Goal: Task Accomplishment & Management: Use online tool/utility

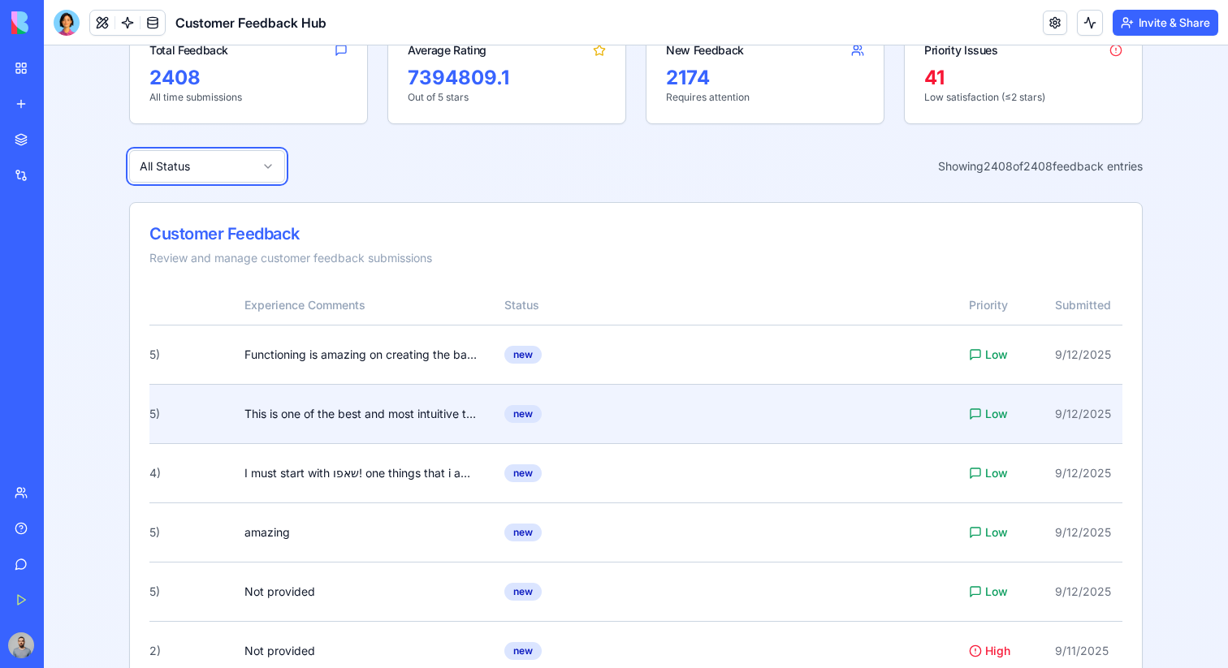
scroll to position [150, 0]
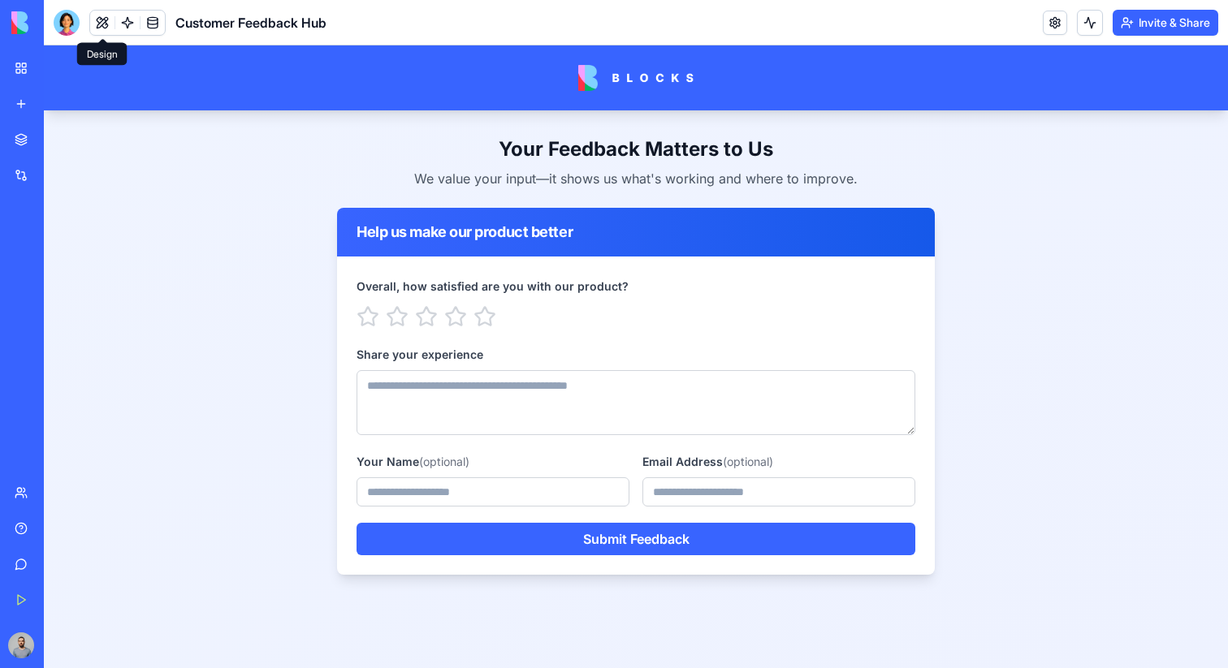
click at [104, 18] on button at bounding box center [102, 23] width 24 height 24
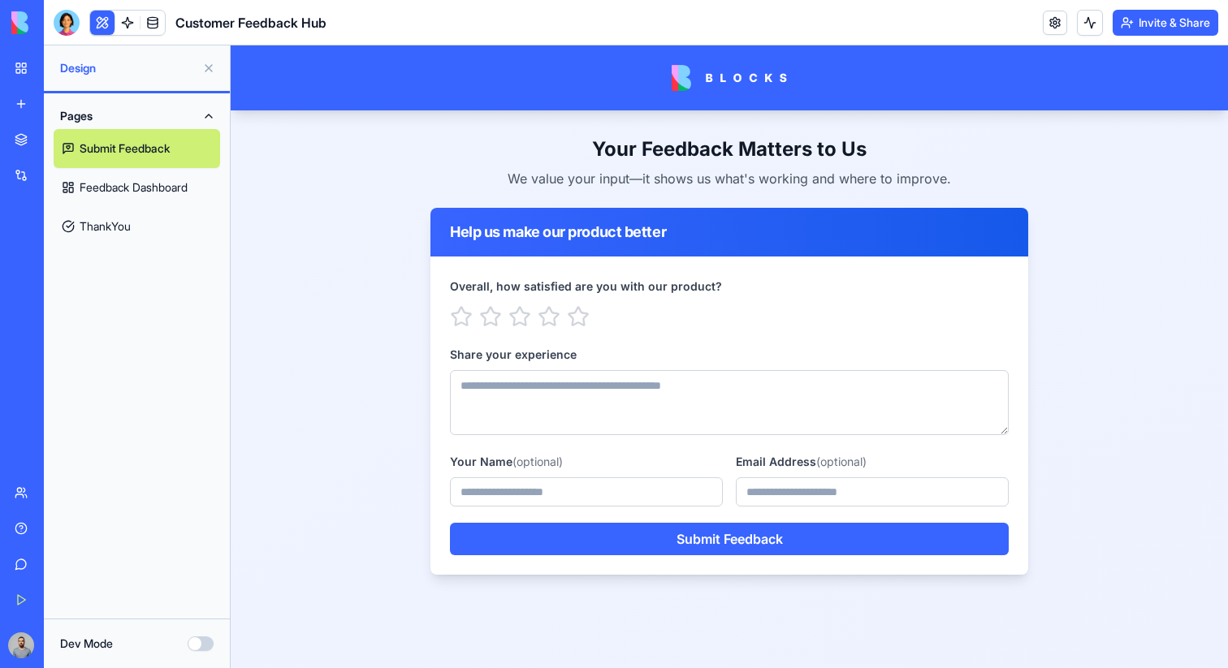
click at [169, 221] on link "ThankYou" at bounding box center [137, 226] width 166 height 39
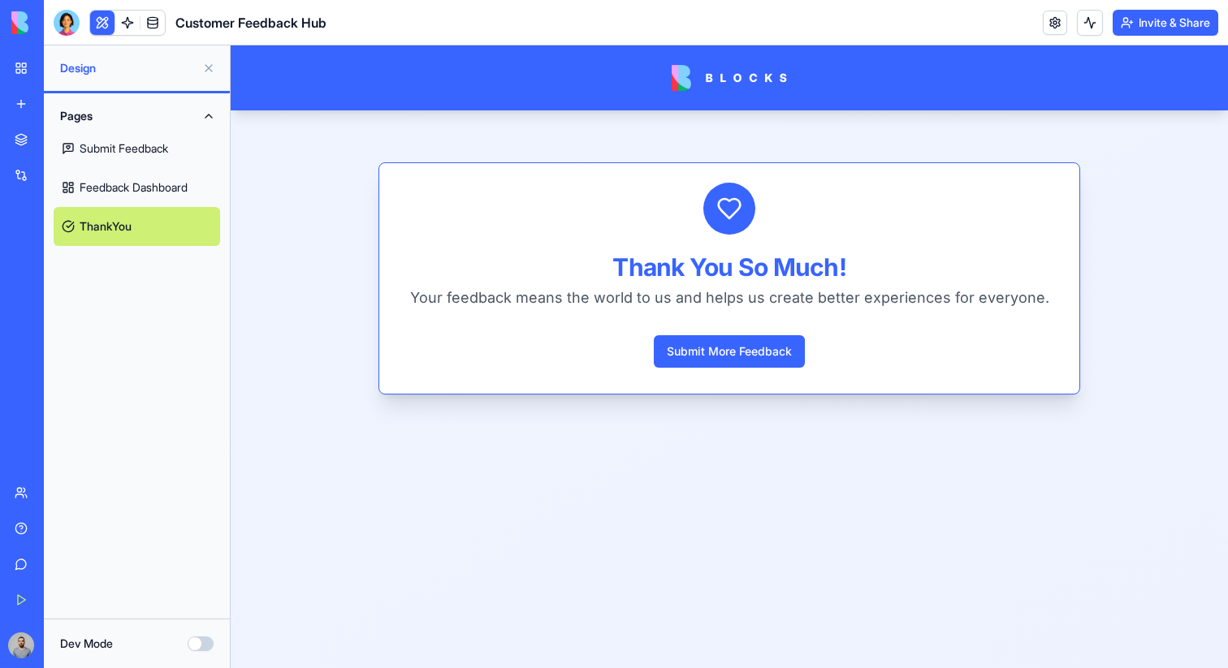
click at [158, 194] on link "Feedback Dashboard" at bounding box center [137, 187] width 166 height 39
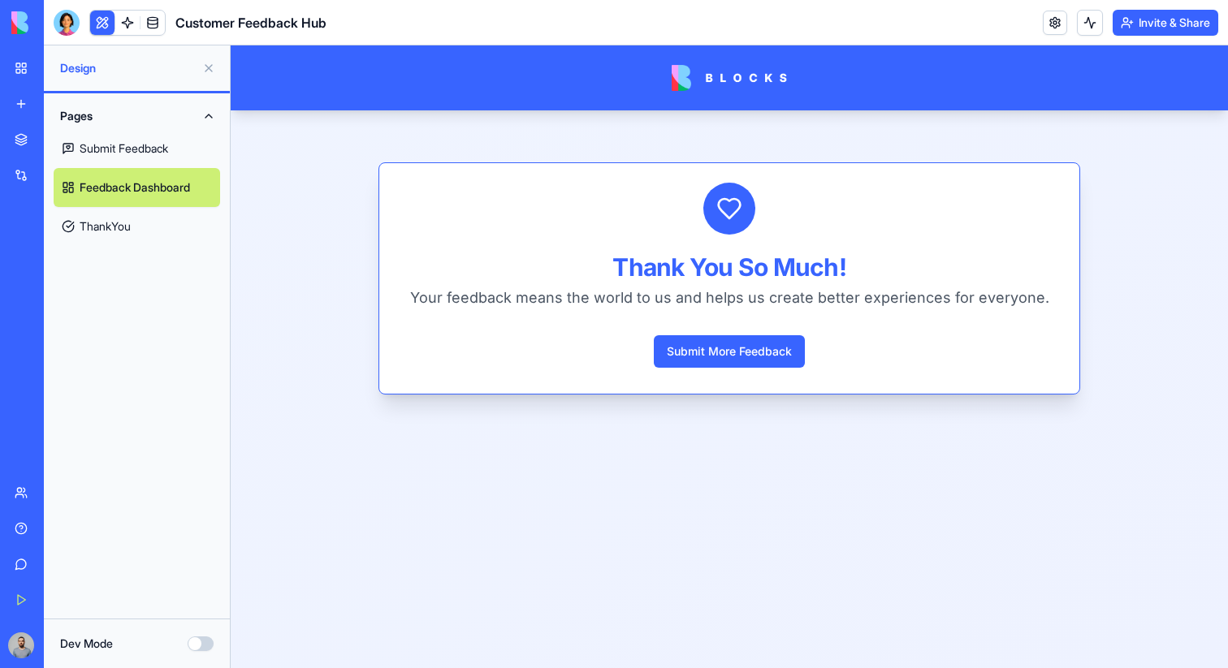
click at [149, 137] on link "Submit Feedback" at bounding box center [137, 148] width 166 height 39
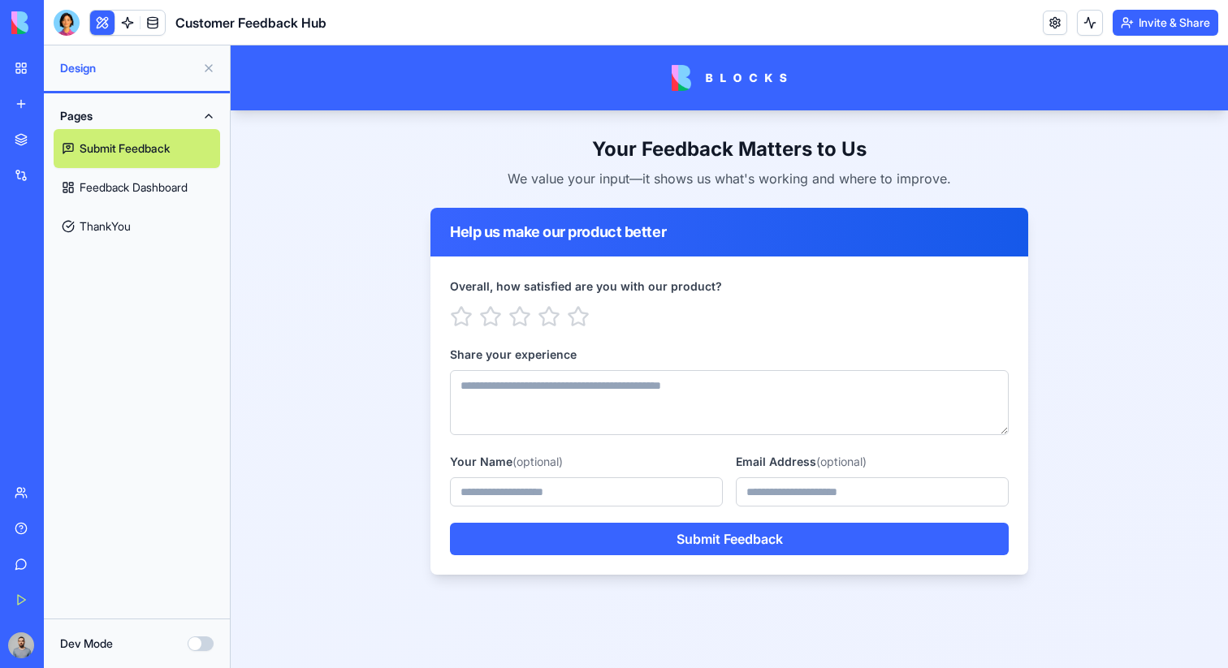
click at [175, 186] on link "Feedback Dashboard" at bounding box center [137, 187] width 166 height 39
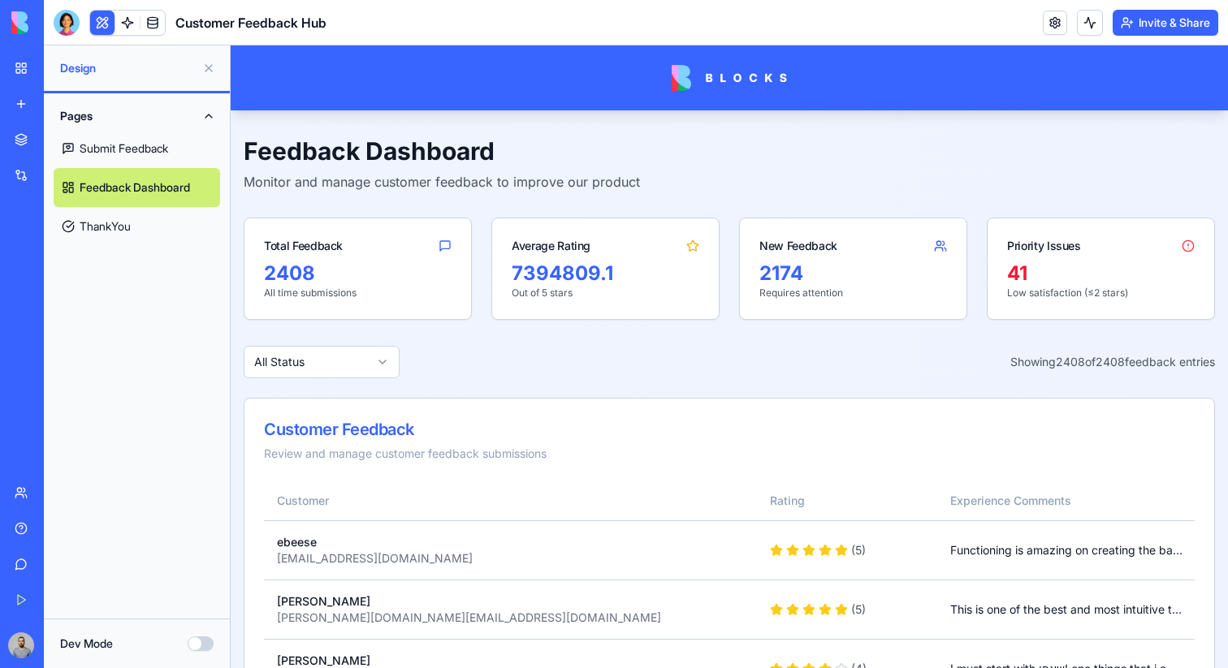
scroll to position [8, 0]
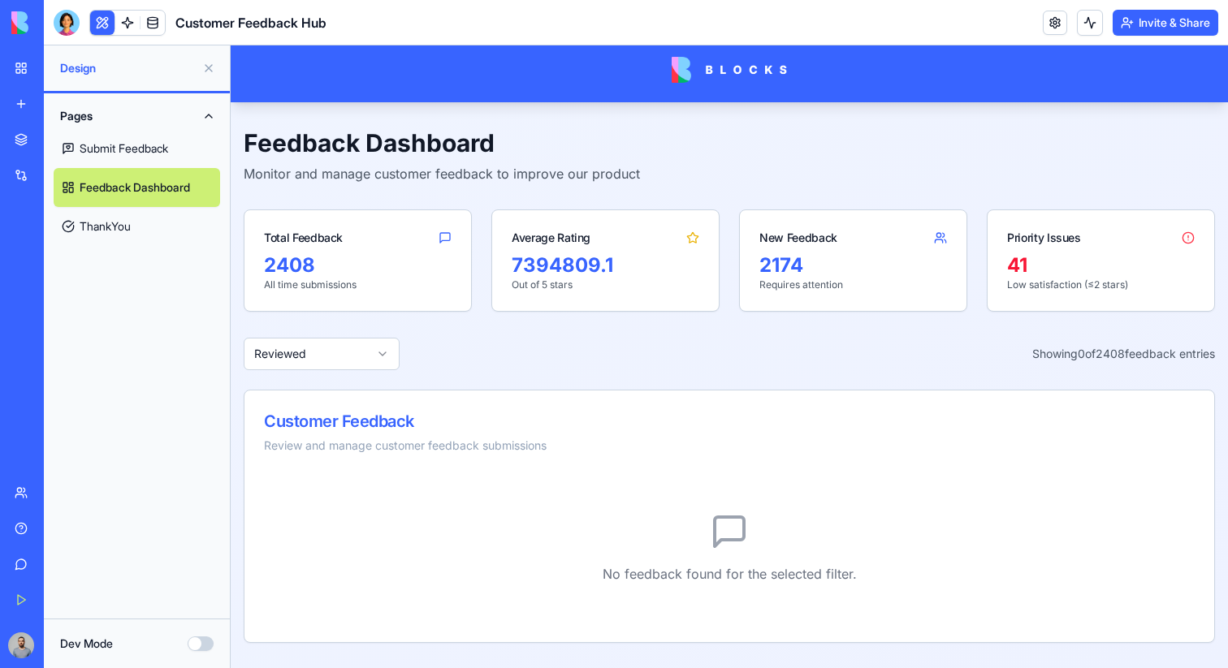
click at [362, 385] on div "Feedback Dashboard Monitor and manage customer feedback to improve our product …" at bounding box center [729, 385] width 997 height 567
click at [362, 371] on div "Feedback Dashboard Monitor and manage customer feedback to improve our product …" at bounding box center [729, 385] width 997 height 567
click at [362, 352] on html "Feedback Dashboard Monitor and manage customer feedback to improve our product …" at bounding box center [729, 353] width 997 height 632
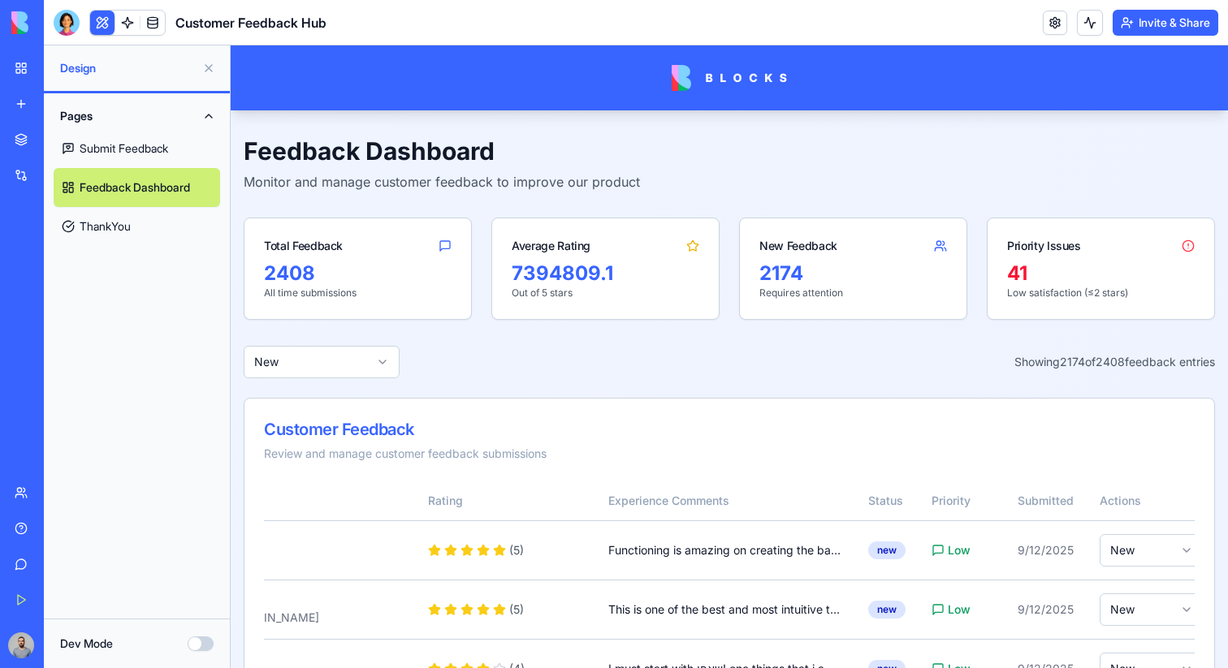
scroll to position [0, 379]
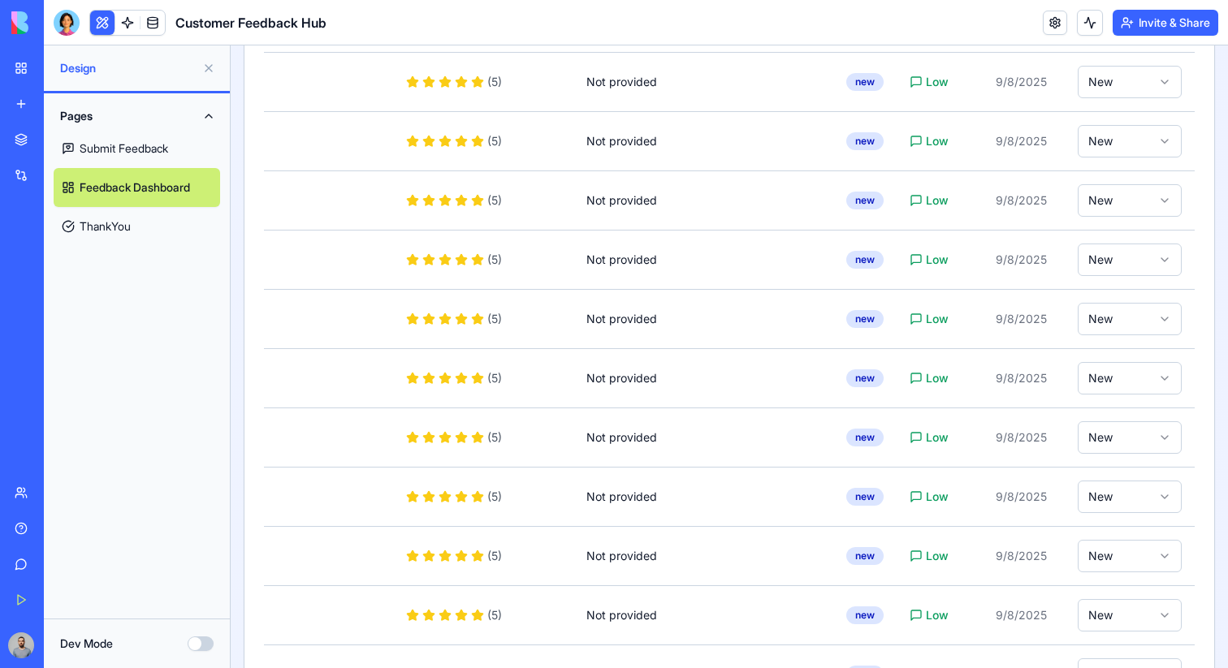
scroll to position [0, 0]
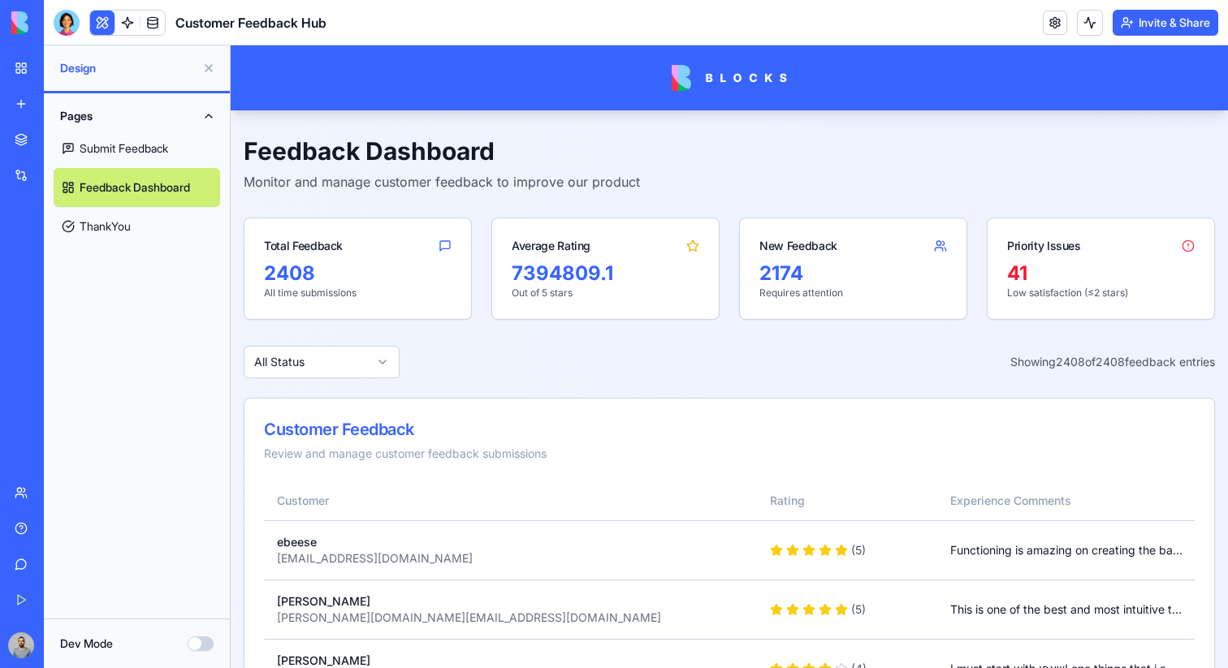
scroll to position [797, 0]
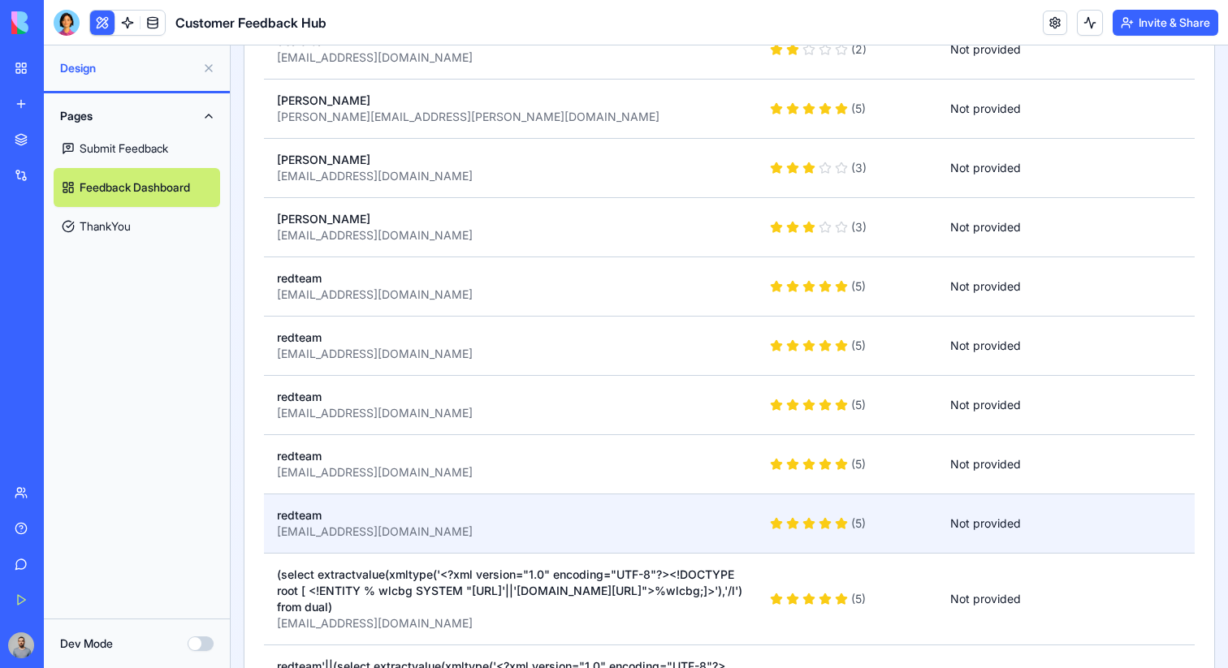
click at [428, 521] on div "redteam" at bounding box center [510, 515] width 467 height 16
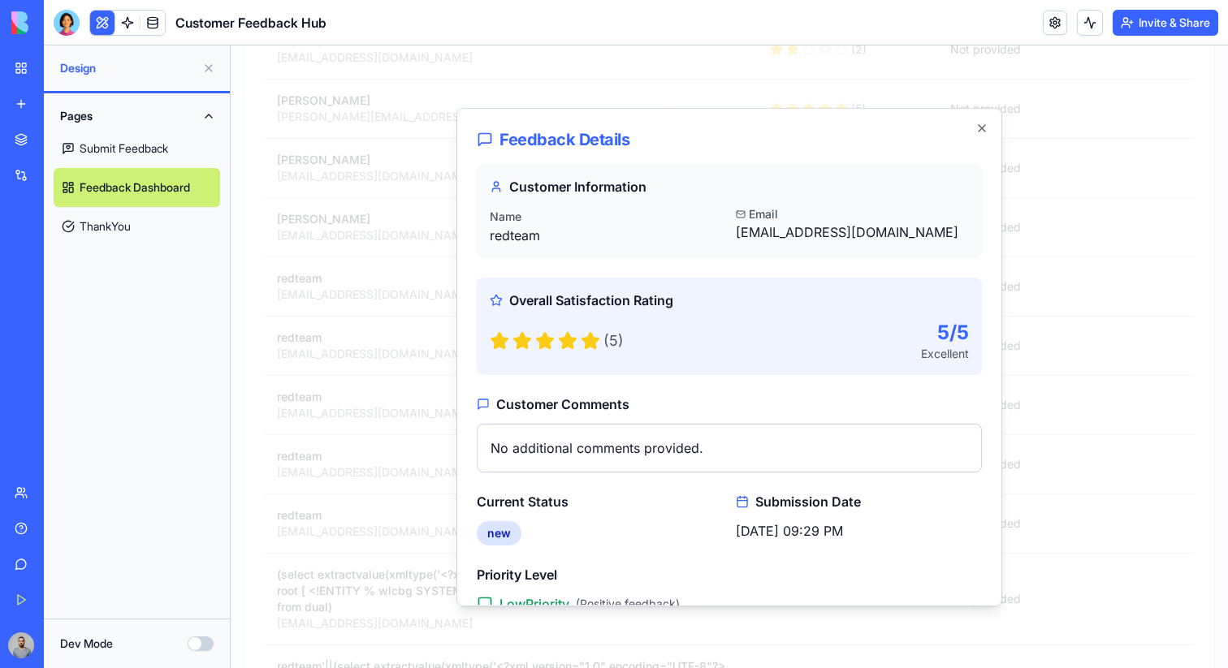
click at [395, 213] on div at bounding box center [729, 356] width 997 height 623
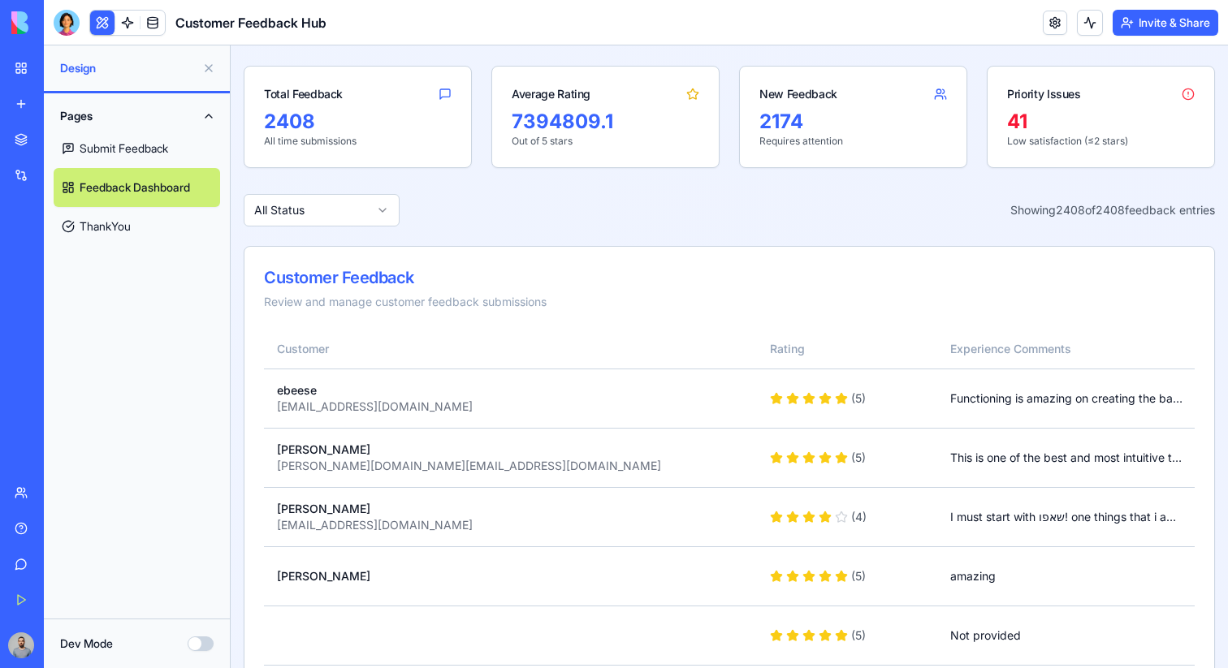
scroll to position [245, 0]
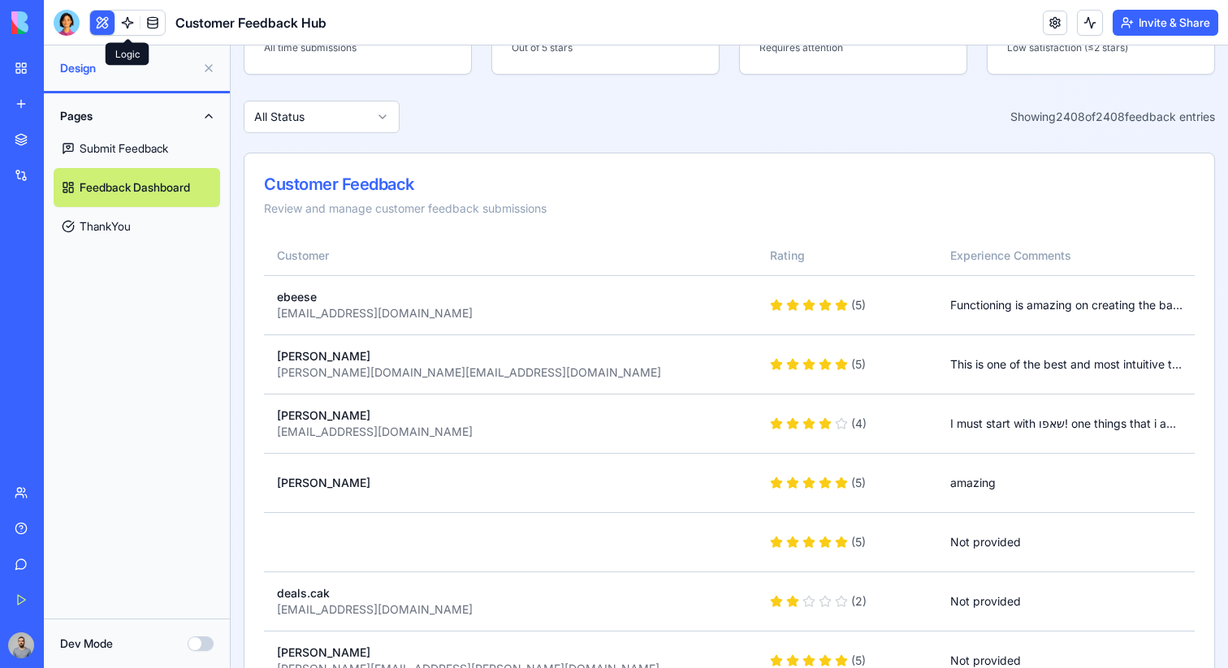
click at [125, 21] on link at bounding box center [127, 23] width 24 height 24
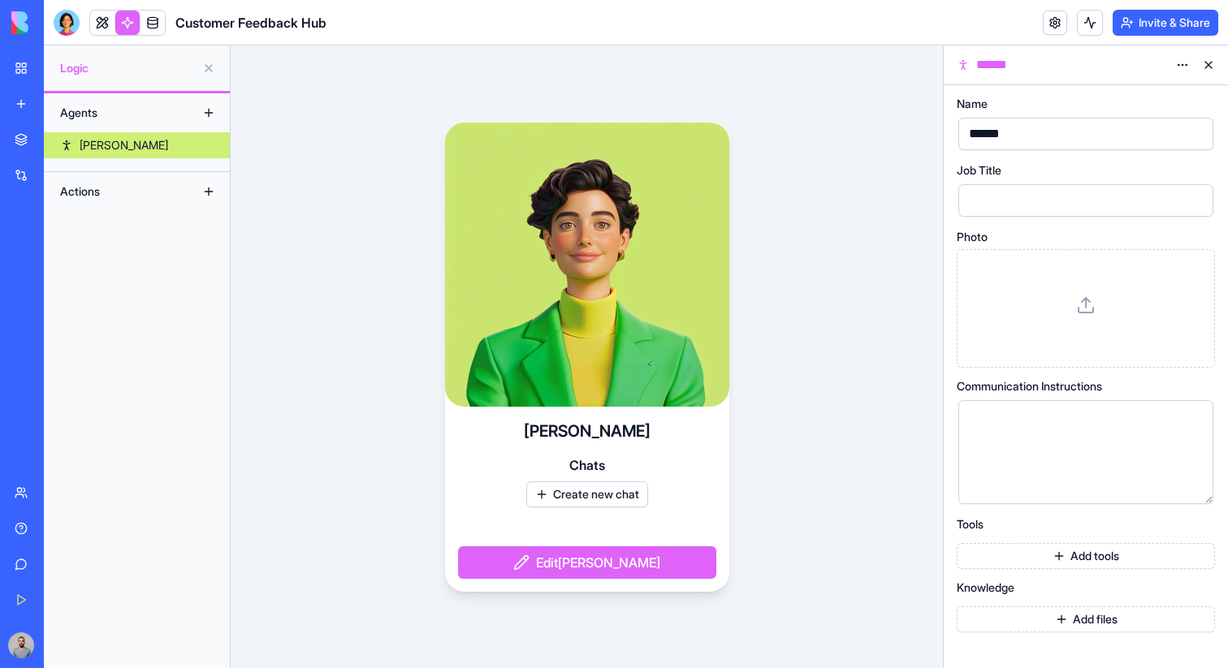
click at [24, 67] on link "My Workspace" at bounding box center [37, 68] width 65 height 32
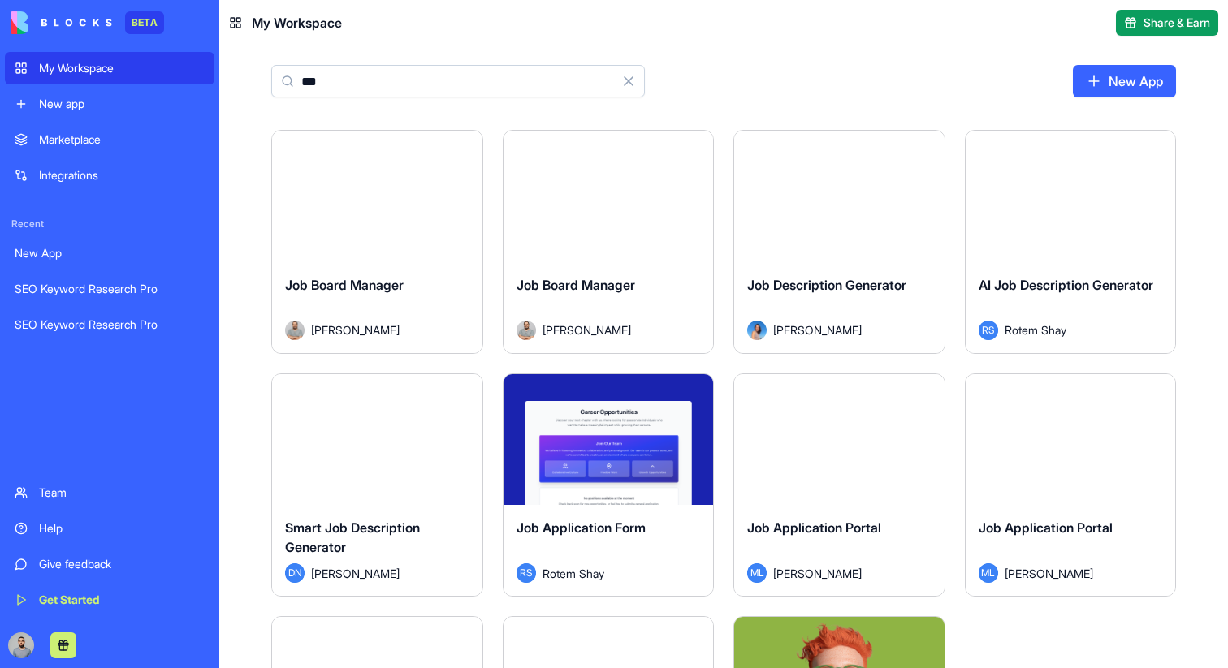
type input "***"
click at [618, 230] on div "Launch" at bounding box center [608, 197] width 210 height 132
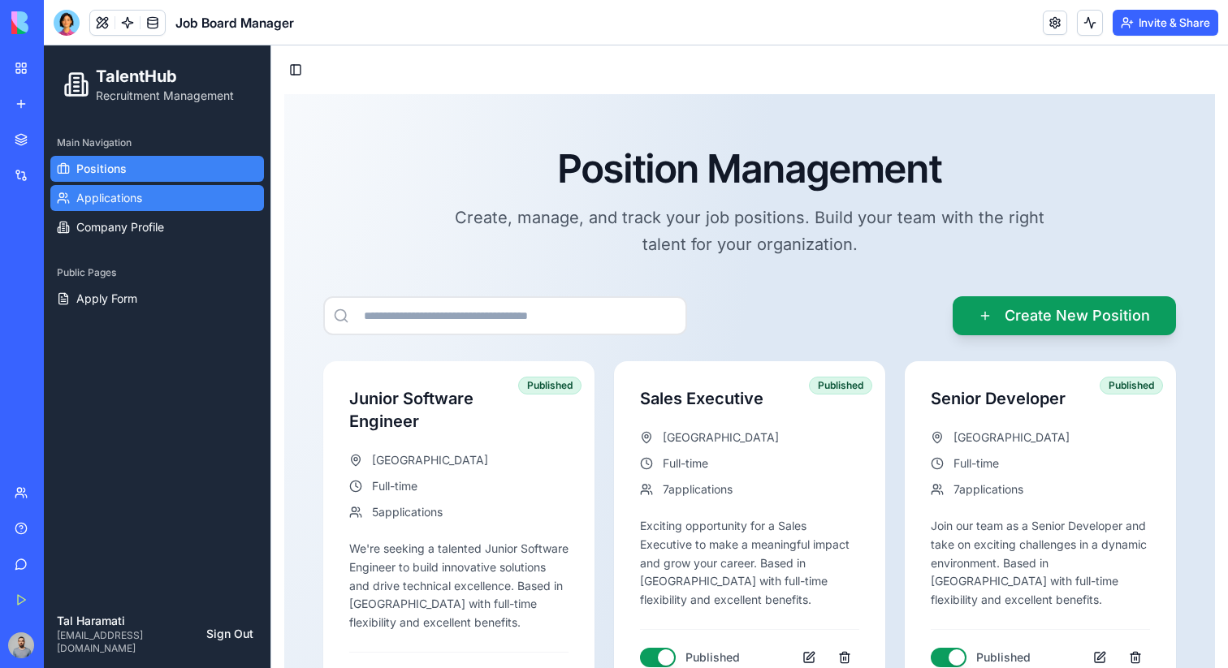
click at [148, 196] on link "Applications" at bounding box center [157, 198] width 214 height 26
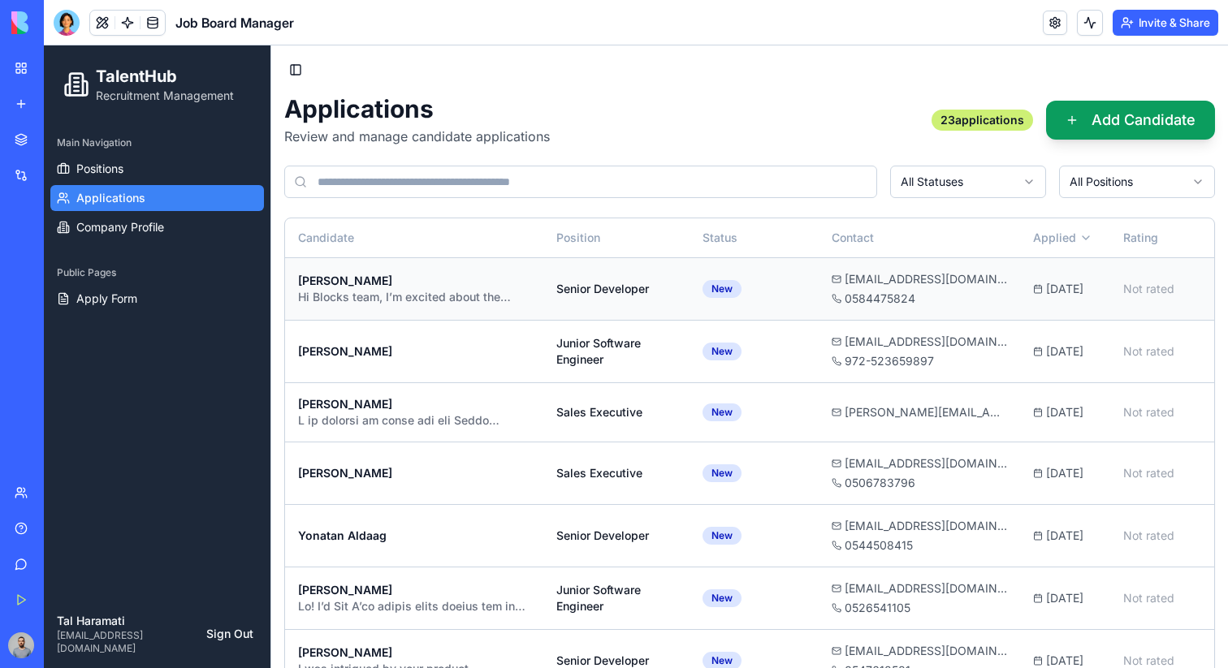
click at [435, 277] on div "[PERSON_NAME]" at bounding box center [414, 281] width 232 height 16
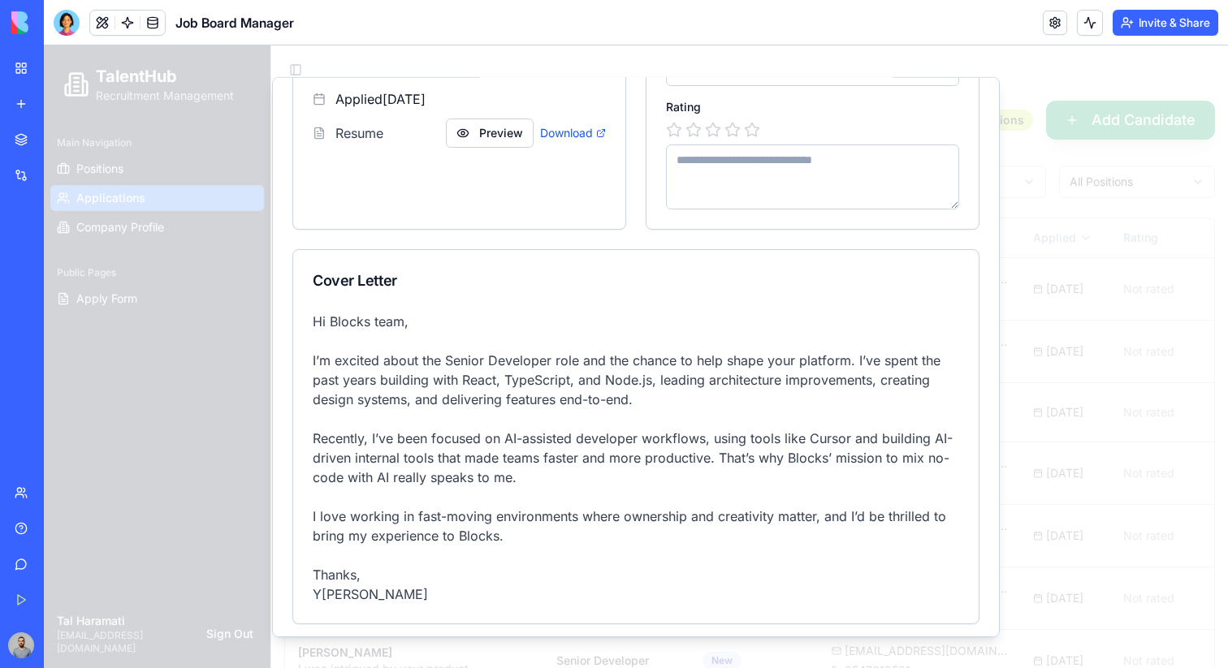
scroll to position [175, 0]
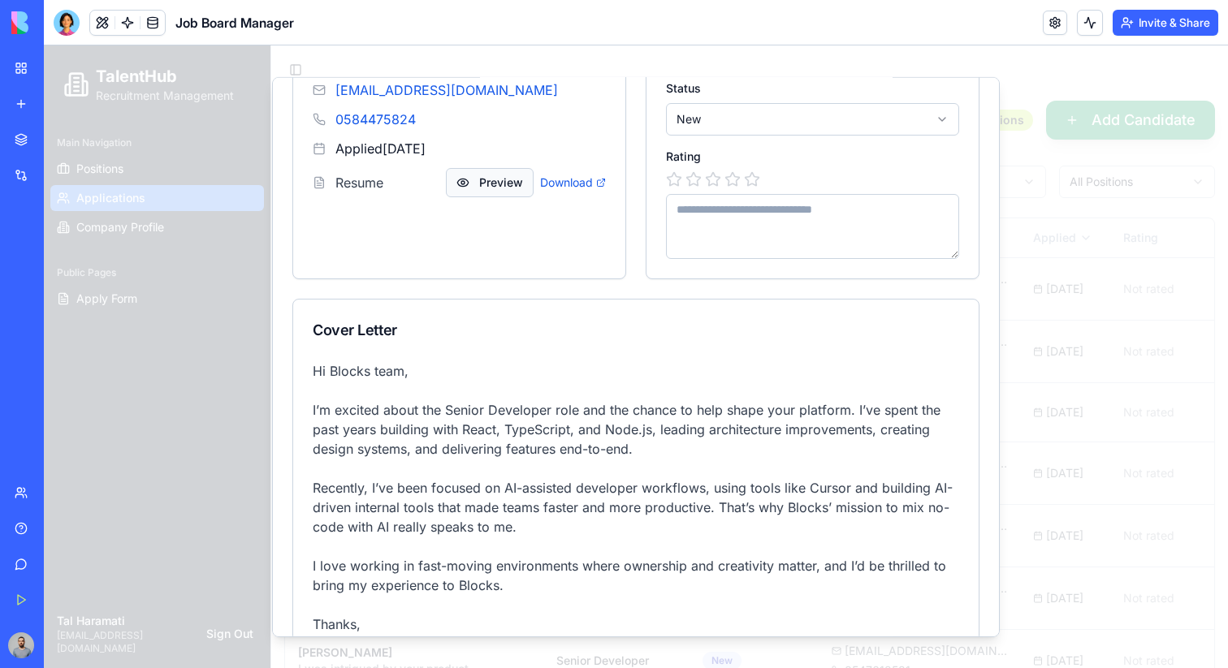
click at [503, 175] on button "Preview" at bounding box center [490, 181] width 88 height 29
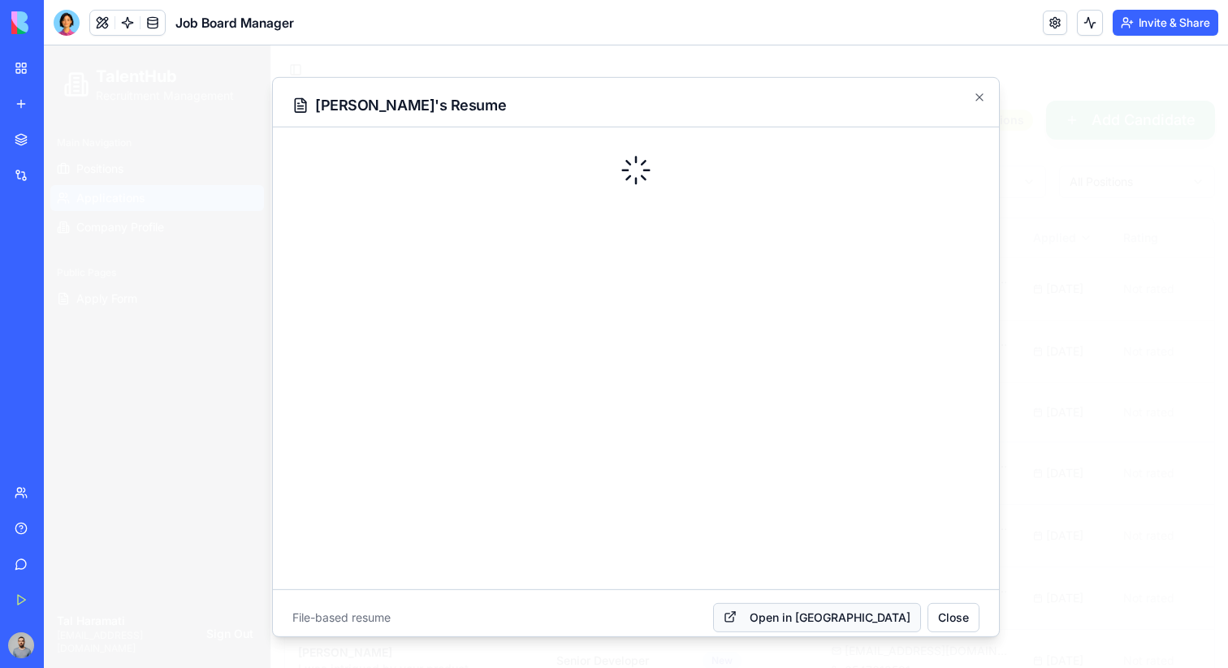
click at [873, 619] on button "Open in [GEOGRAPHIC_DATA]" at bounding box center [817, 616] width 208 height 29
click at [970, 96] on div "[PERSON_NAME] 's Resume" at bounding box center [636, 102] width 726 height 50
click at [982, 94] on icon "button" at bounding box center [979, 96] width 6 height 6
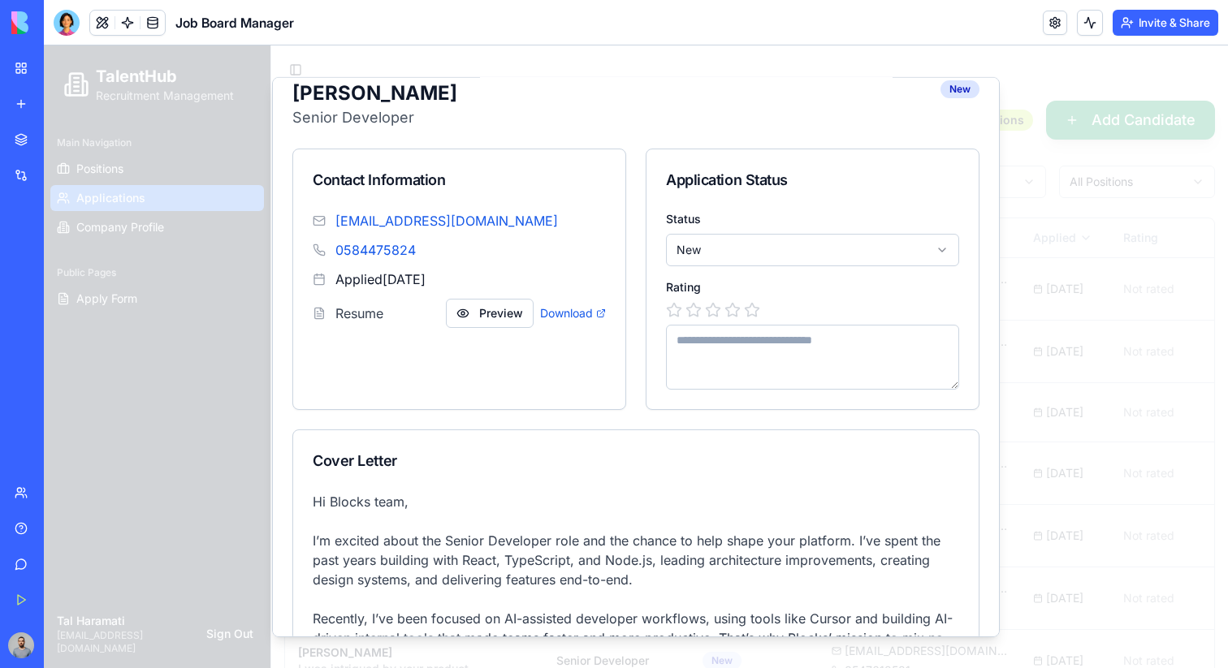
scroll to position [0, 0]
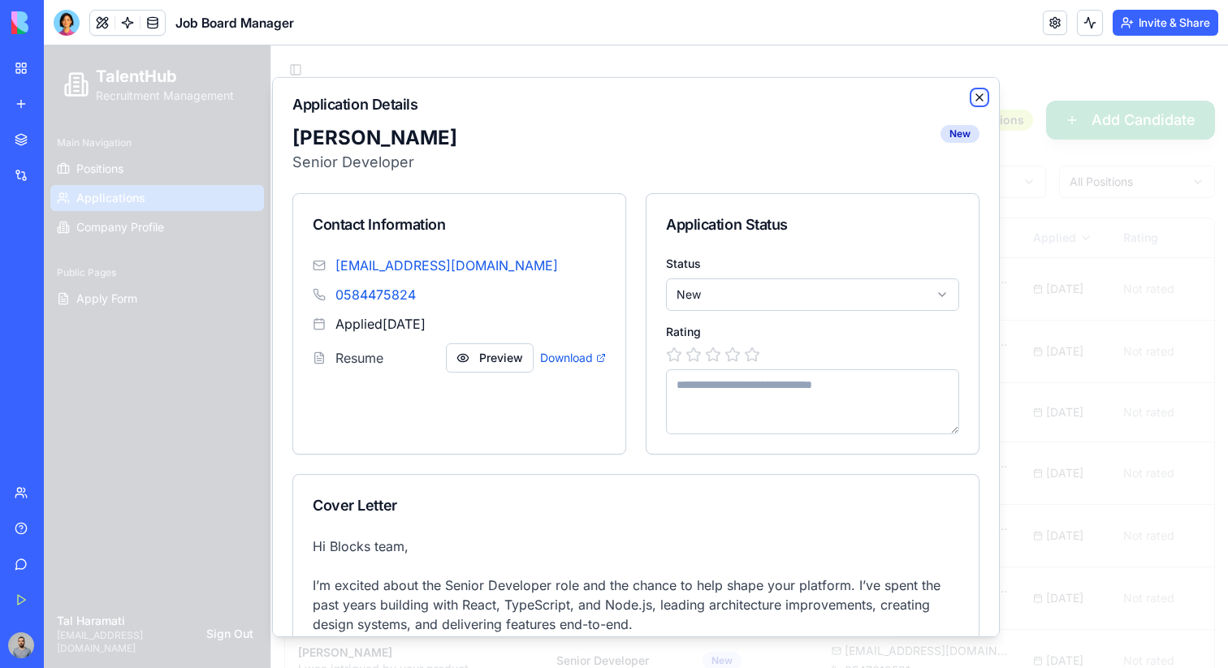
click at [978, 95] on icon "button" at bounding box center [979, 96] width 13 height 13
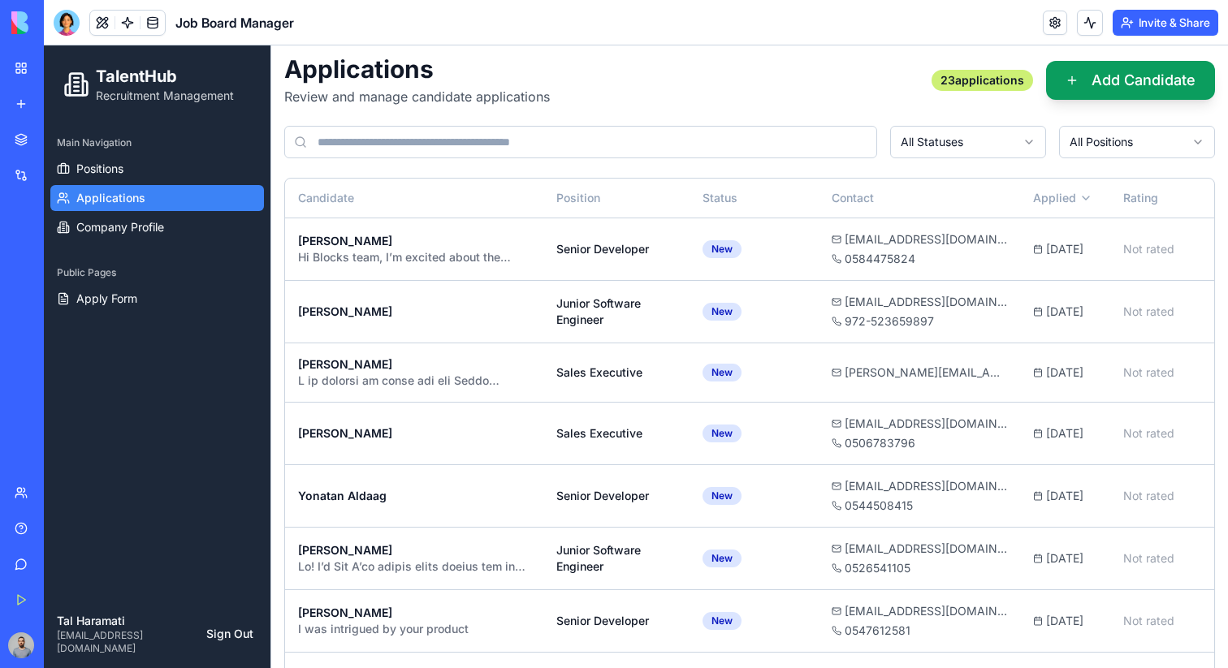
scroll to position [39, 0]
click at [565, 306] on div "Junior Software Engineer" at bounding box center [615, 312] width 119 height 32
click at [947, 375] on span "[PERSON_NAME][EMAIL_ADDRESS][DOMAIN_NAME]" at bounding box center [925, 373] width 162 height 16
click at [991, 424] on div "[EMAIL_ADDRESS][DOMAIN_NAME]" at bounding box center [918, 425] width 175 height 16
click at [982, 489] on div "[EMAIL_ADDRESS][DOMAIN_NAME]" at bounding box center [918, 487] width 175 height 16
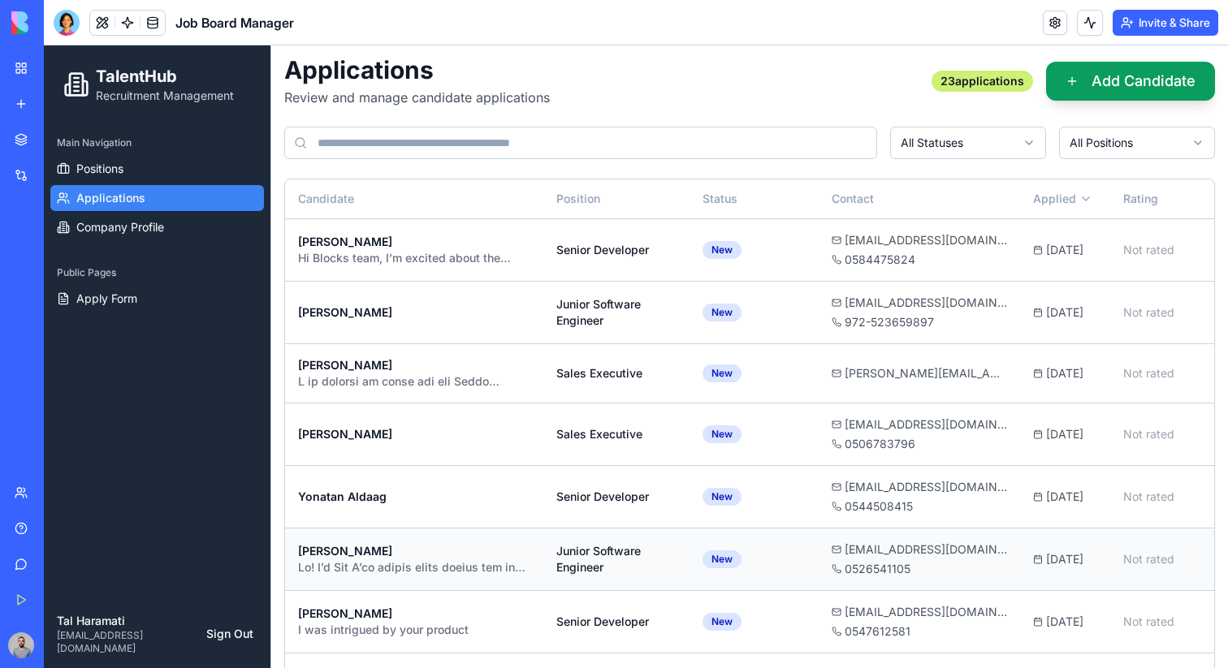
click at [989, 557] on div "[EMAIL_ADDRESS][DOMAIN_NAME] 0526541105" at bounding box center [918, 560] width 175 height 36
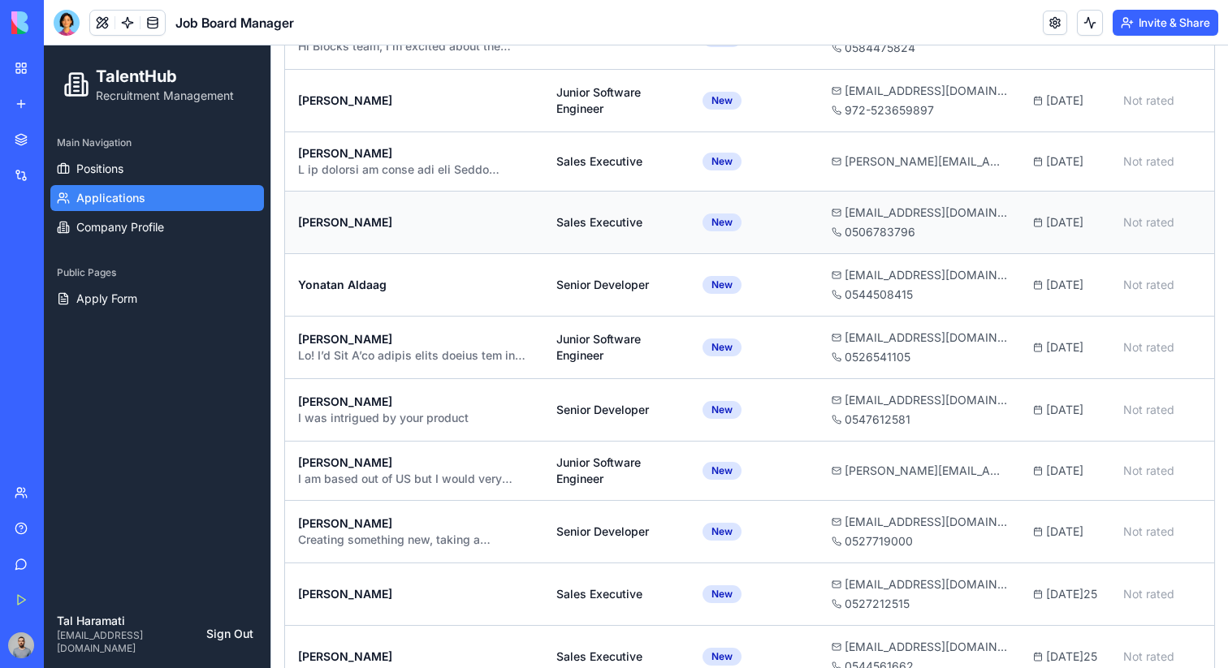
scroll to position [0, 0]
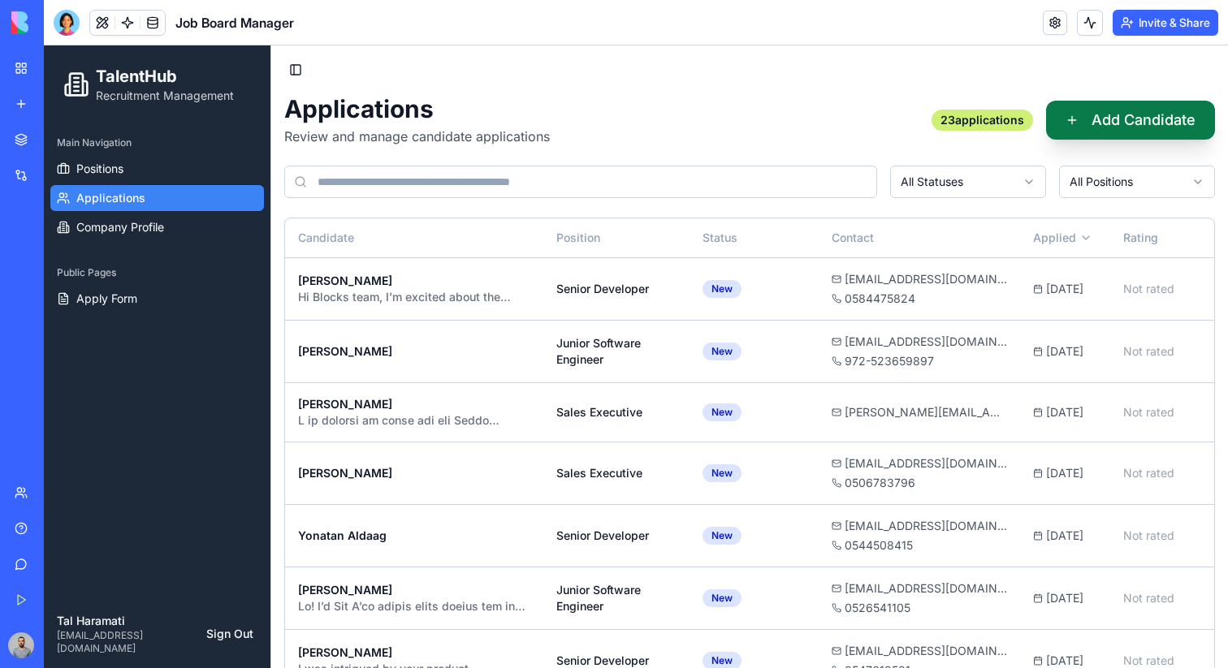
click at [1089, 123] on button "Add Candidate" at bounding box center [1130, 120] width 169 height 39
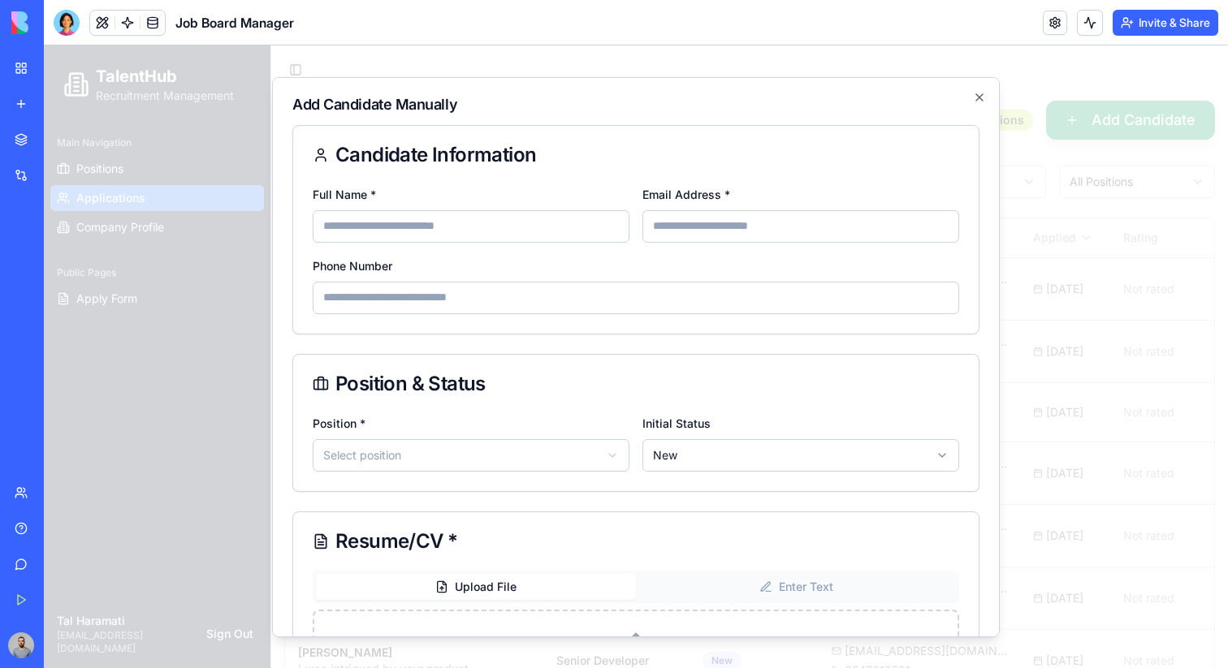
click at [1077, 125] on div at bounding box center [636, 356] width 1184 height 623
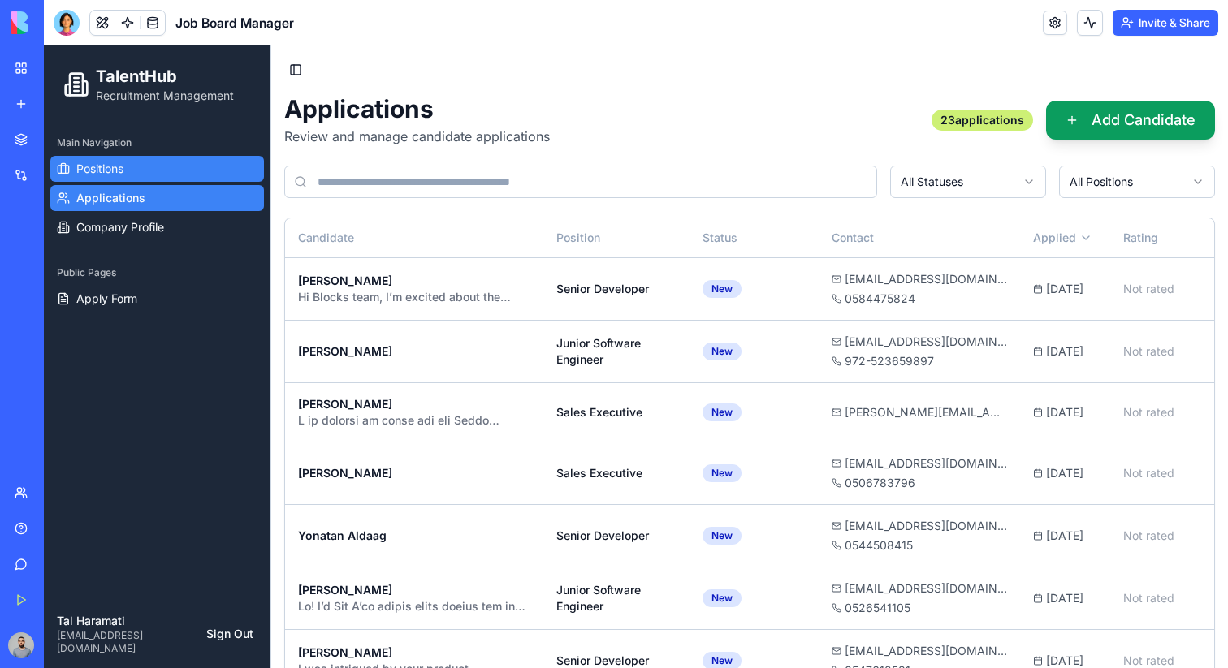
click at [136, 174] on link "Positions" at bounding box center [157, 169] width 214 height 26
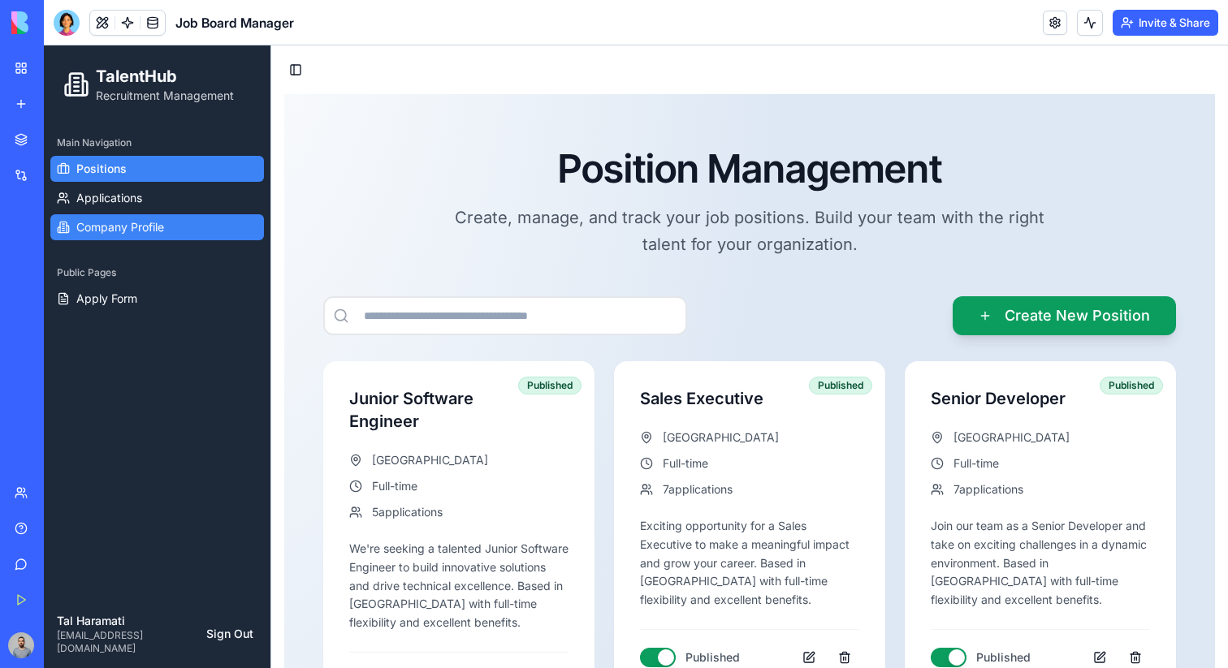
click at [145, 221] on span "Company Profile" at bounding box center [120, 227] width 88 height 16
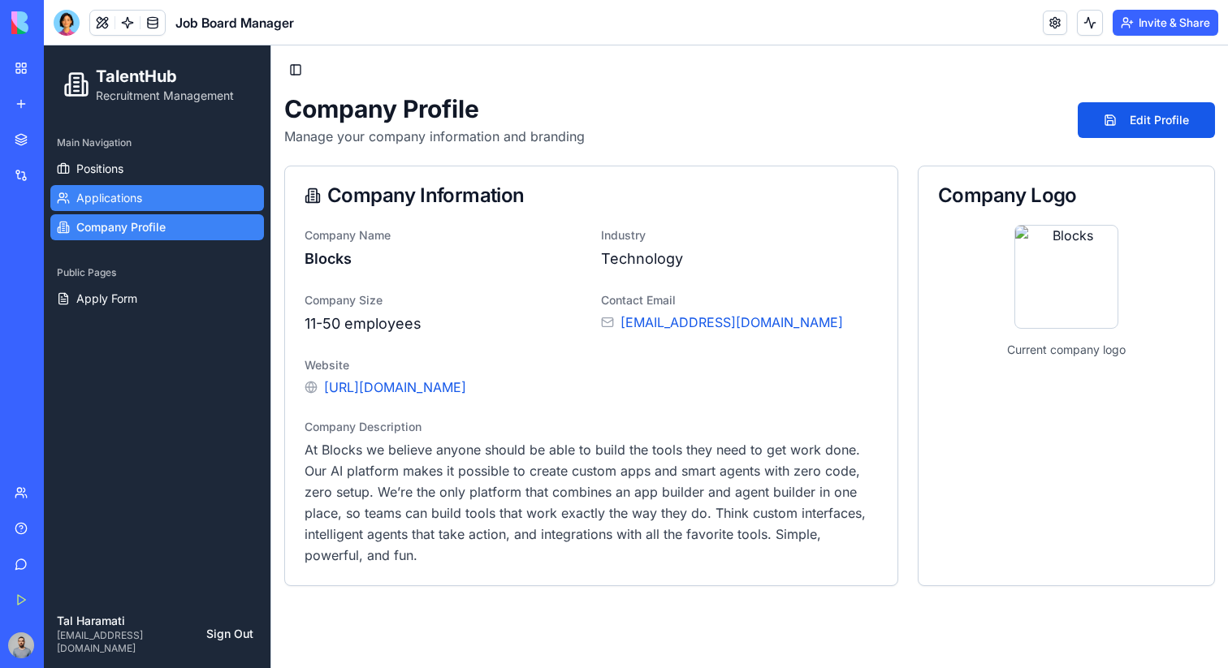
click at [148, 192] on link "Applications" at bounding box center [157, 198] width 214 height 26
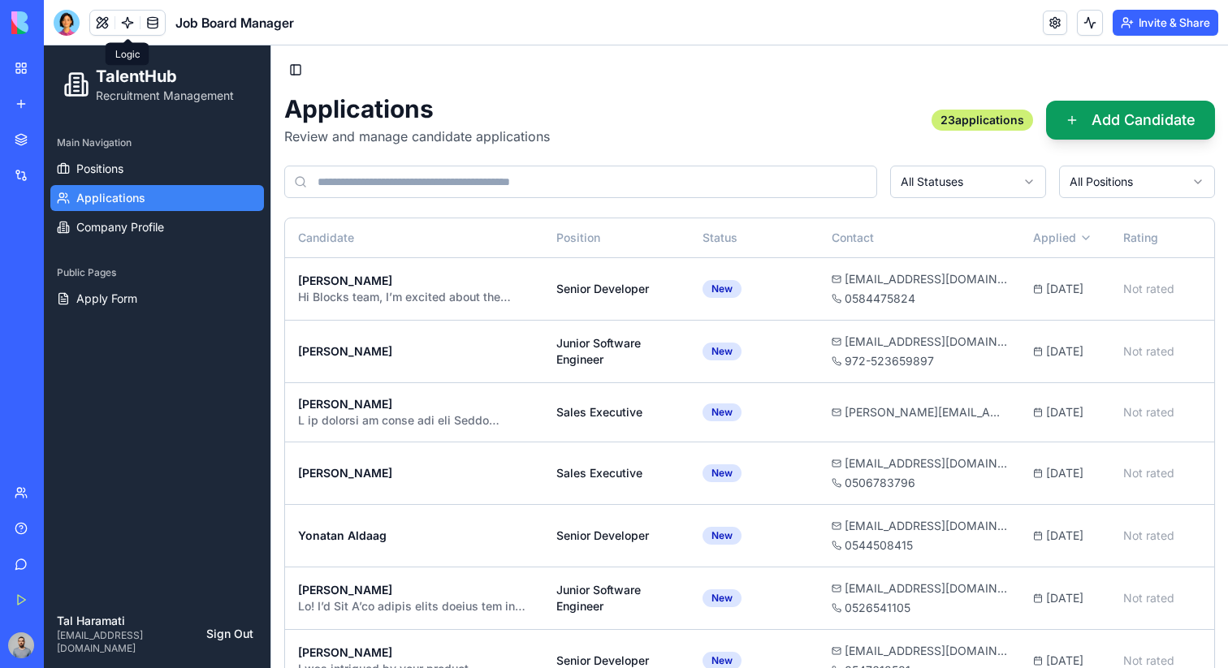
click at [127, 29] on link at bounding box center [127, 23] width 24 height 24
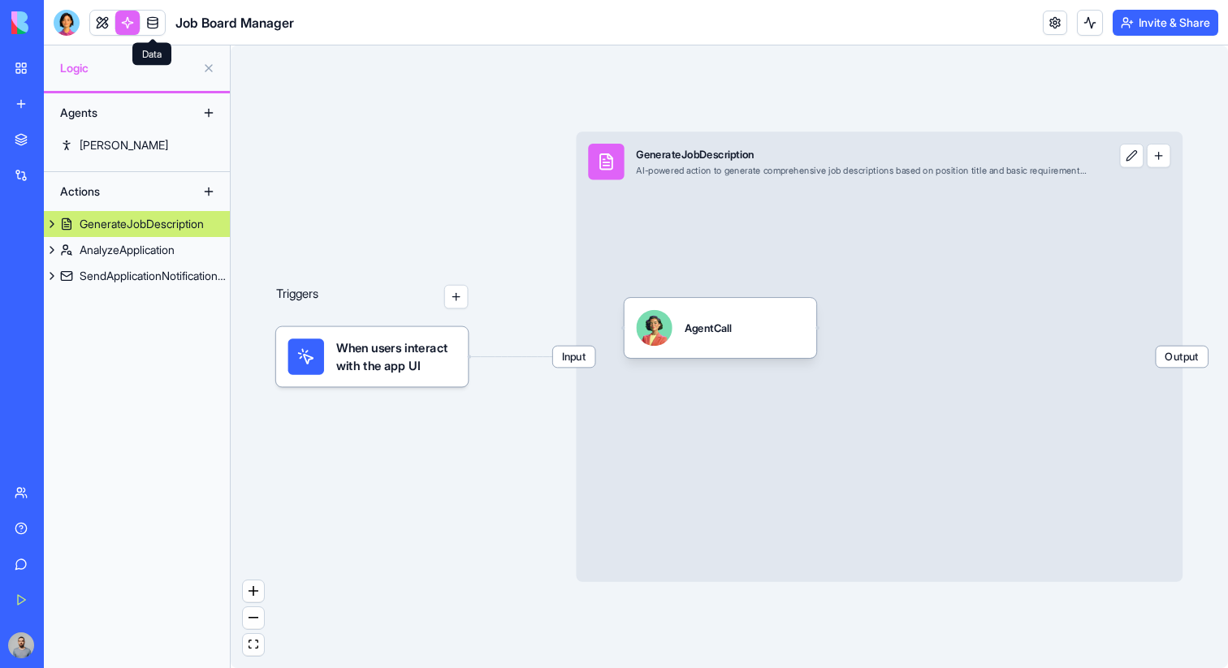
click at [155, 27] on link at bounding box center [152, 23] width 24 height 24
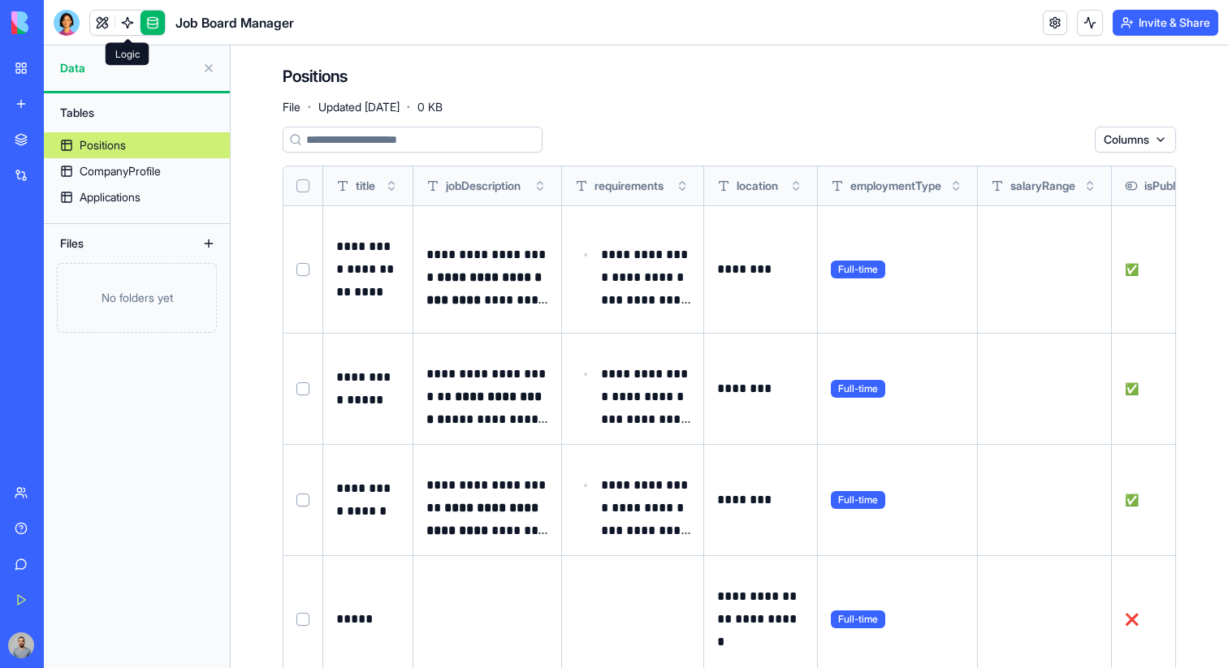
click at [125, 19] on link at bounding box center [127, 23] width 24 height 24
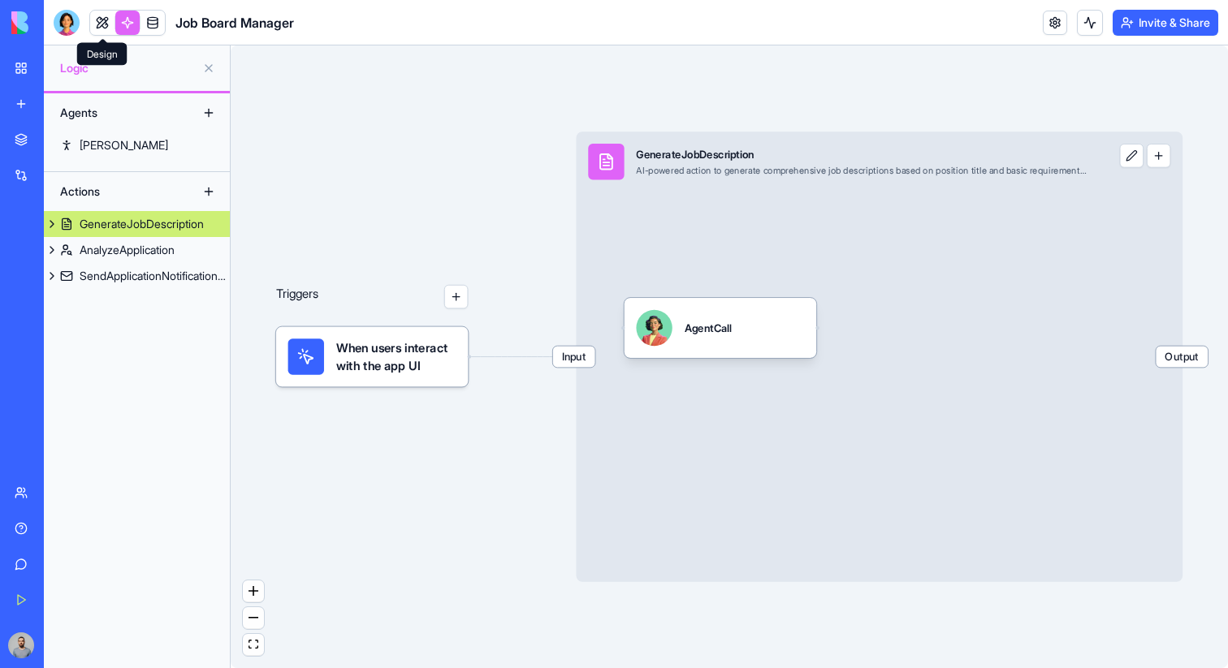
click at [101, 19] on link at bounding box center [102, 23] width 24 height 24
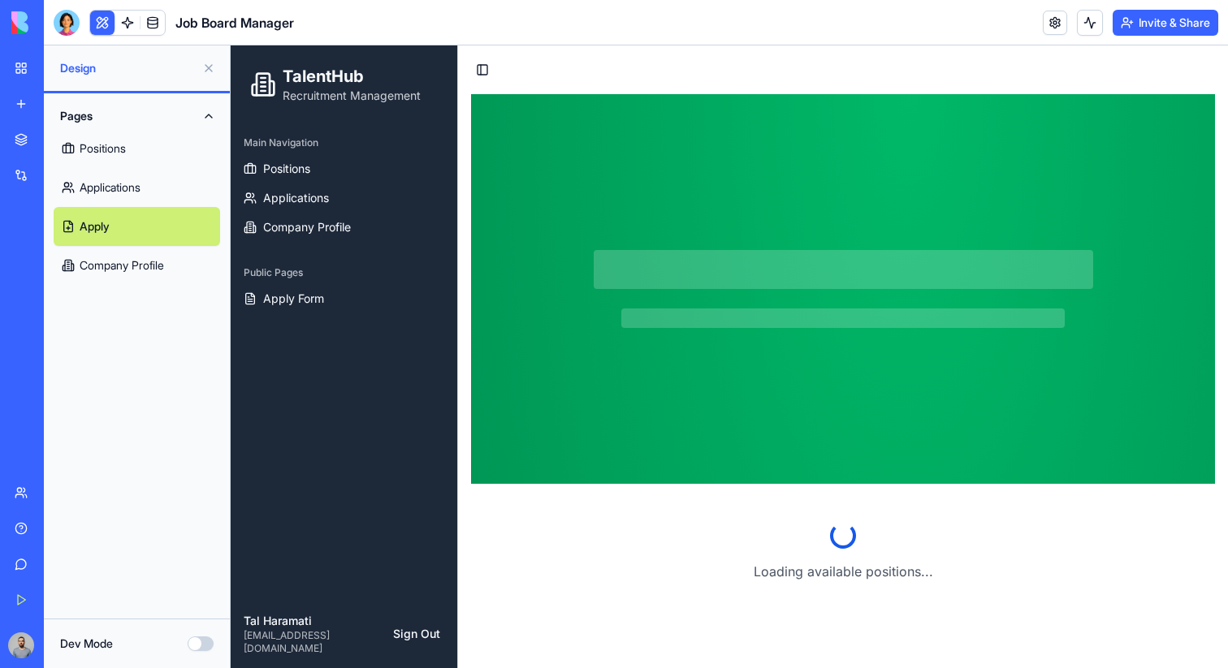
click at [144, 153] on link "Positions" at bounding box center [137, 148] width 166 height 39
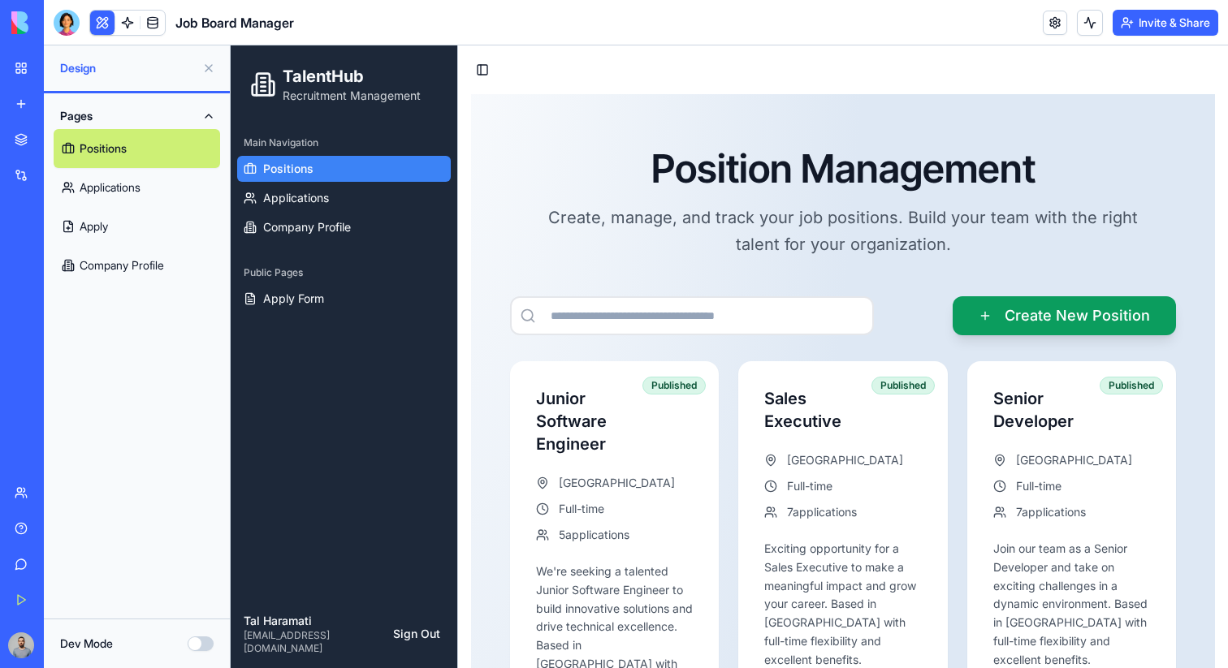
click at [202, 64] on button at bounding box center [209, 68] width 26 height 26
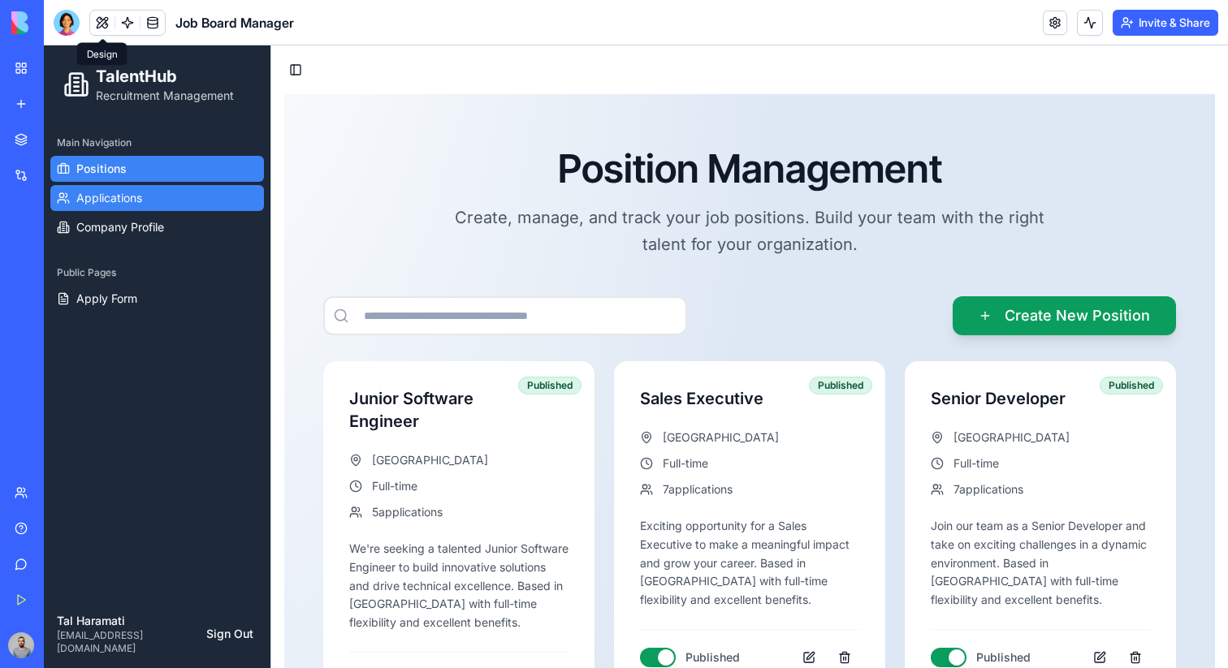
click at [192, 209] on link "Applications" at bounding box center [157, 198] width 214 height 26
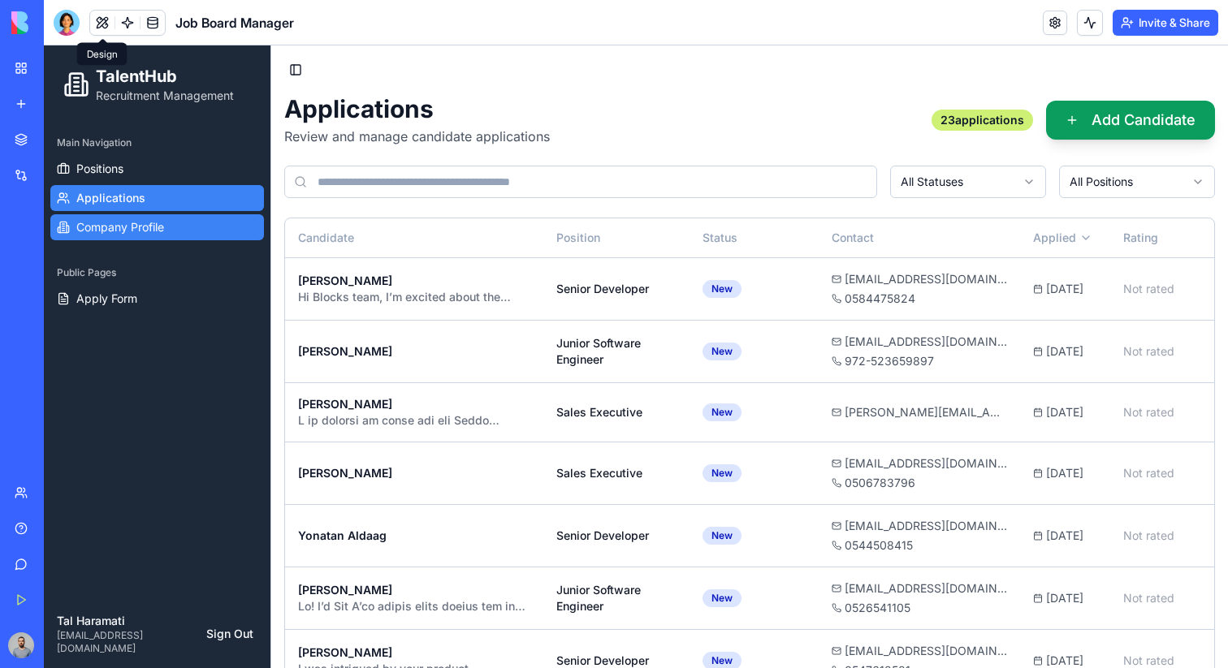
click at [193, 231] on link "Company Profile" at bounding box center [157, 227] width 214 height 26
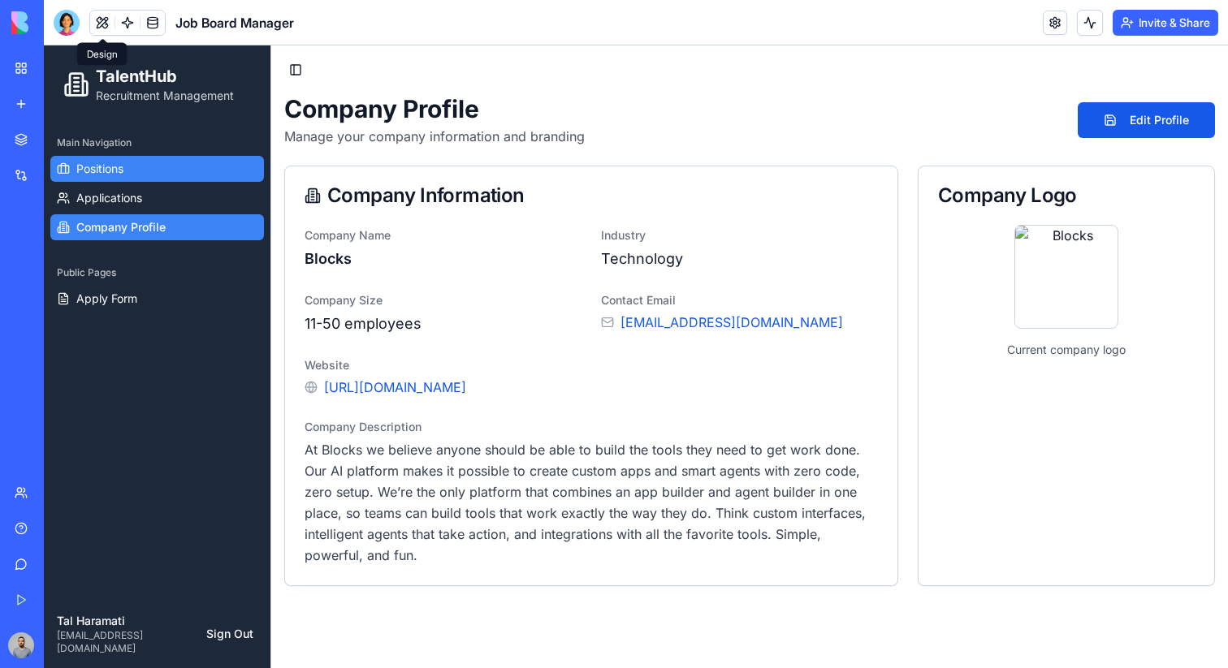
click at [188, 177] on link "Positions" at bounding box center [157, 169] width 214 height 26
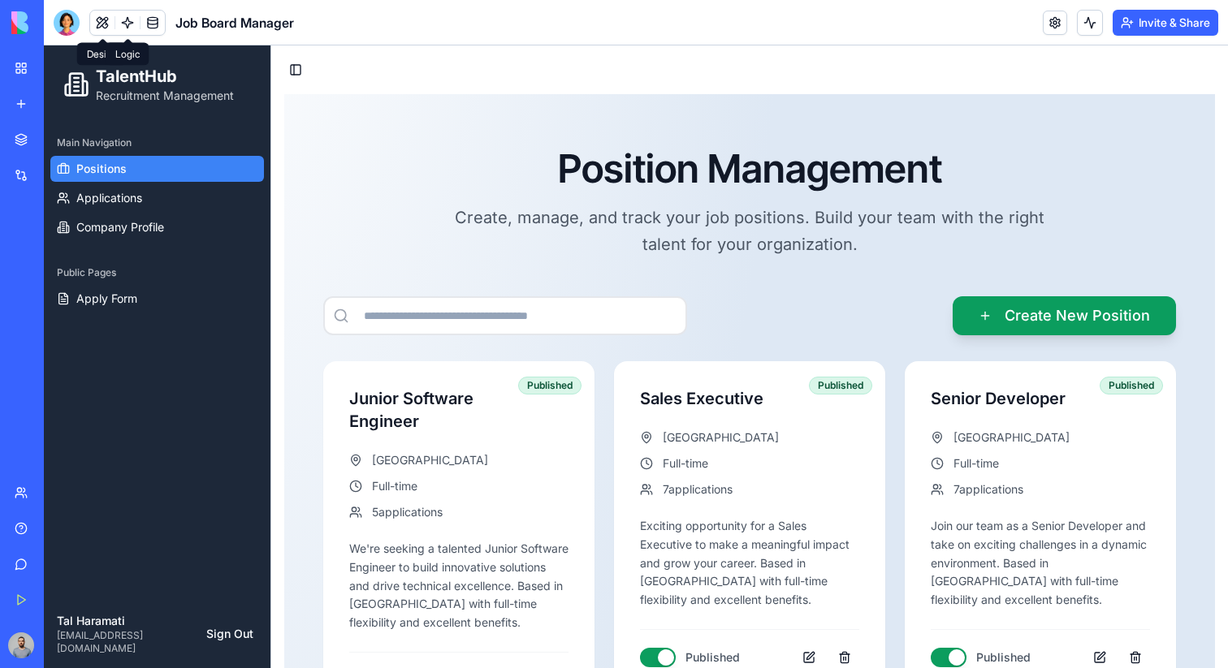
click at [124, 22] on link at bounding box center [127, 23] width 24 height 24
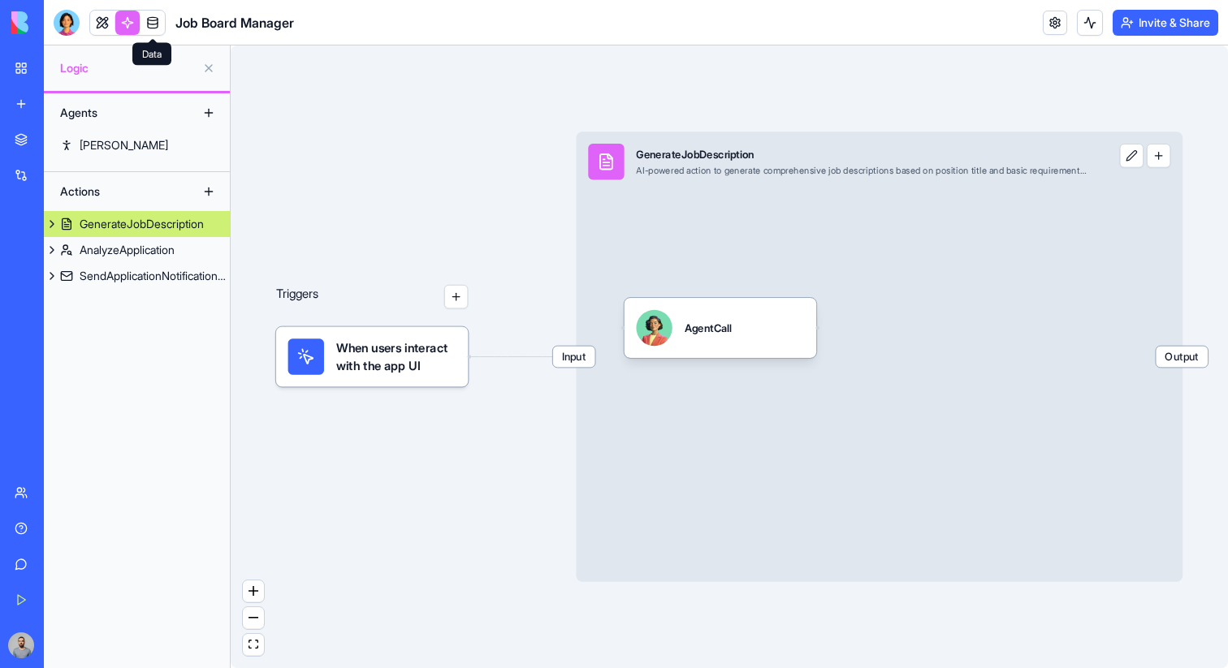
click at [160, 28] on link at bounding box center [152, 23] width 24 height 24
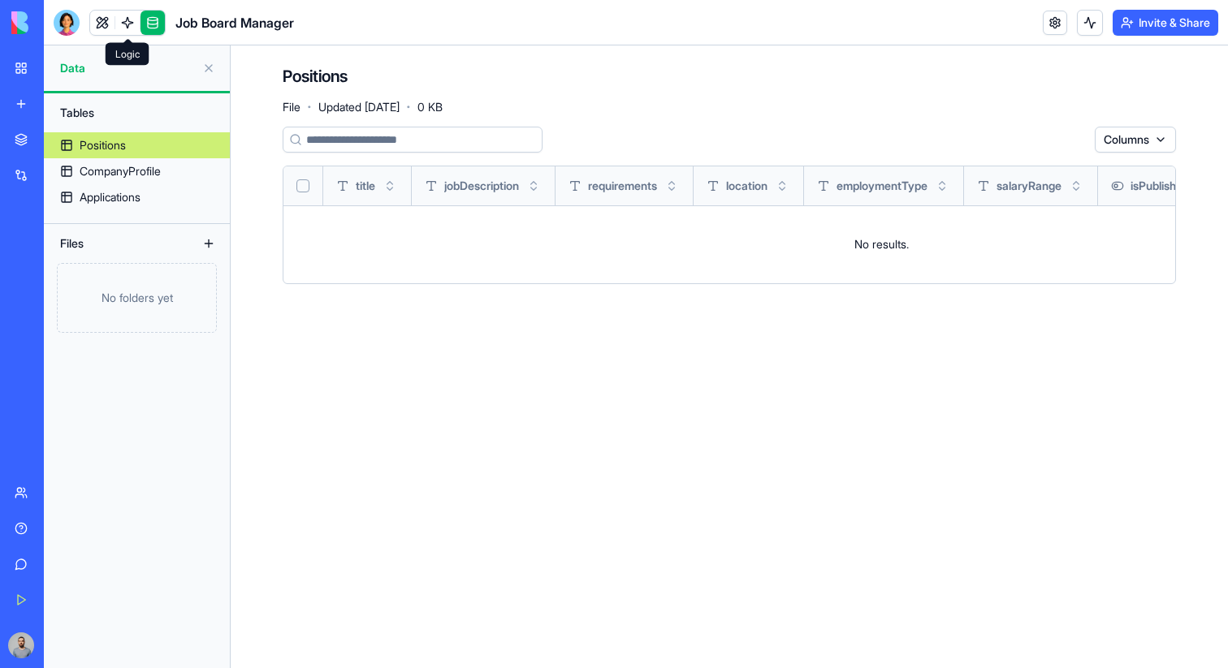
click at [132, 25] on link at bounding box center [127, 23] width 24 height 24
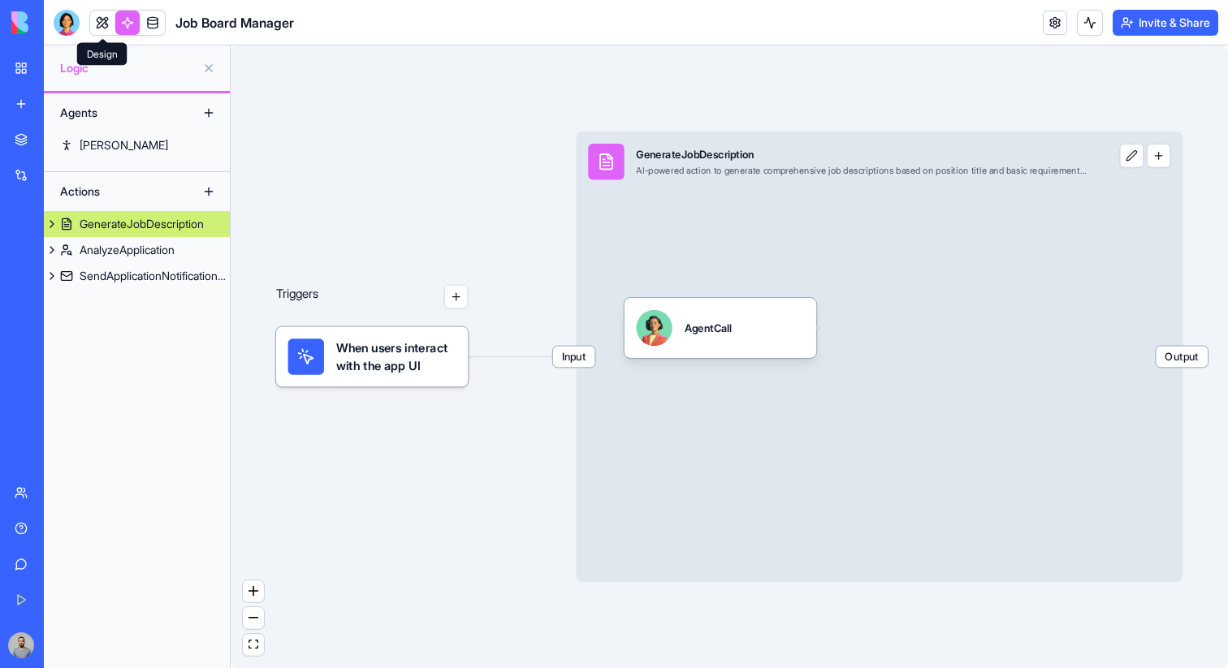
click at [109, 24] on link at bounding box center [102, 23] width 24 height 24
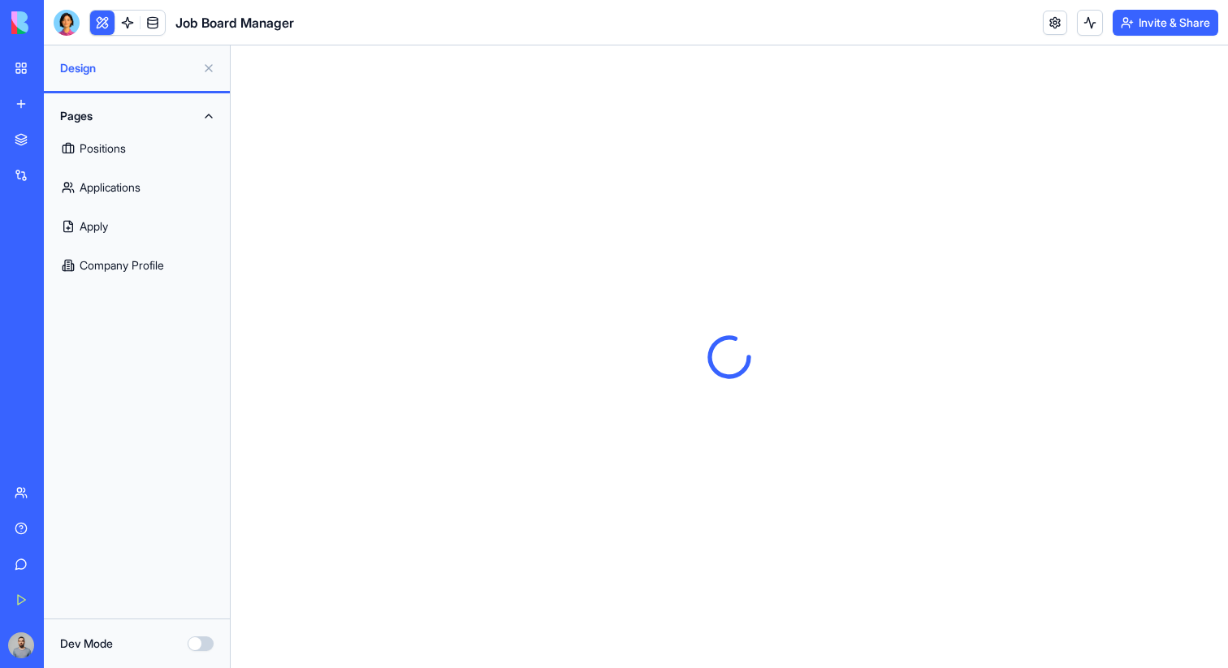
click at [103, 21] on button at bounding box center [102, 23] width 24 height 24
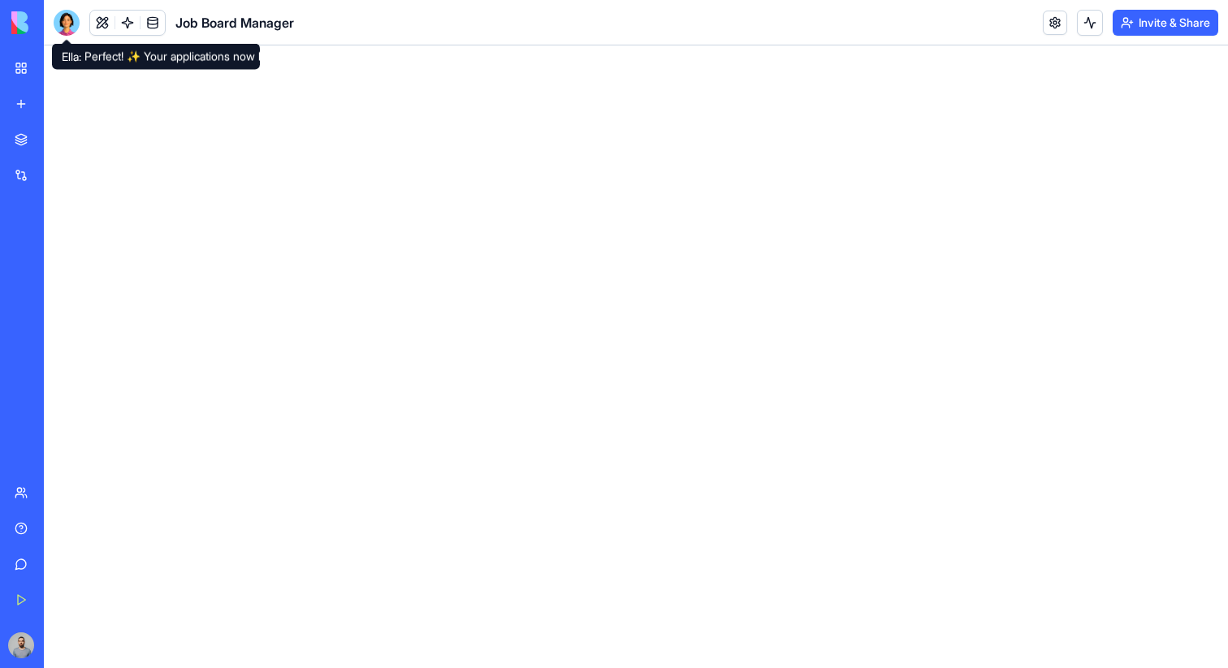
click at [75, 25] on div at bounding box center [67, 23] width 26 height 26
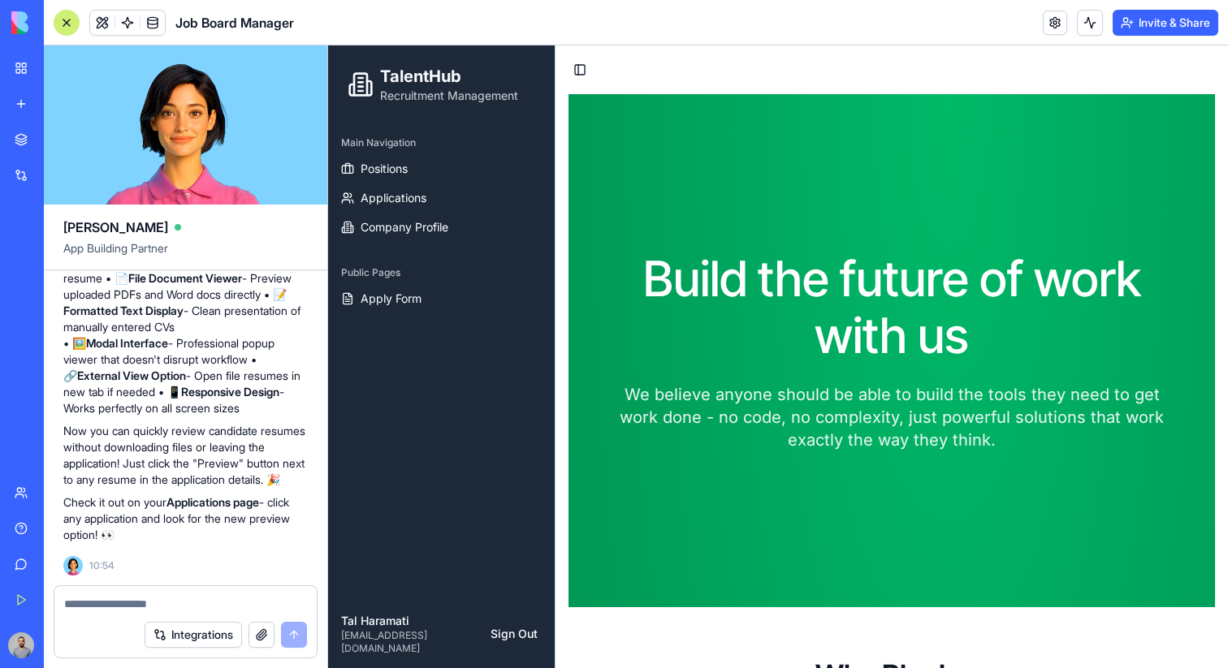
click at [75, 25] on div at bounding box center [67, 23] width 26 height 26
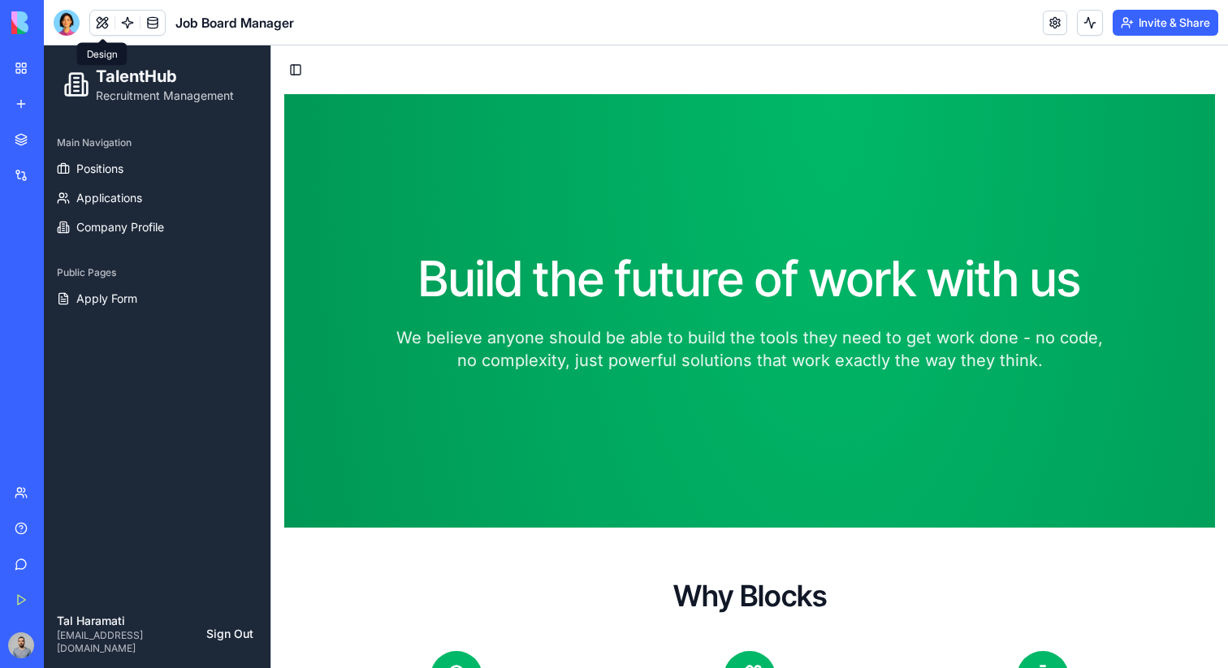
click at [101, 24] on button at bounding box center [102, 23] width 24 height 24
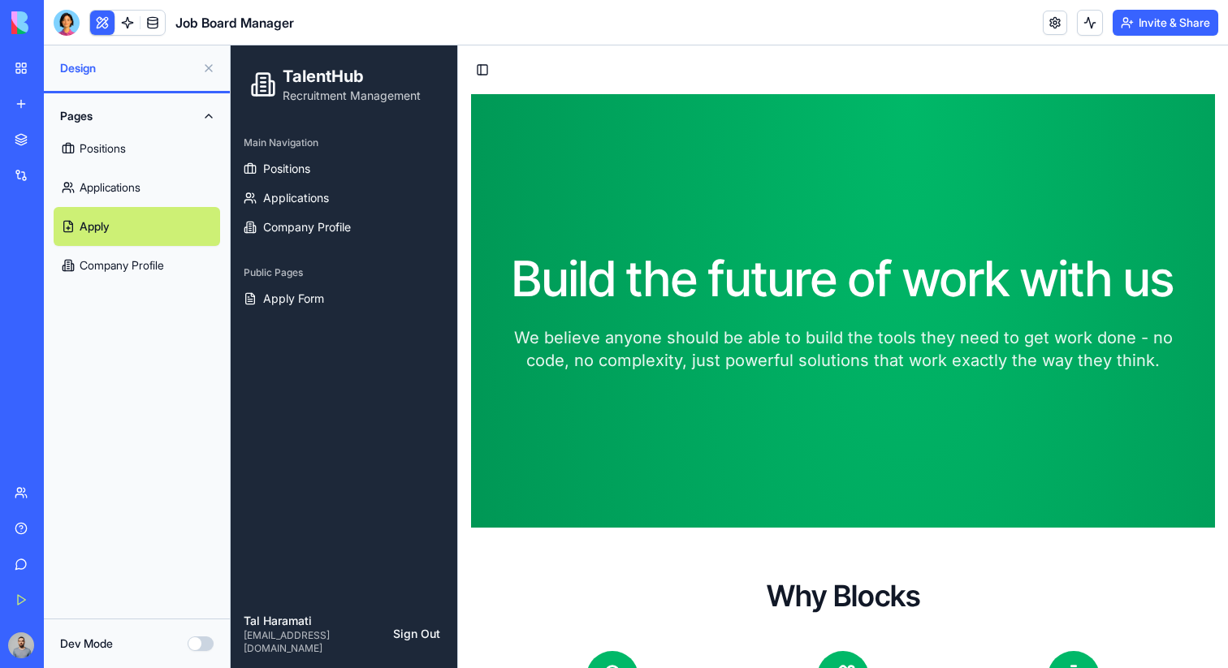
click at [101, 24] on button at bounding box center [102, 23] width 24 height 24
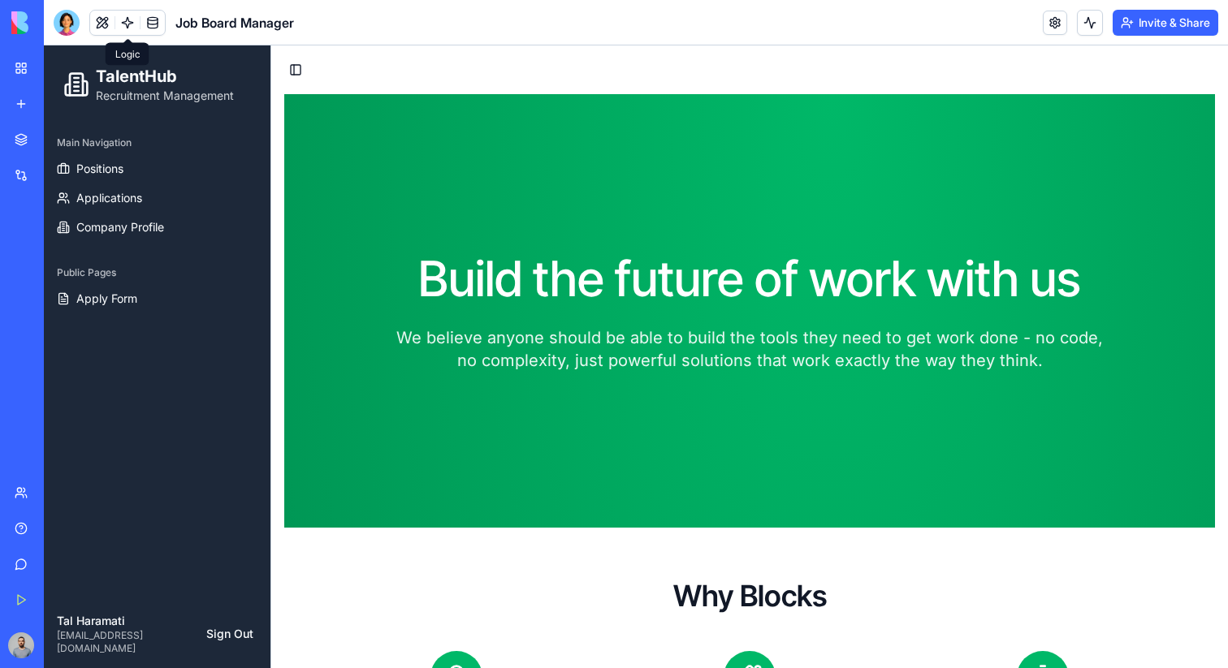
click at [125, 26] on link at bounding box center [127, 23] width 24 height 24
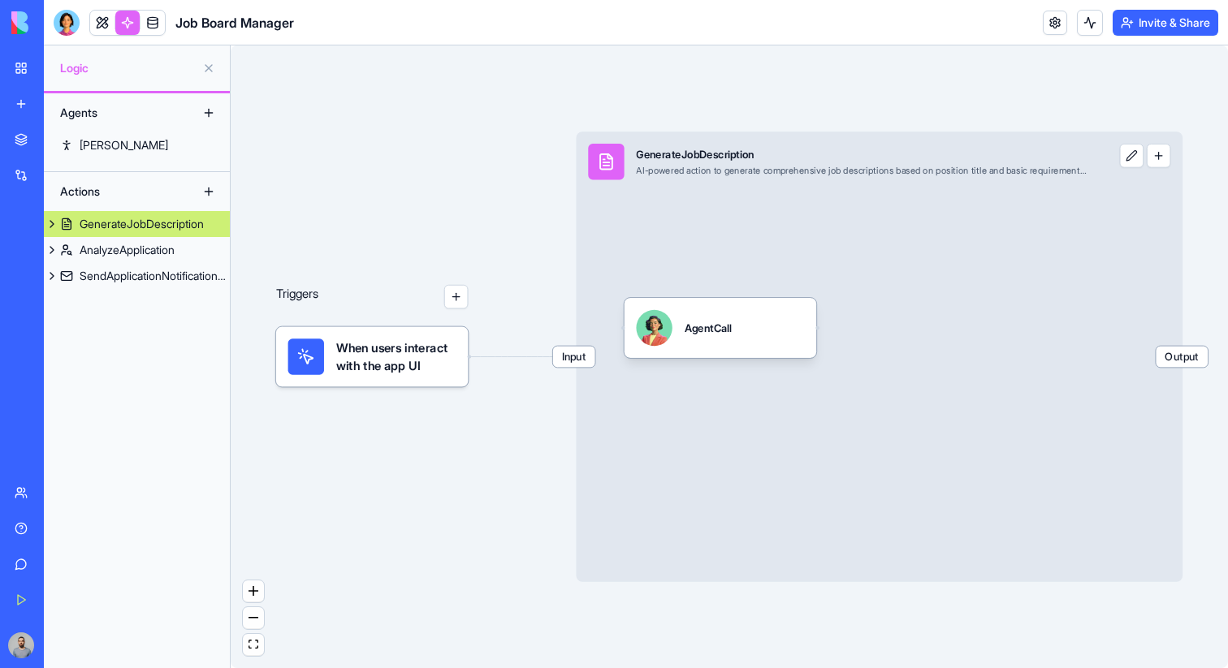
click at [125, 26] on link at bounding box center [127, 23] width 24 height 24
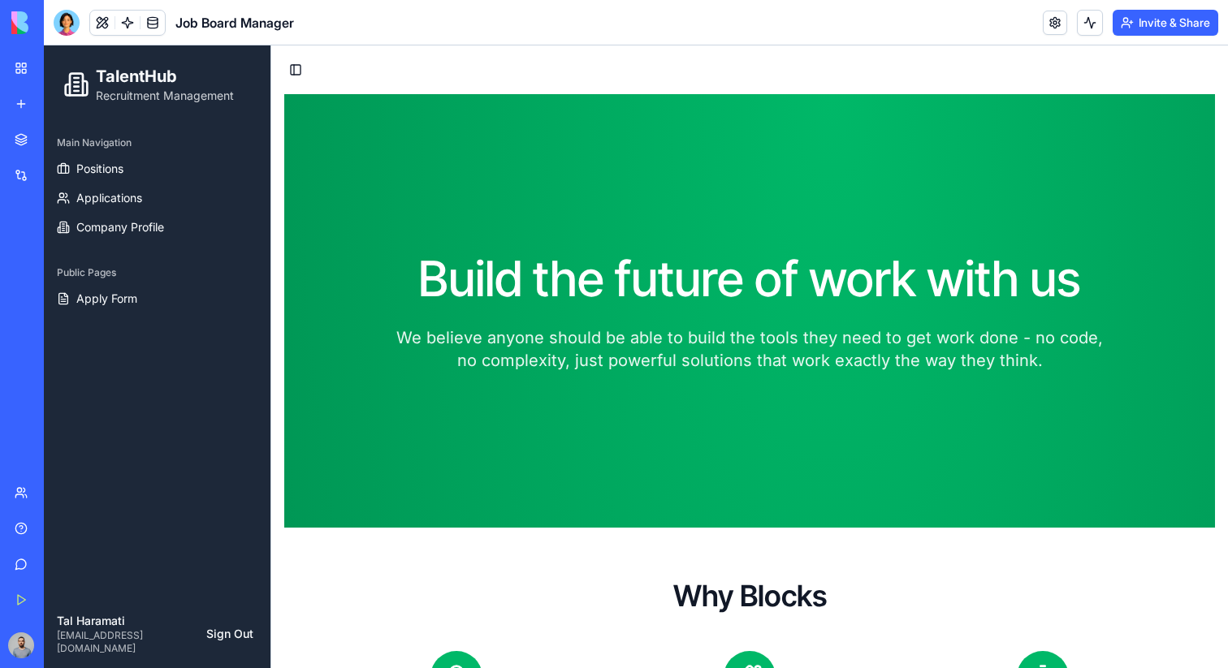
click at [54, 68] on div "My Workspace" at bounding box center [49, 68] width 21 height 16
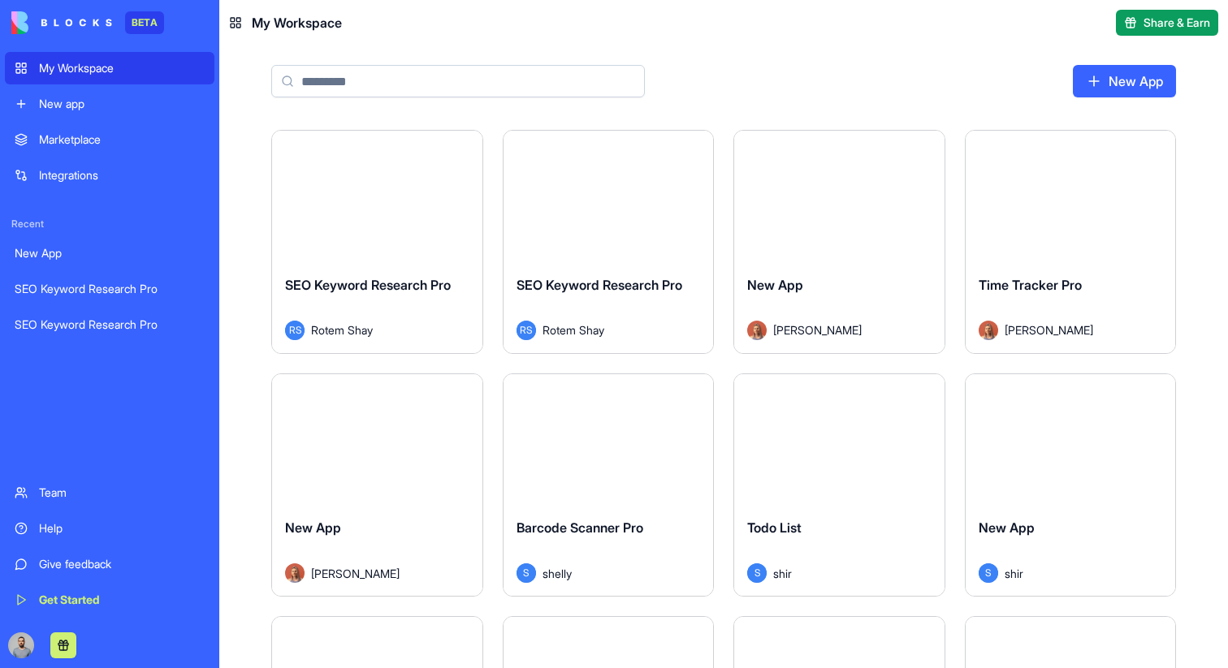
click at [88, 258] on div "New App" at bounding box center [110, 253] width 190 height 16
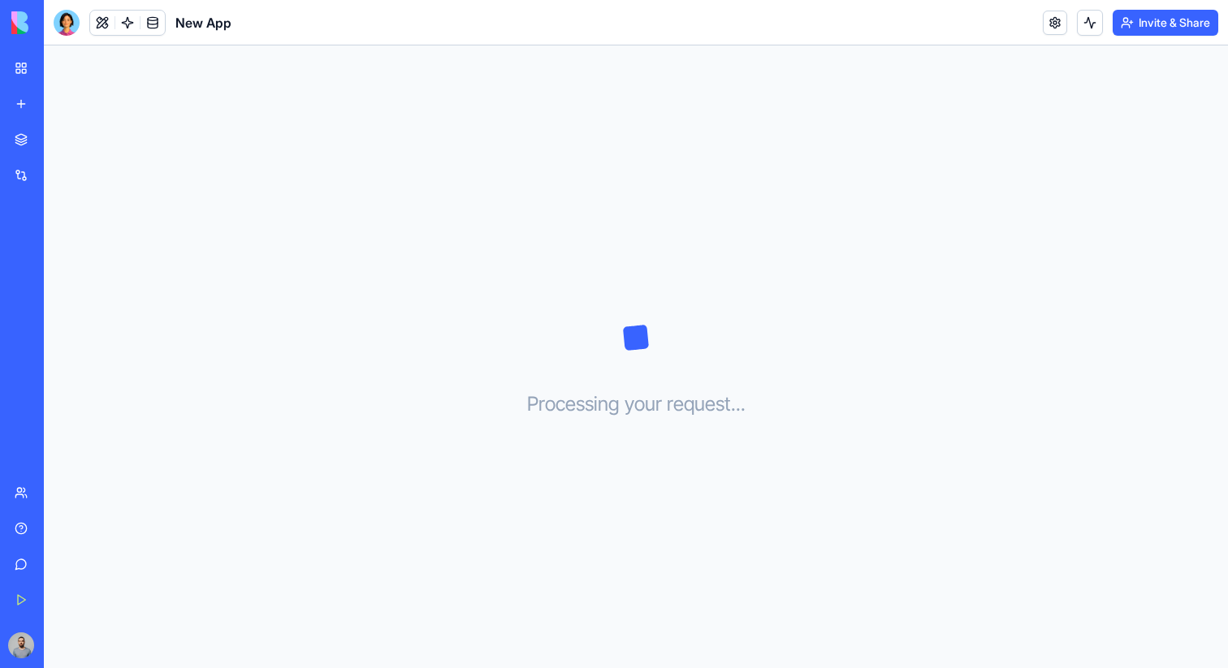
click at [70, 77] on link "My Workspace" at bounding box center [37, 68] width 65 height 32
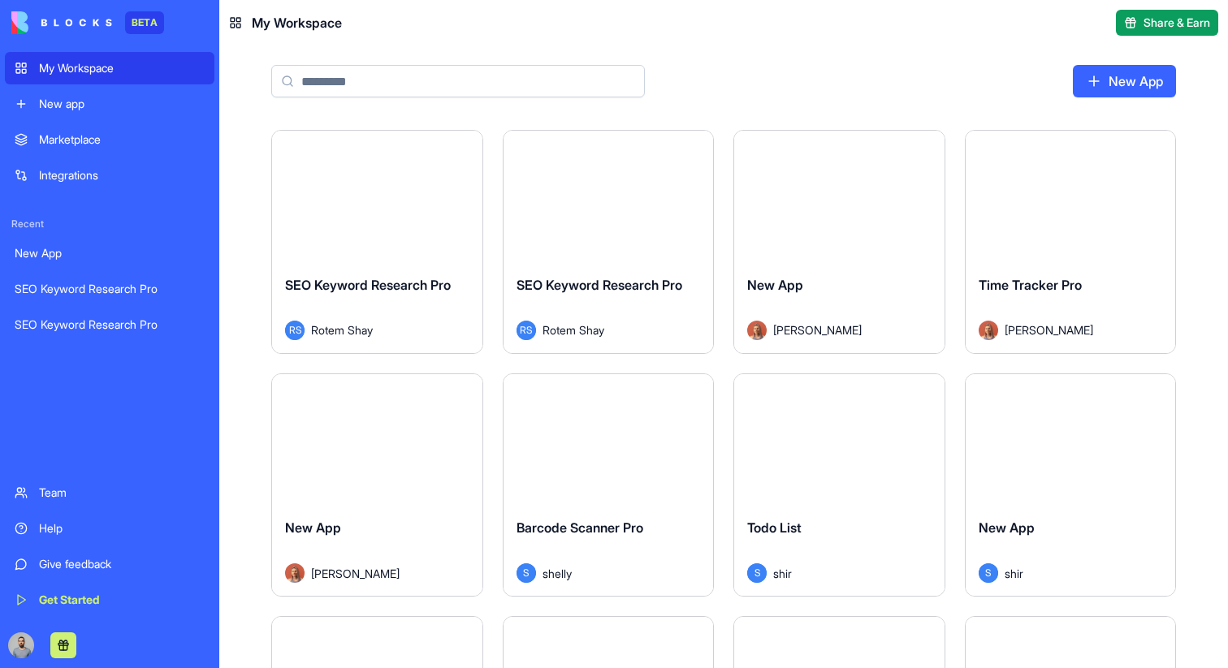
click at [404, 211] on button "Launch" at bounding box center [377, 196] width 122 height 32
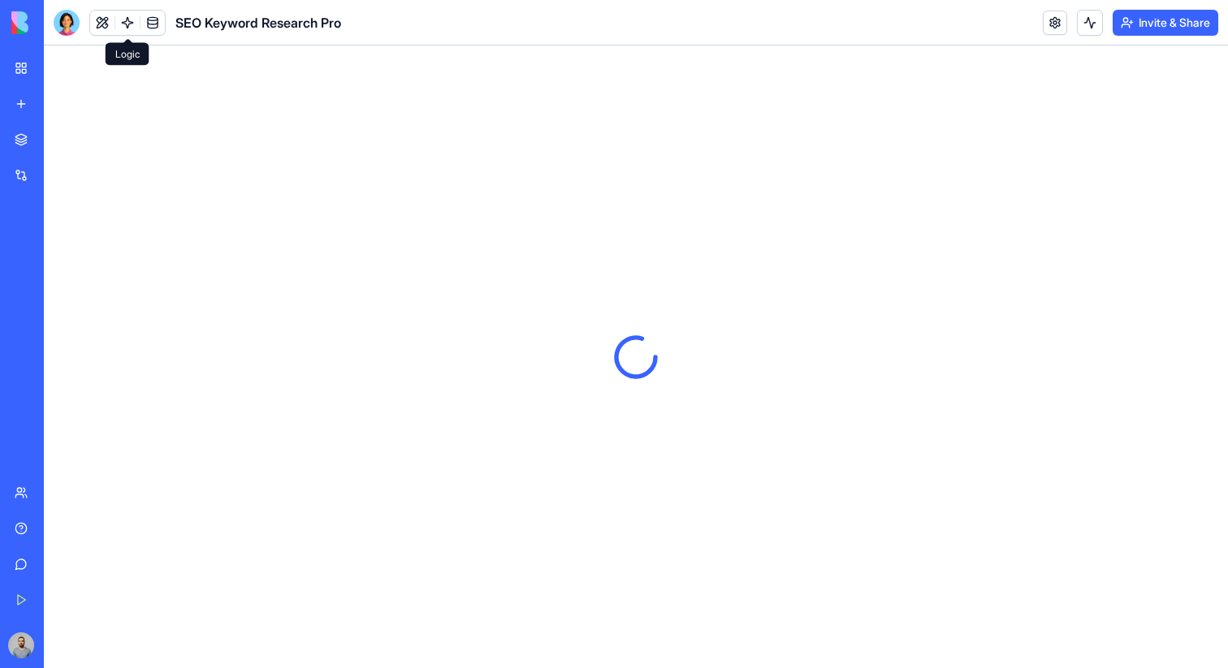
click at [126, 22] on link at bounding box center [127, 23] width 24 height 24
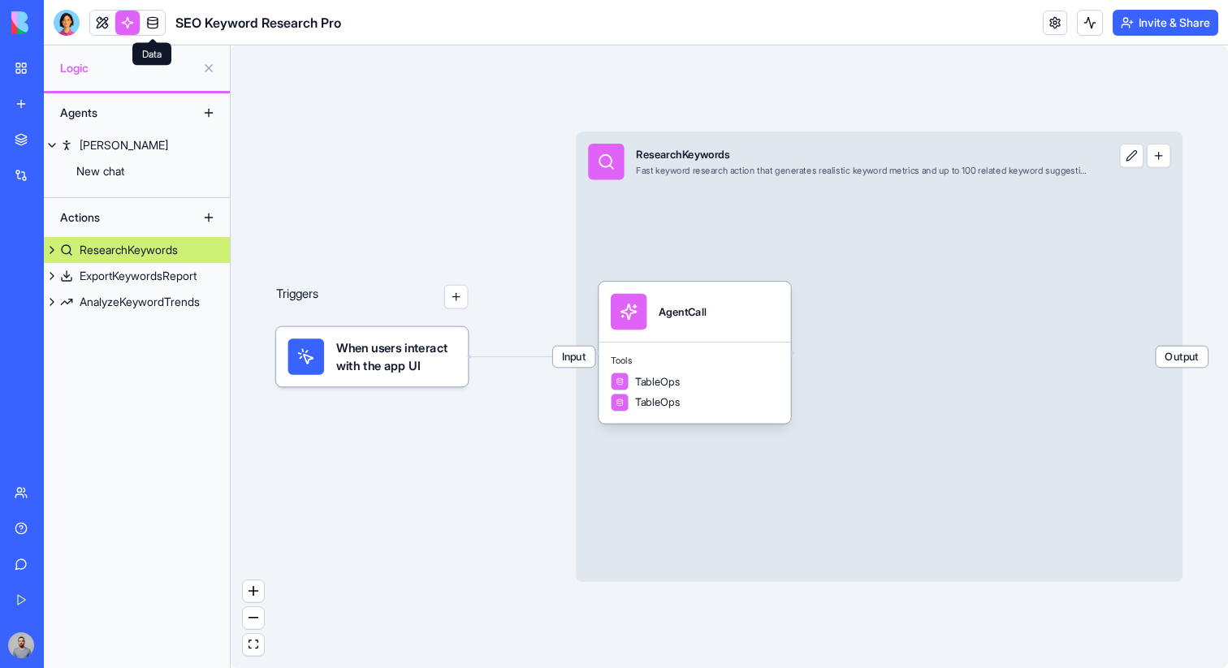
click at [140, 26] on link at bounding box center [152, 23] width 24 height 24
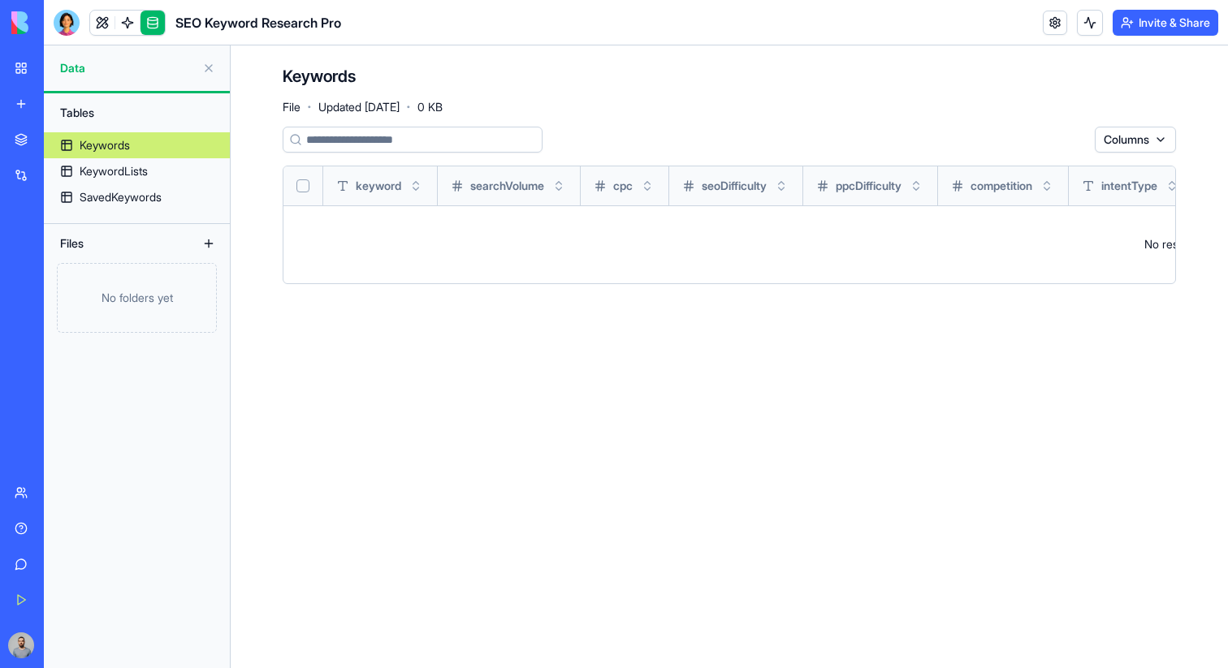
click at [113, 23] on link at bounding box center [102, 23] width 24 height 24
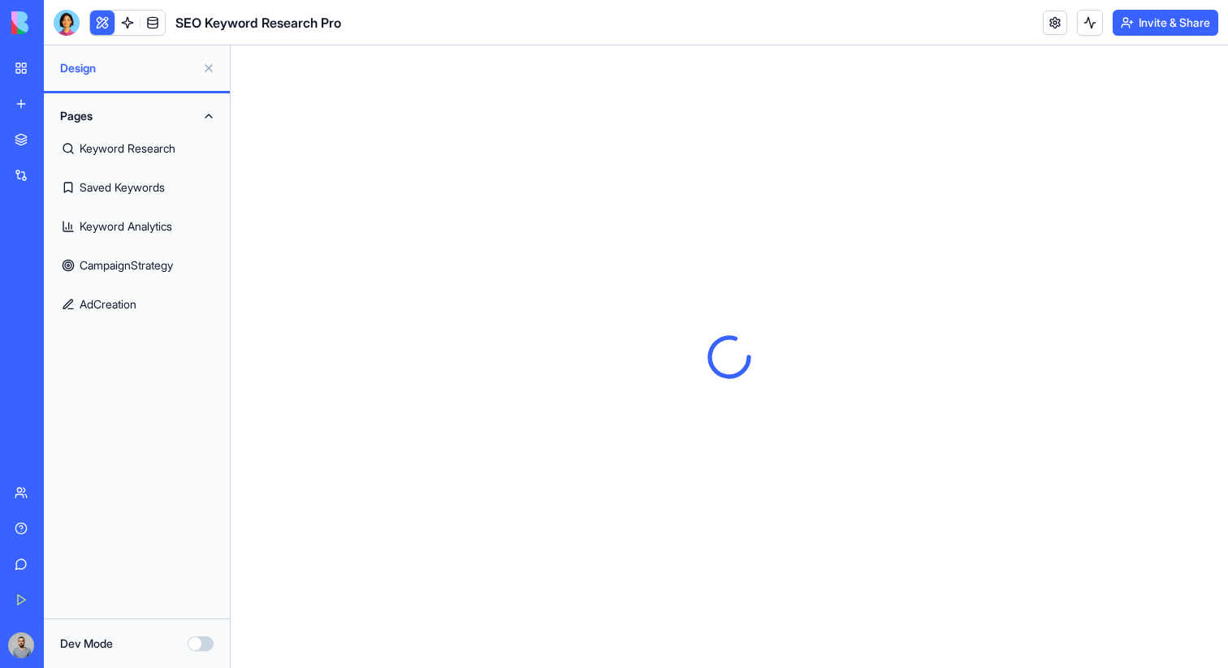
click at [131, 20] on link at bounding box center [127, 23] width 24 height 24
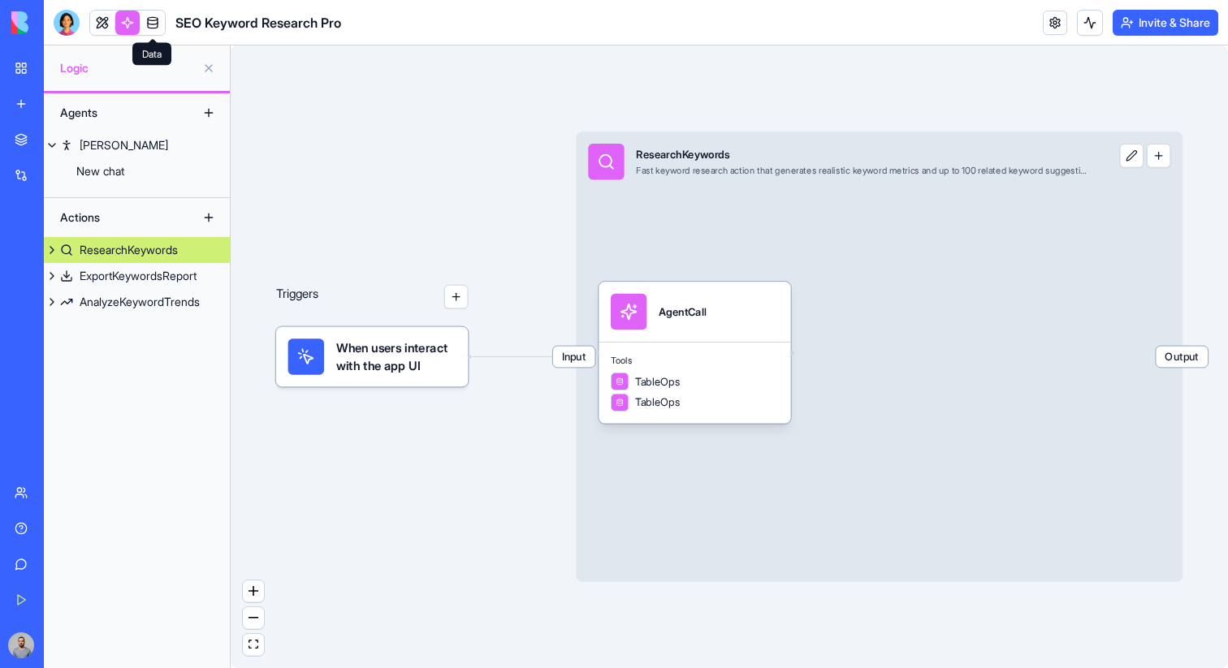
click at [158, 20] on link at bounding box center [152, 23] width 24 height 24
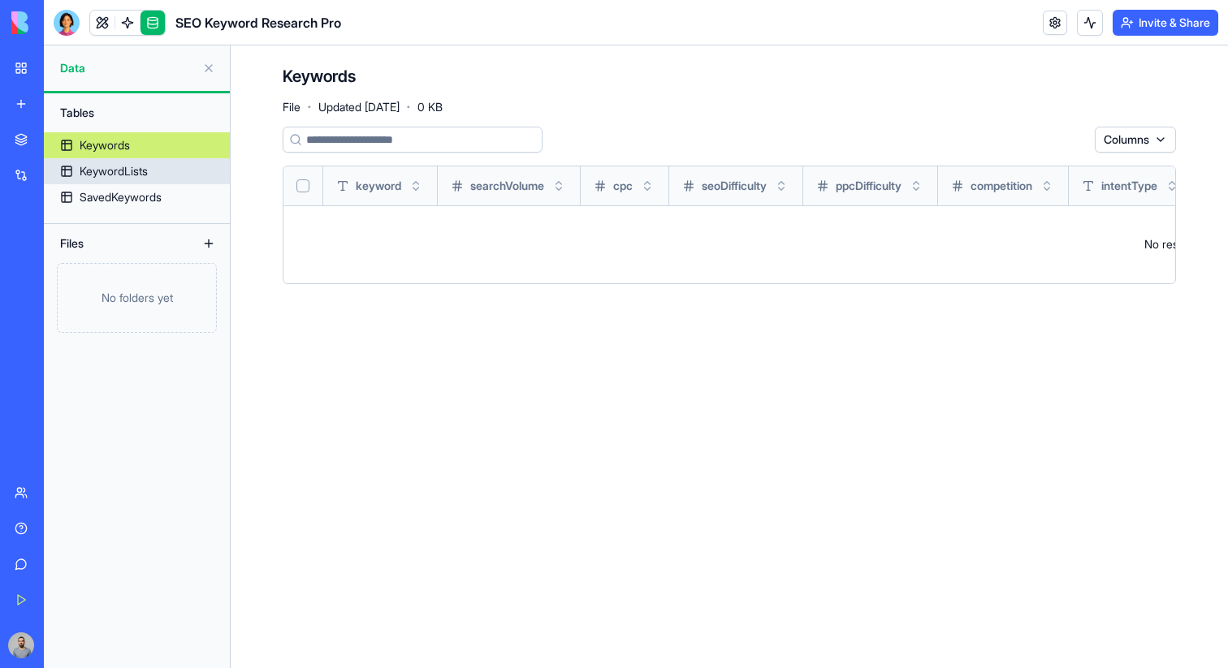
click at [158, 177] on link "KeywordLists" at bounding box center [137, 171] width 186 height 26
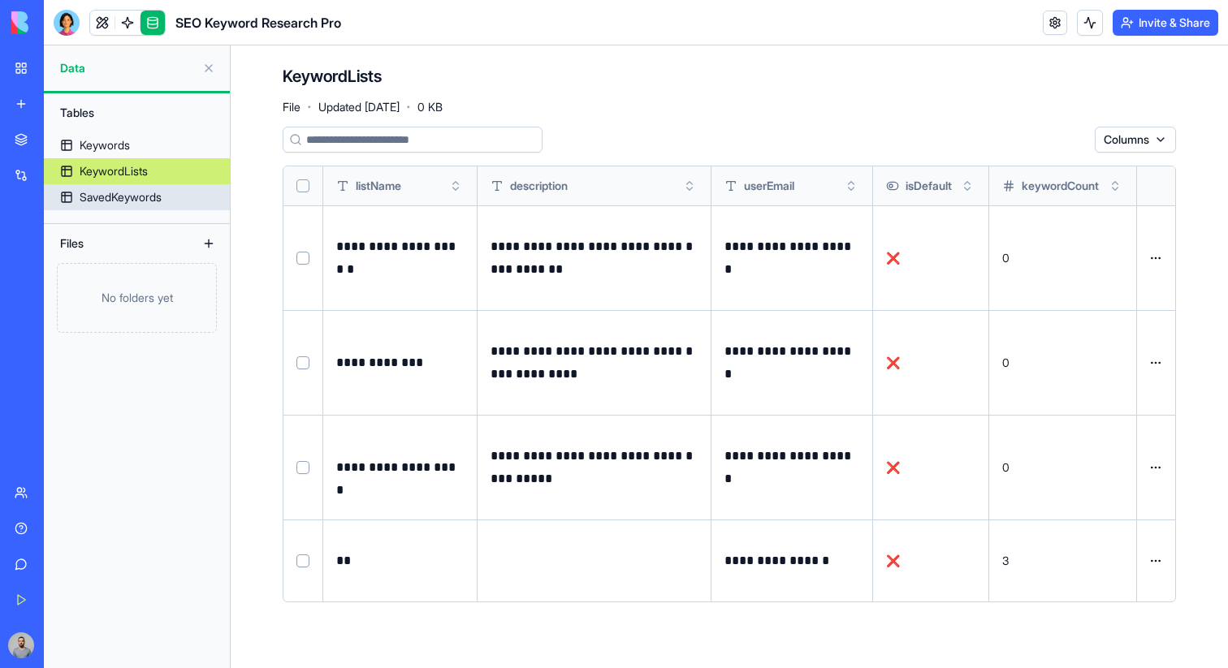
click at [165, 206] on link "SavedKeywords" at bounding box center [137, 197] width 186 height 26
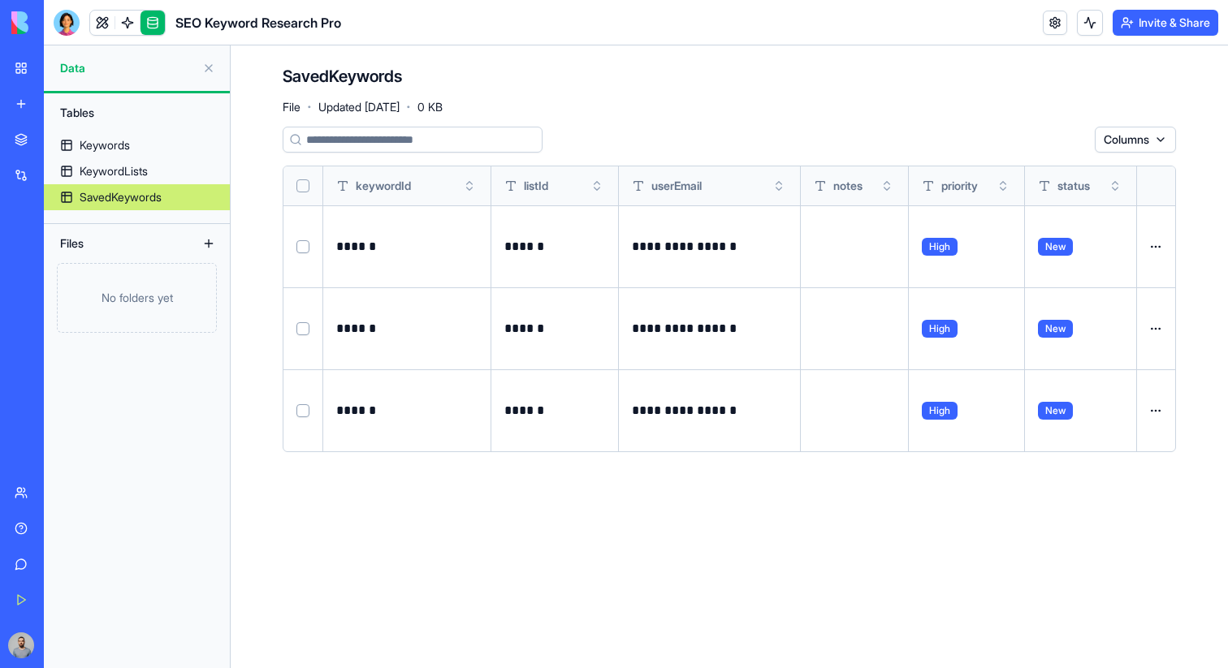
click at [1060, 19] on link at bounding box center [1054, 23] width 24 height 24
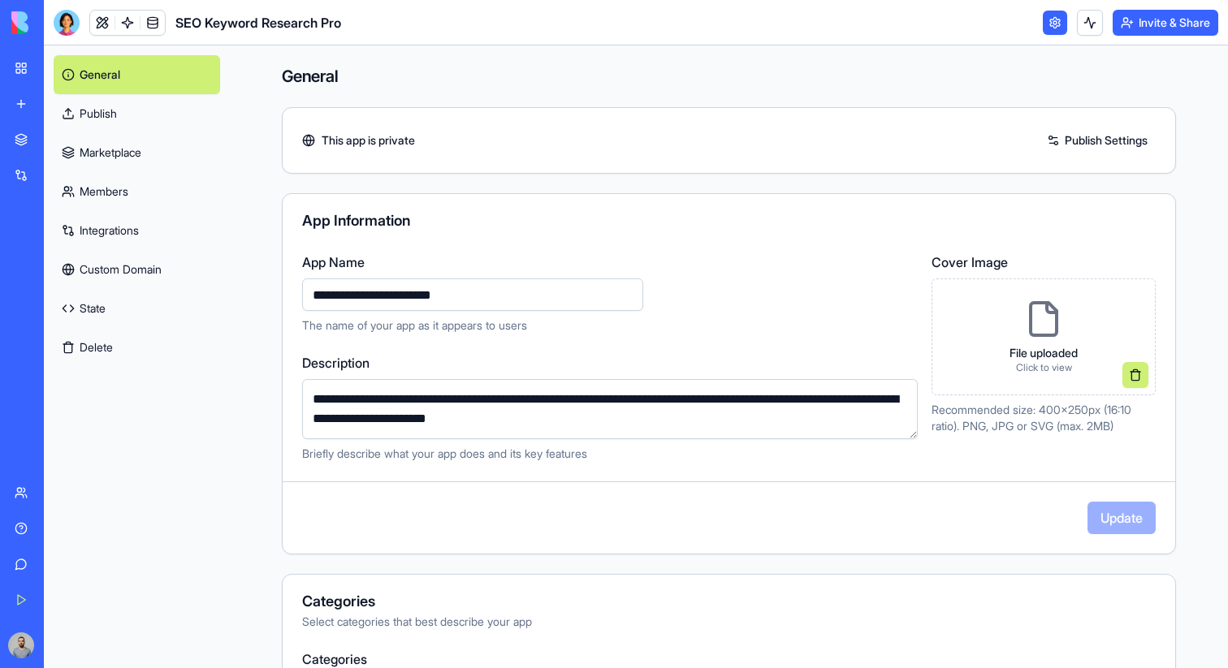
click at [118, 114] on link "Publish" at bounding box center [137, 113] width 166 height 39
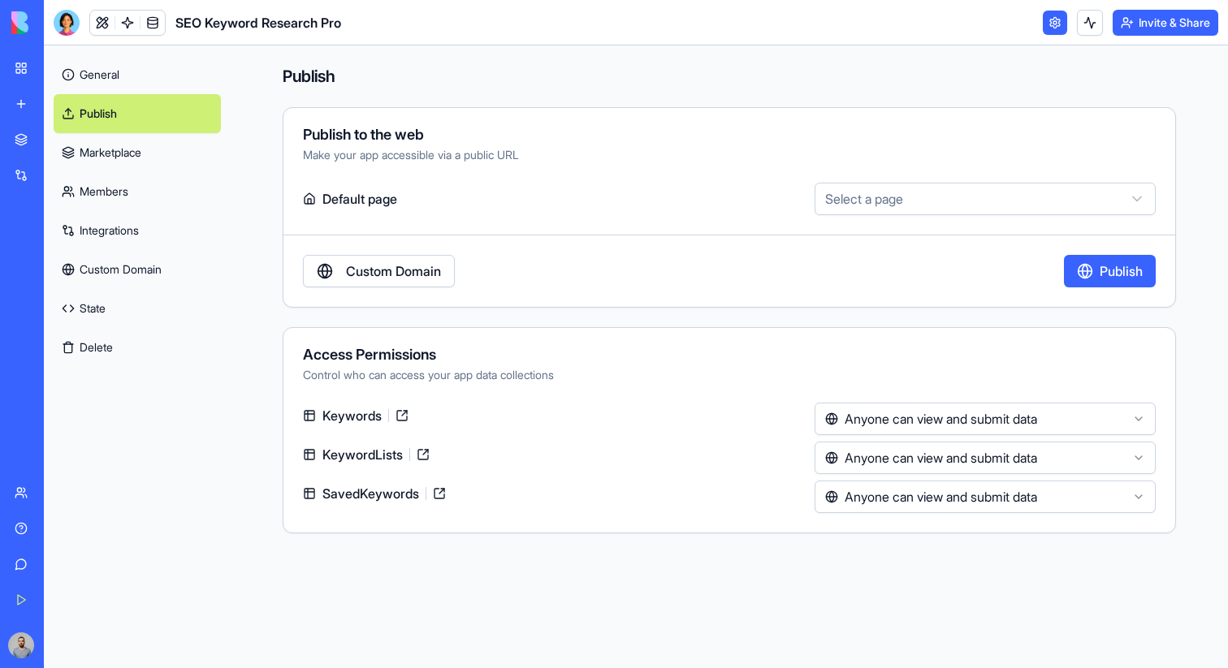
click at [143, 155] on link "Marketplace" at bounding box center [137, 152] width 167 height 39
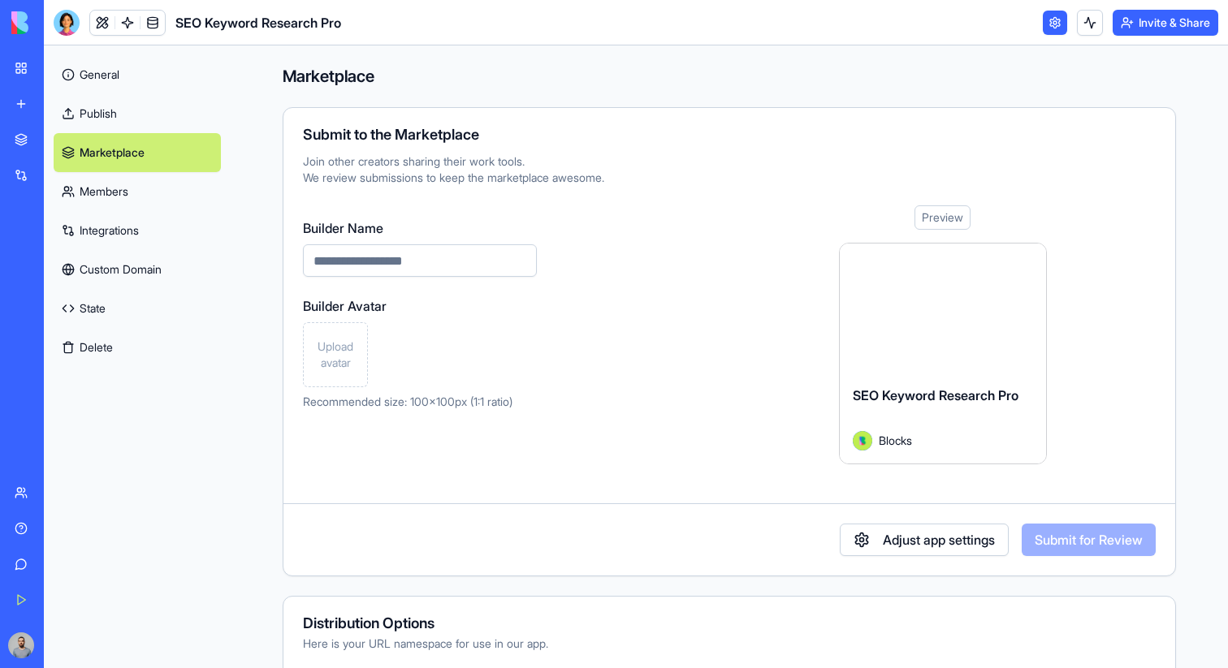
click at [145, 192] on link "Members" at bounding box center [137, 191] width 167 height 39
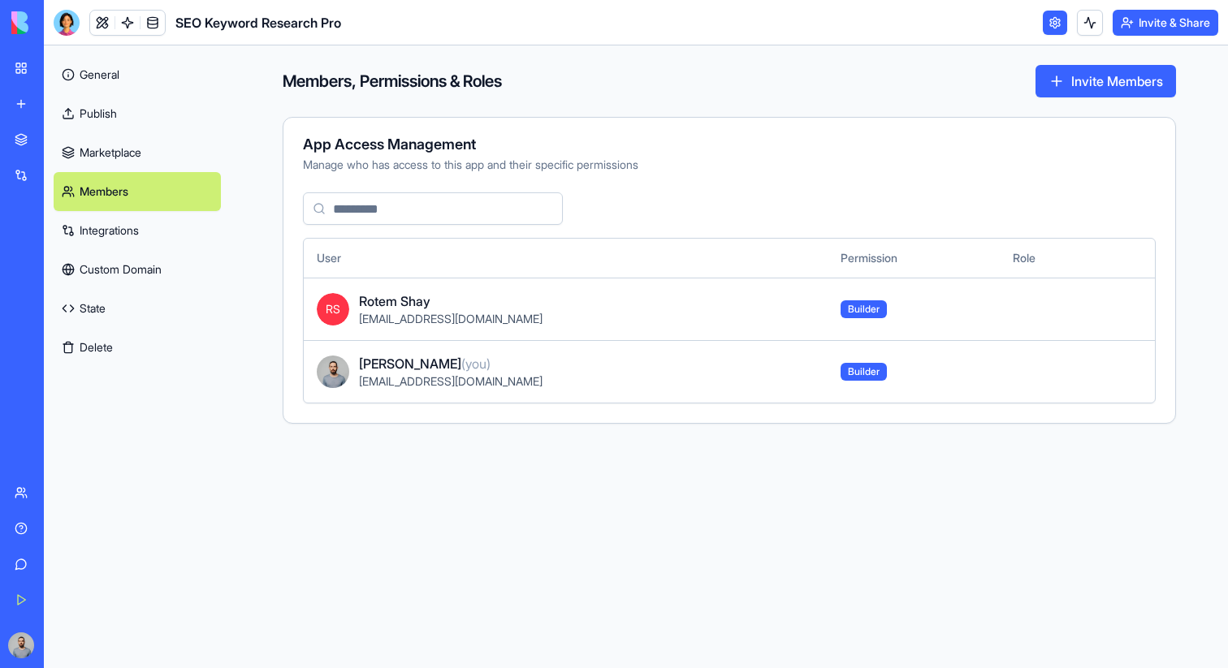
click at [148, 228] on link "Integrations" at bounding box center [137, 230] width 167 height 39
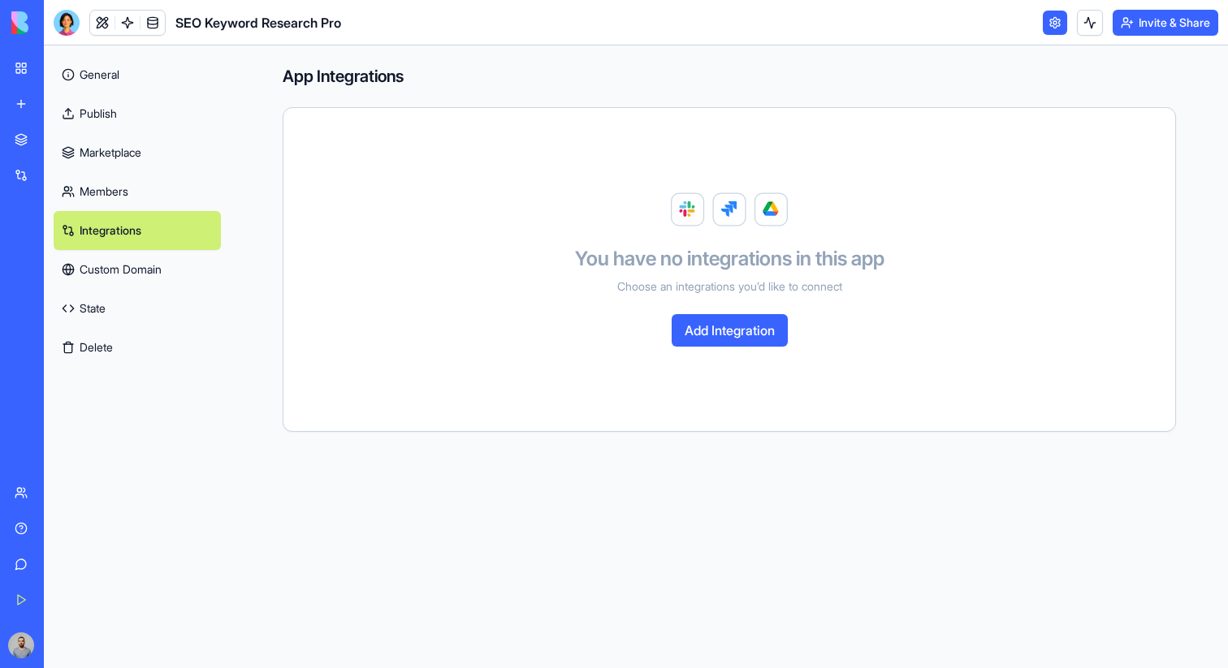
click at [153, 274] on link "Custom Domain" at bounding box center [137, 269] width 167 height 39
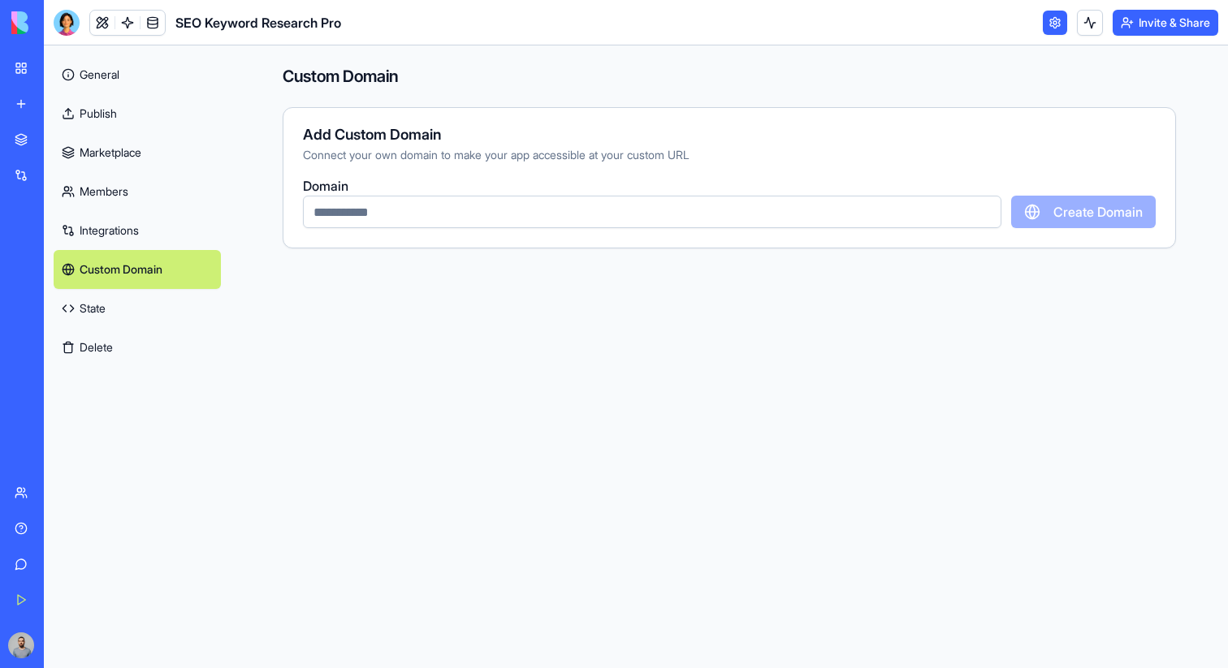
click at [153, 312] on link "State" at bounding box center [137, 308] width 167 height 39
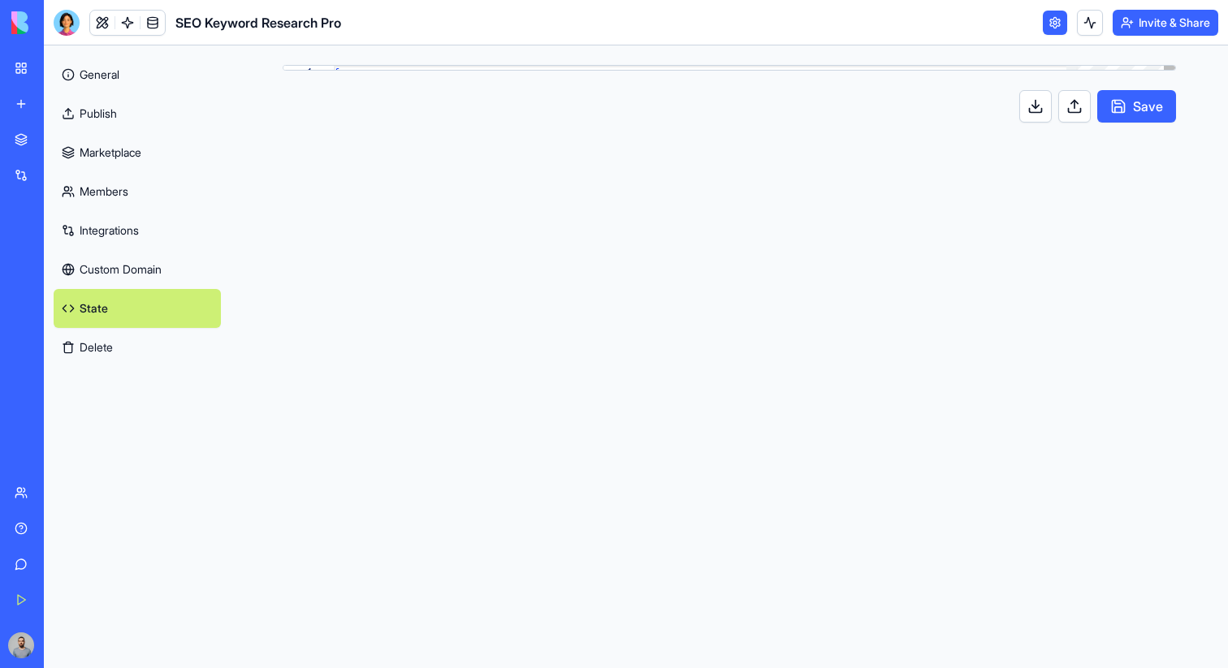
scroll to position [132, 0]
click at [138, 80] on link "General" at bounding box center [137, 74] width 167 height 39
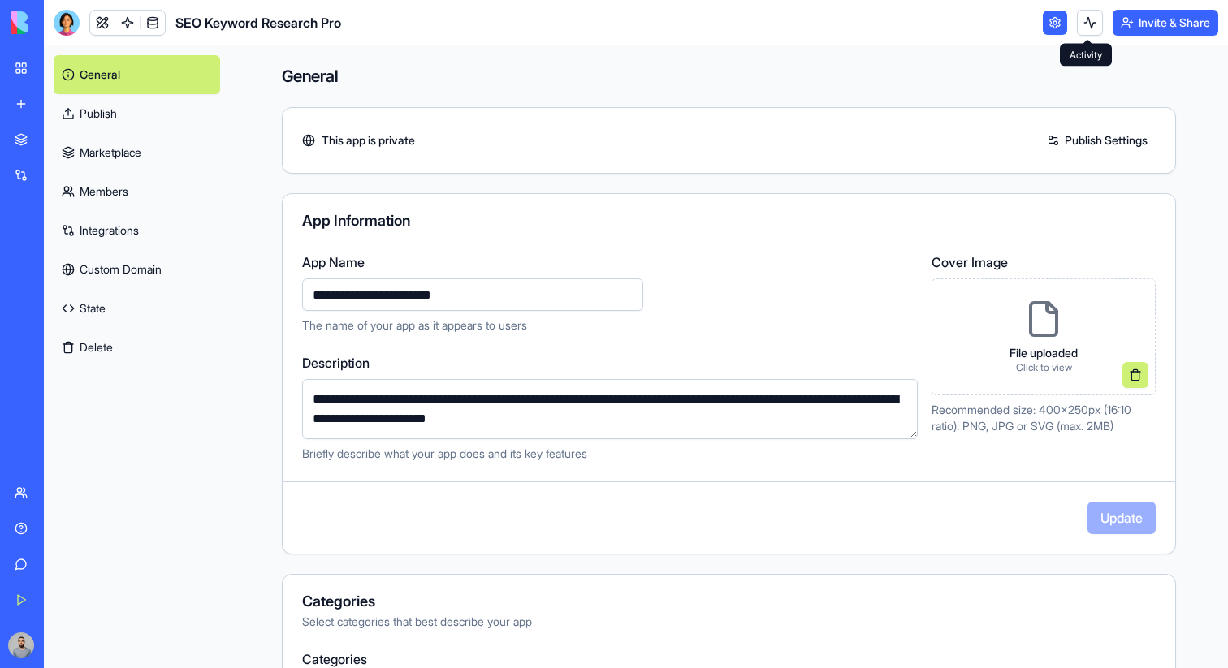
click at [1089, 23] on button at bounding box center [1090, 23] width 26 height 26
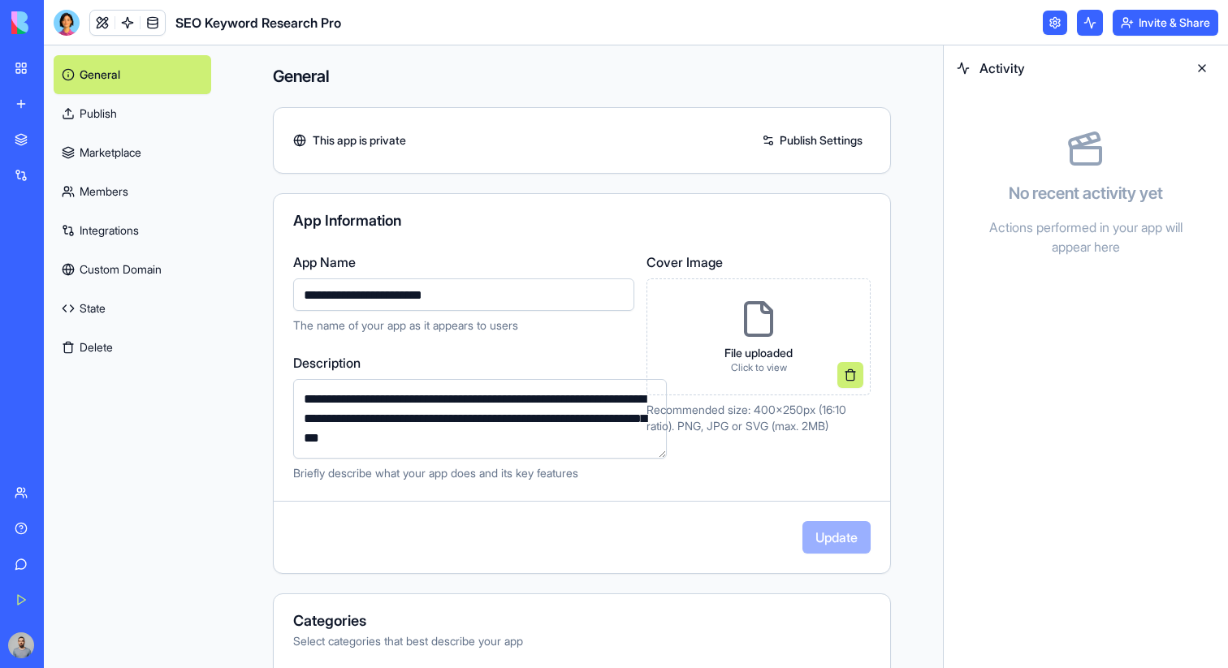
click at [1089, 23] on button at bounding box center [1090, 23] width 26 height 26
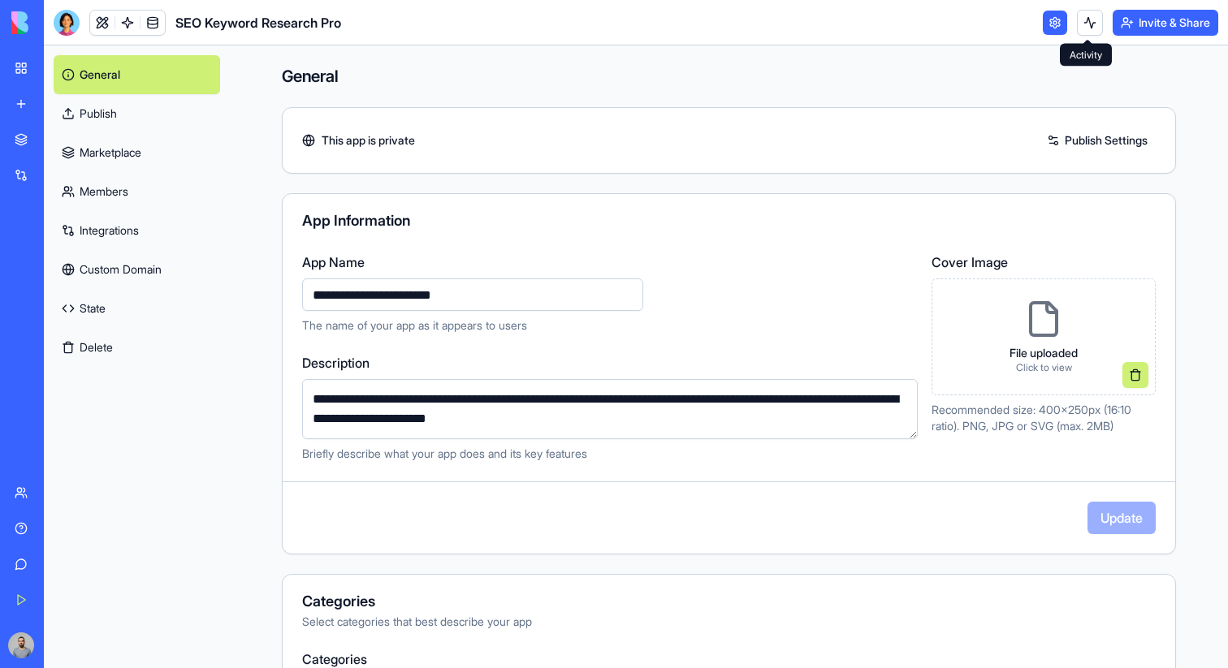
click at [1048, 19] on link at bounding box center [1054, 23] width 24 height 24
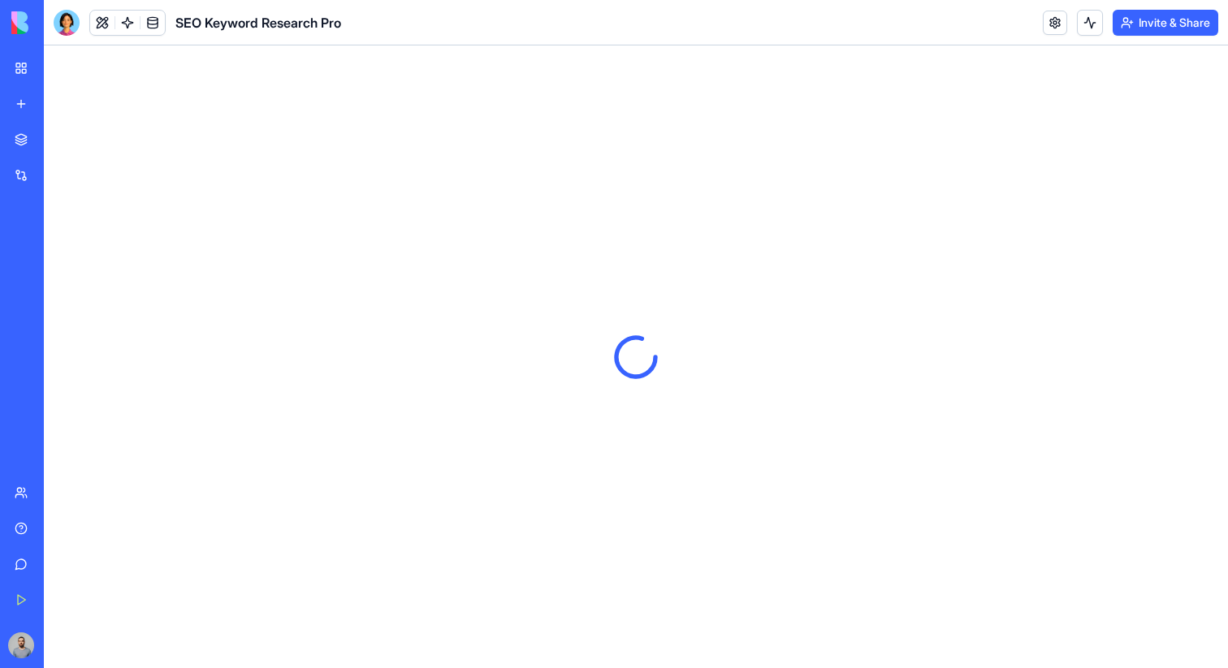
click at [1154, 20] on button "Invite & Share" at bounding box center [1165, 23] width 106 height 26
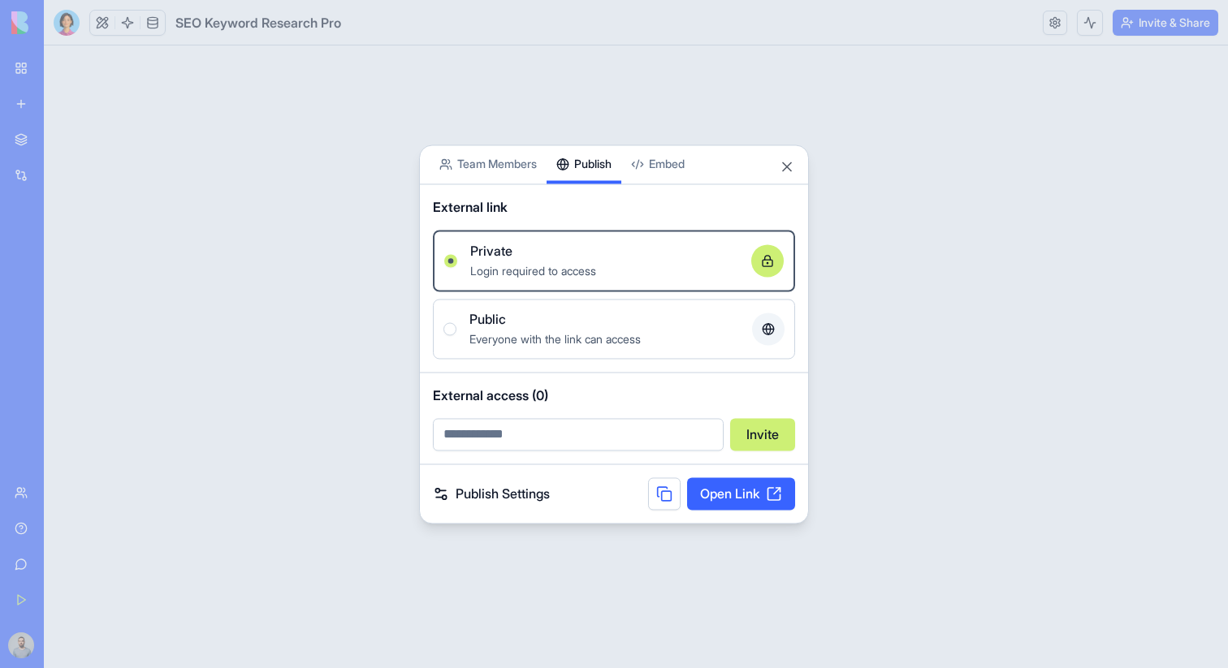
click at [606, 171] on button "Publish" at bounding box center [583, 164] width 75 height 38
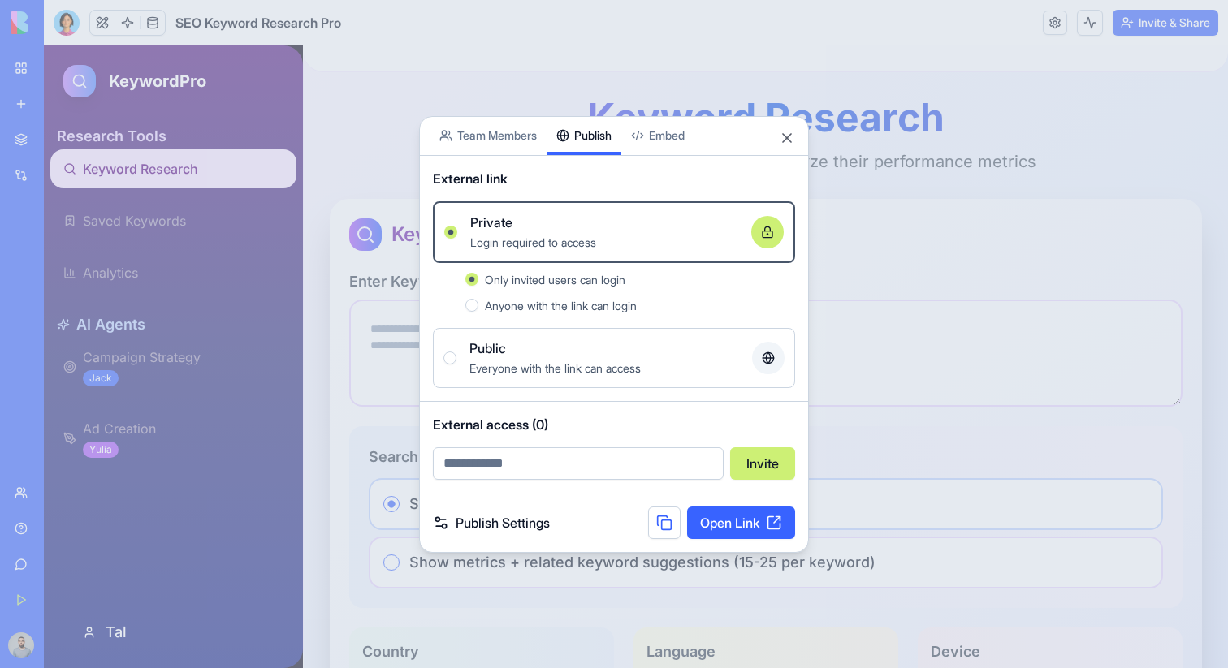
click at [666, 144] on body "BETA My Workspace New app Marketplace Integrations Recent New App SEO Keyword R…" at bounding box center [614, 334] width 1228 height 668
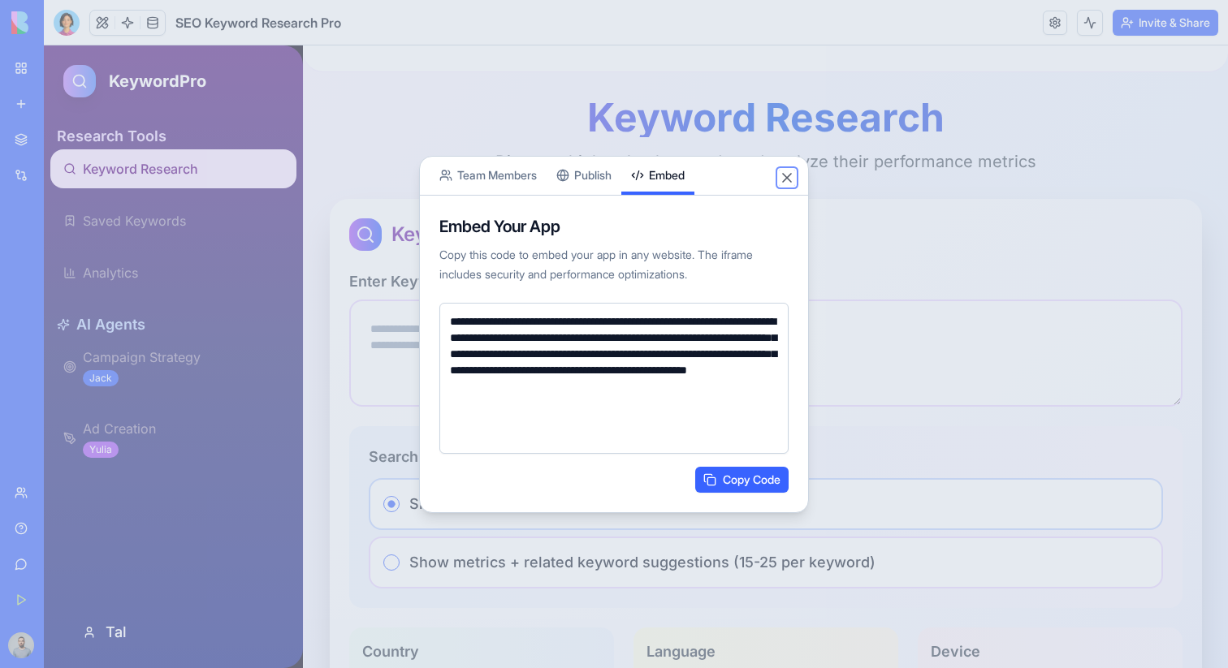
click at [789, 183] on button "Close" at bounding box center [787, 178] width 16 height 16
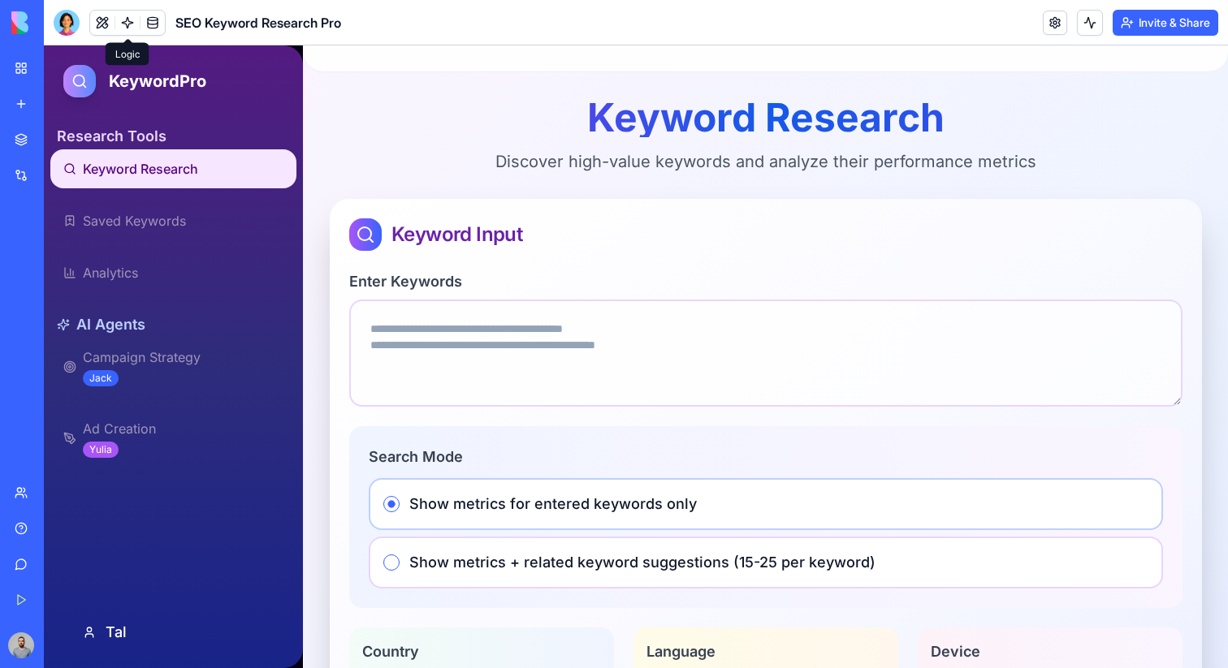
click at [125, 18] on link at bounding box center [127, 23] width 24 height 24
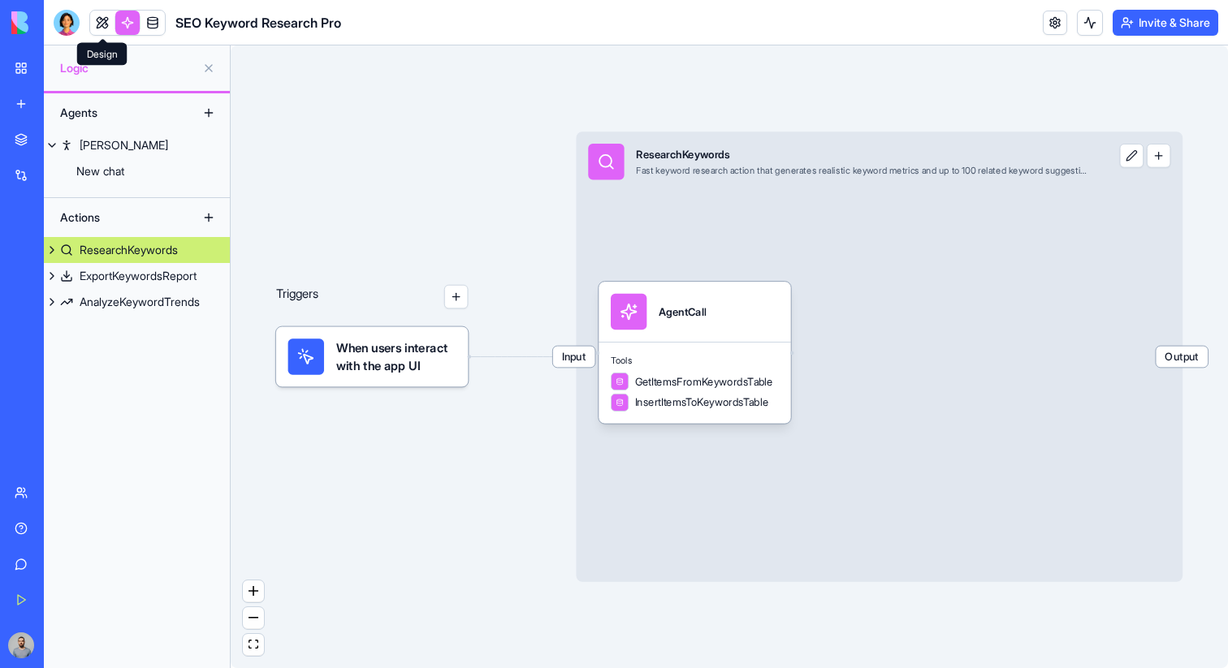
click at [103, 18] on link at bounding box center [102, 23] width 24 height 24
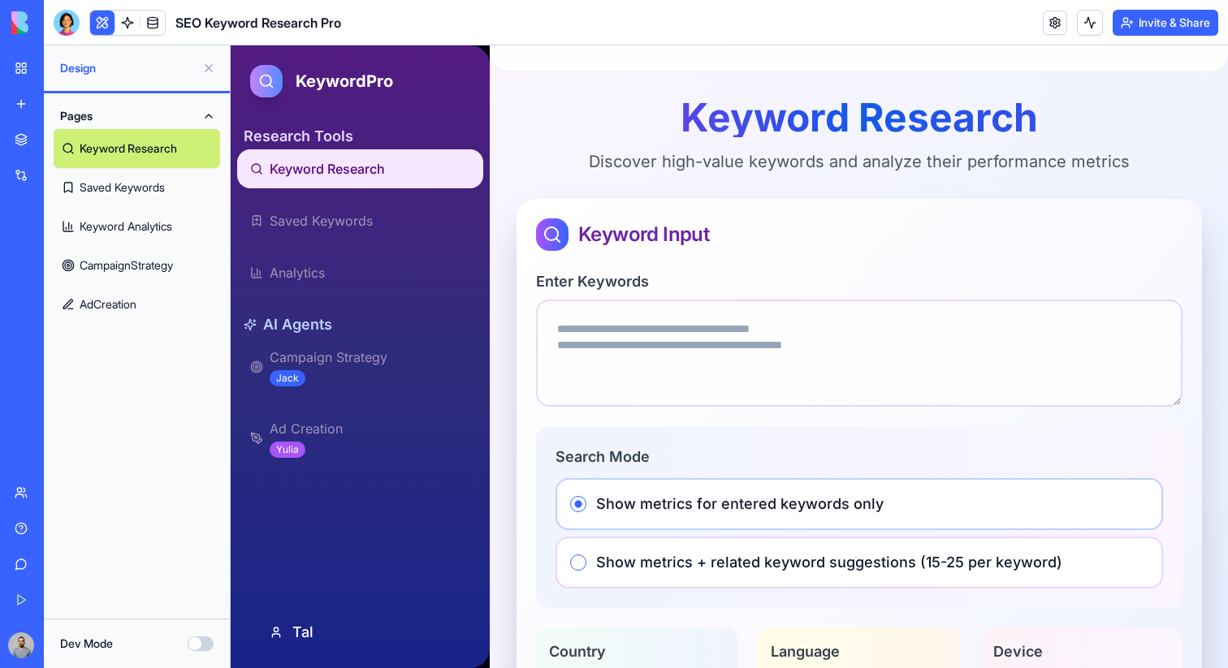
click at [102, 19] on button at bounding box center [102, 23] width 24 height 24
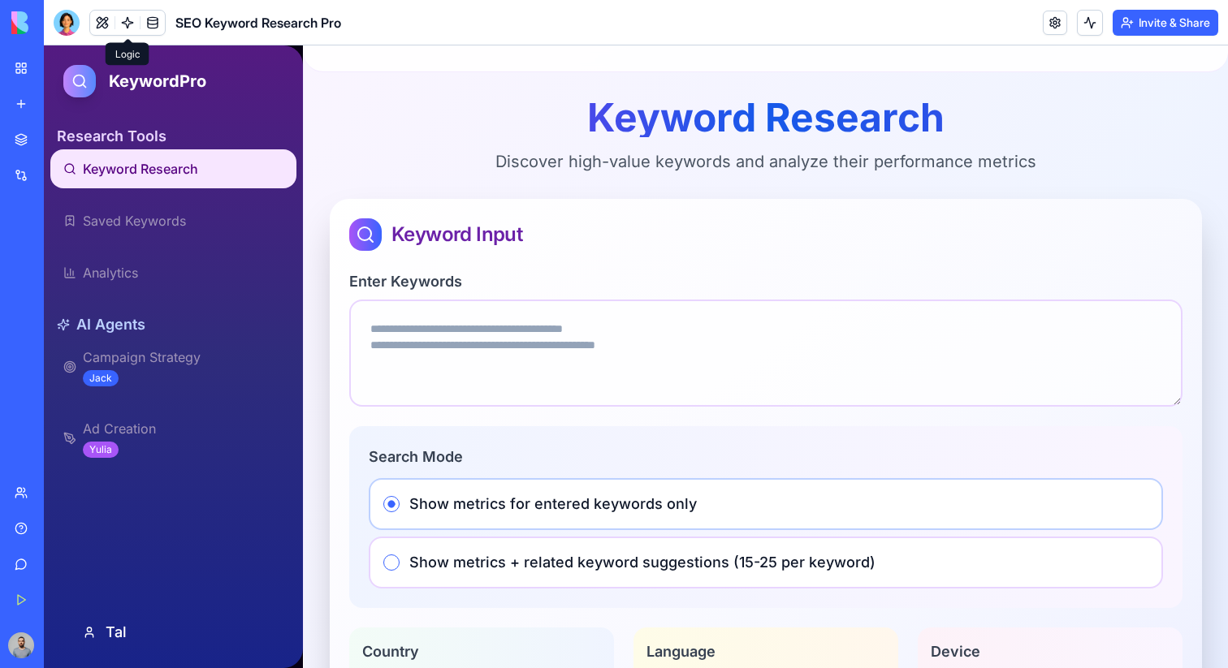
click at [129, 26] on link at bounding box center [127, 23] width 24 height 24
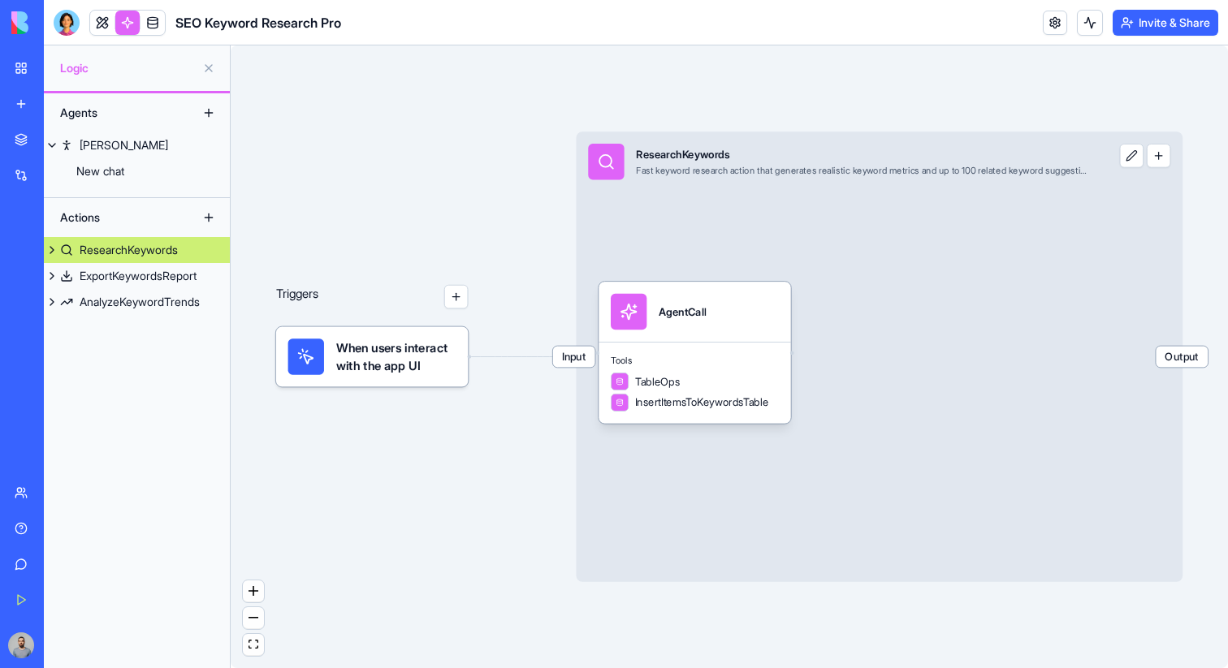
click at [129, 26] on link at bounding box center [127, 23] width 24 height 24
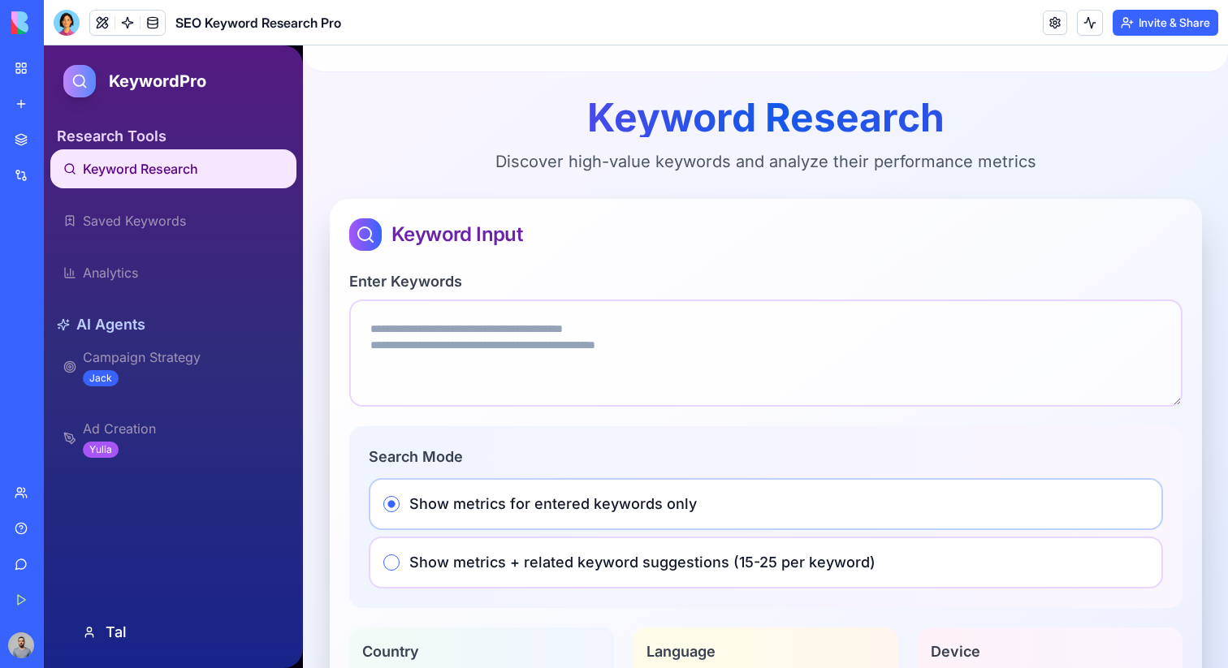
click at [37, 70] on link "My Workspace" at bounding box center [37, 68] width 65 height 32
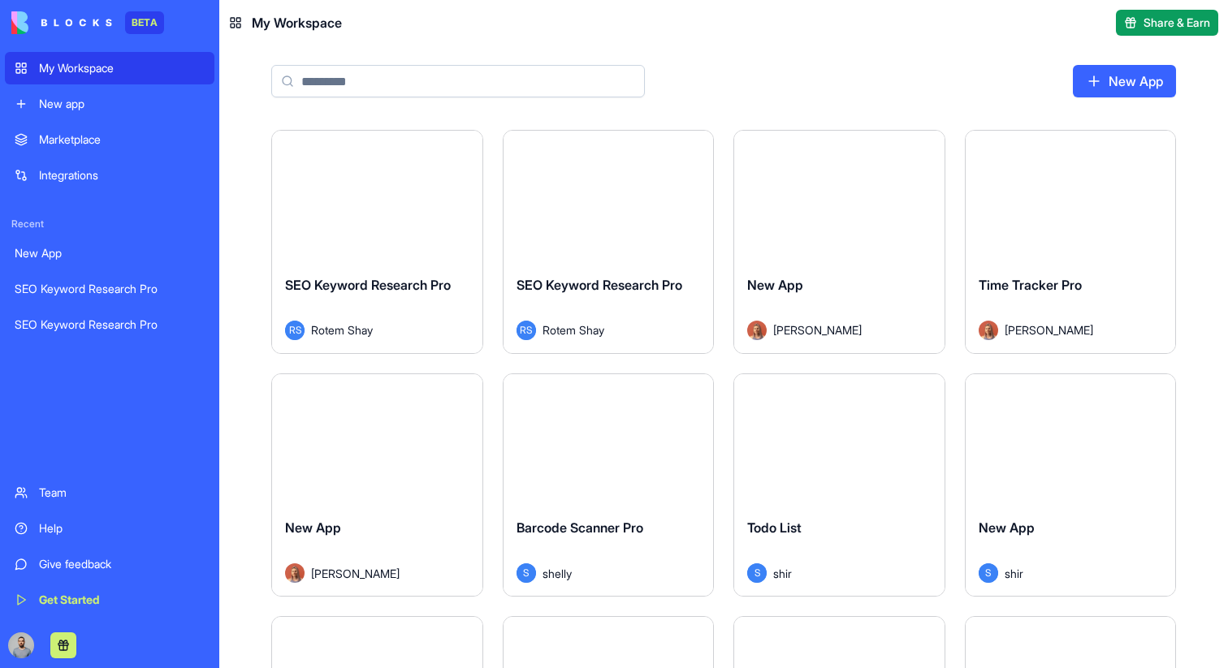
click at [162, 103] on div "New app" at bounding box center [122, 104] width 166 height 16
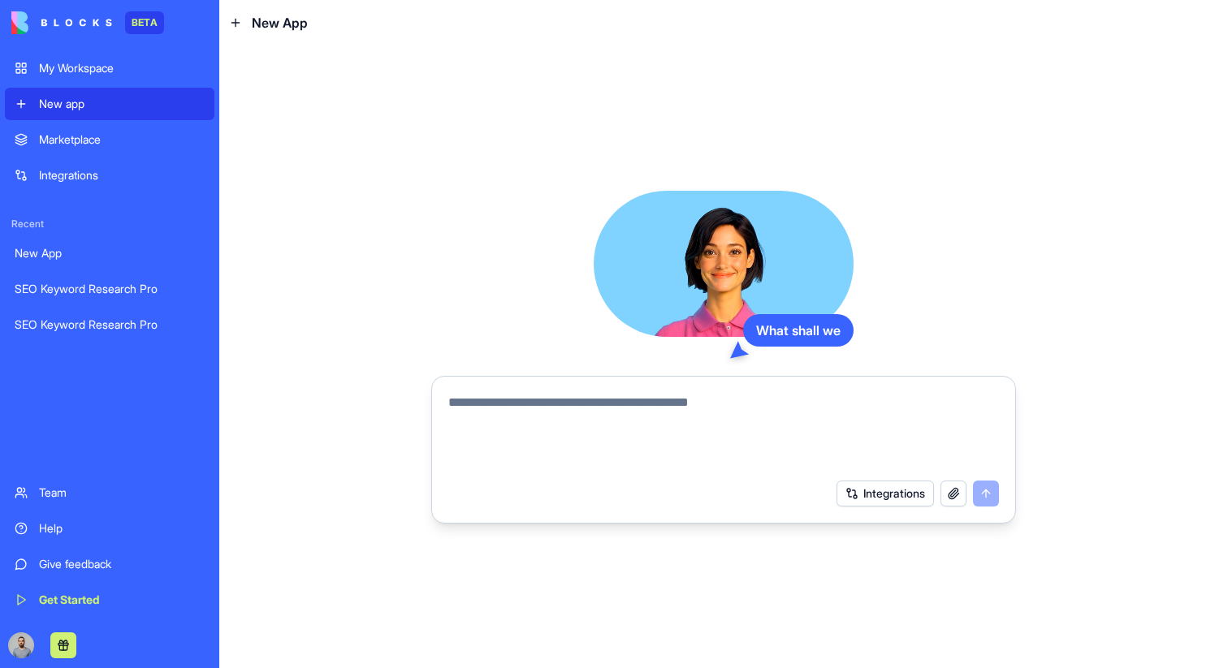
click at [149, 136] on div "Marketplace" at bounding box center [122, 140] width 166 height 16
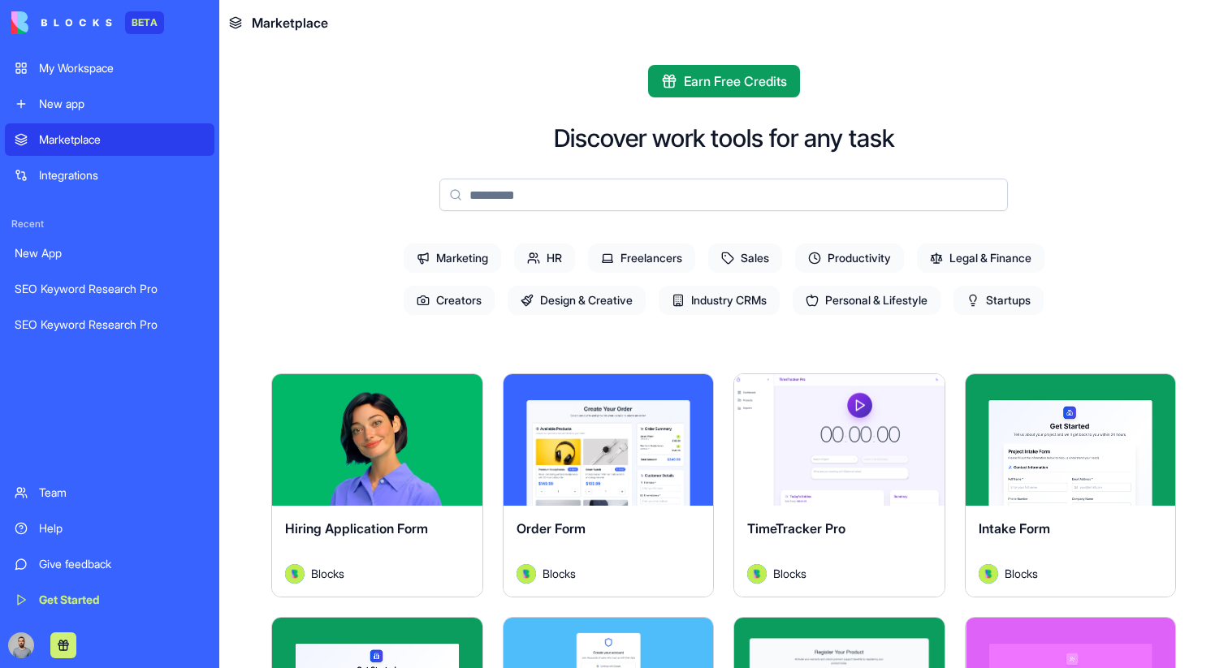
click at [135, 71] on div "My Workspace" at bounding box center [122, 68] width 166 height 16
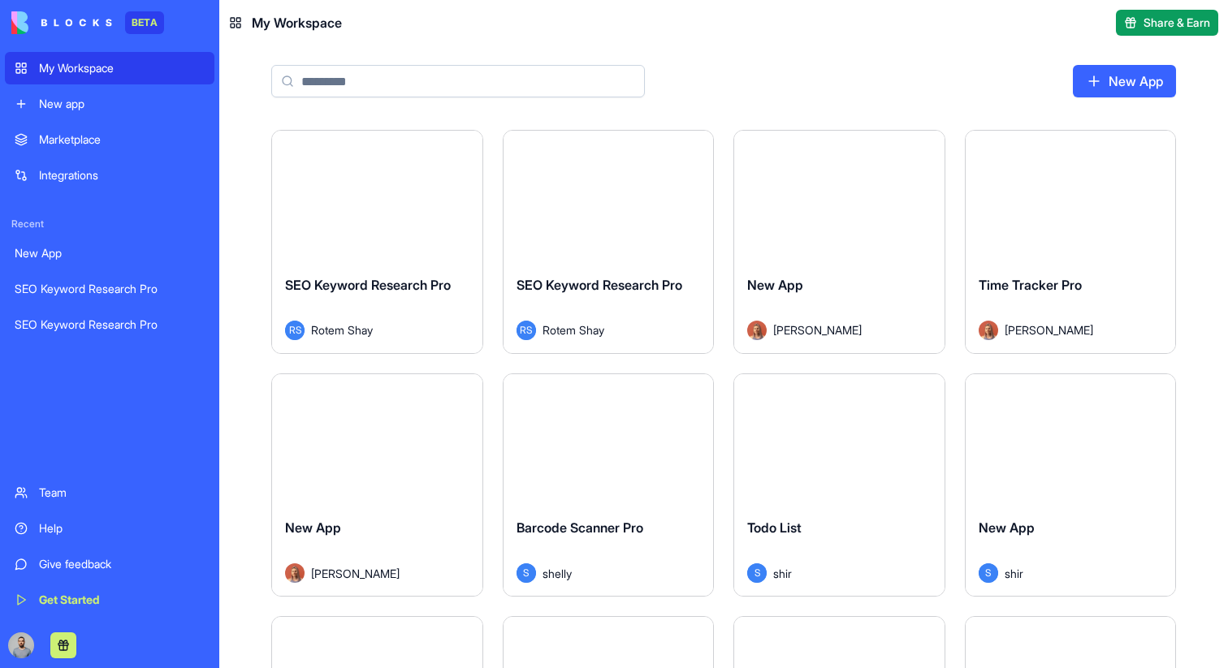
click at [468, 220] on div "Launch" at bounding box center [377, 197] width 210 height 132
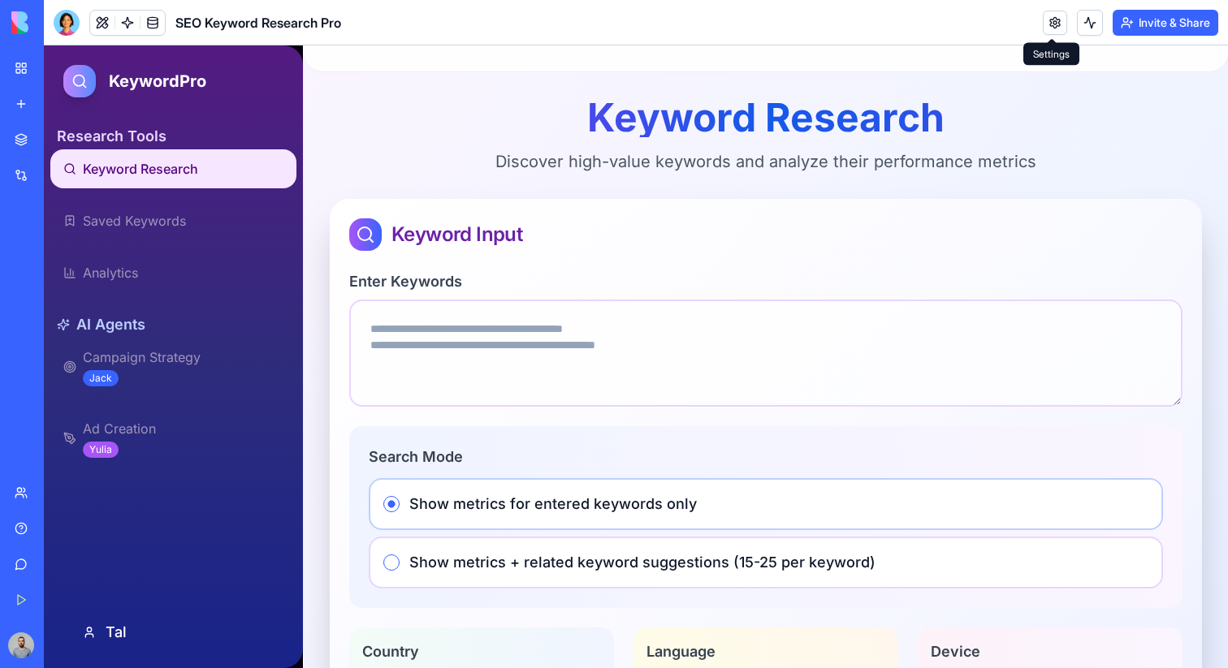
click at [1047, 24] on link at bounding box center [1054, 23] width 24 height 24
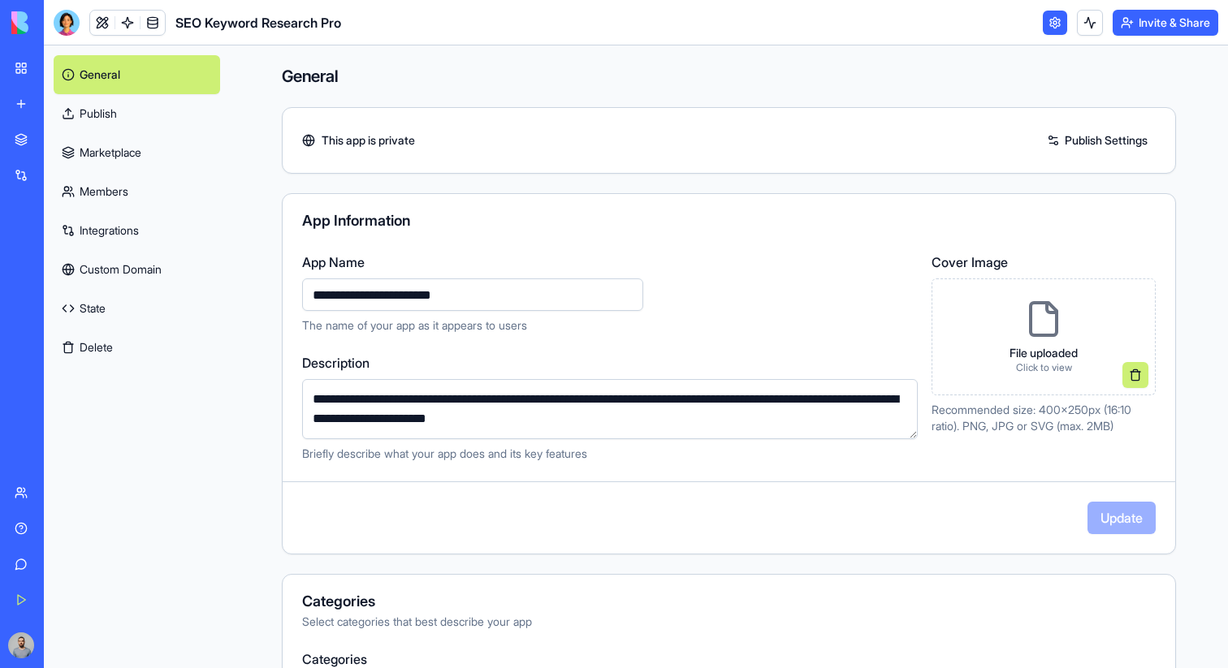
click at [1047, 24] on link at bounding box center [1054, 23] width 24 height 24
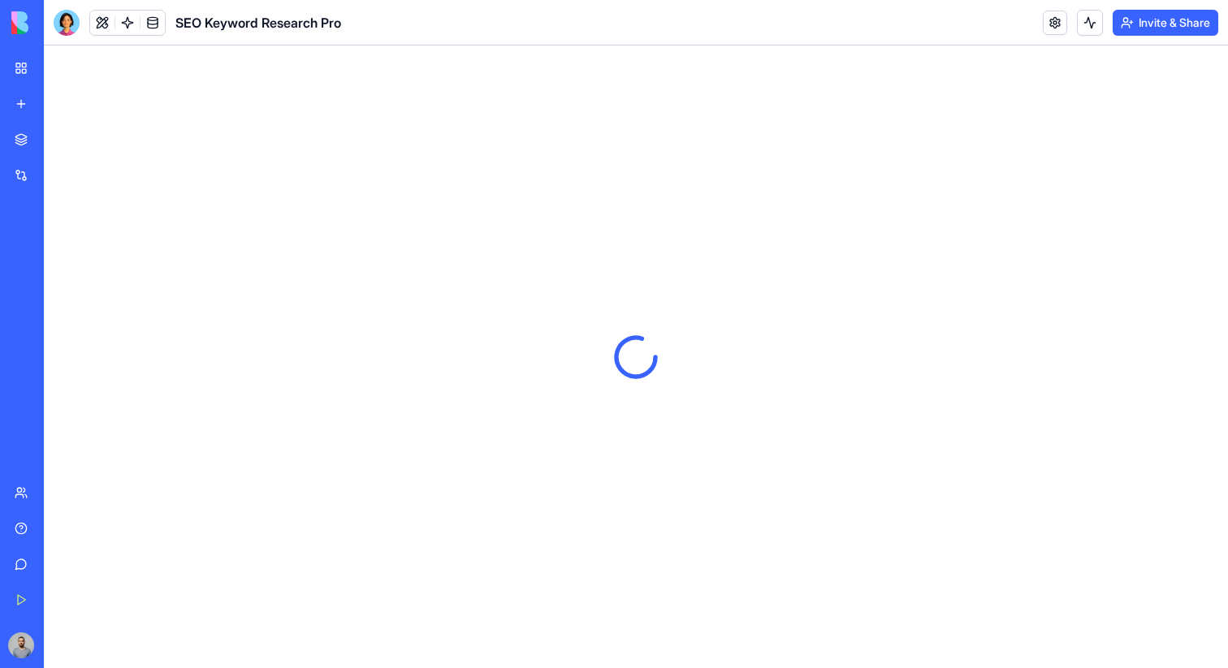
click at [125, 20] on link at bounding box center [127, 23] width 24 height 24
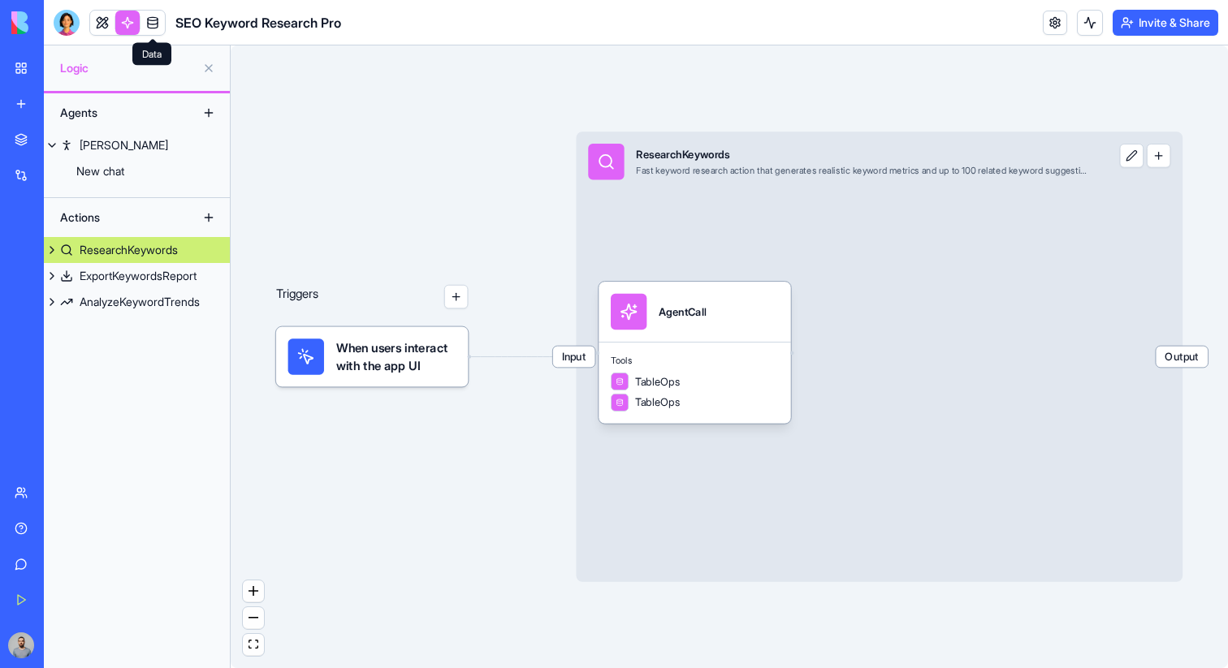
click at [151, 24] on link at bounding box center [152, 23] width 24 height 24
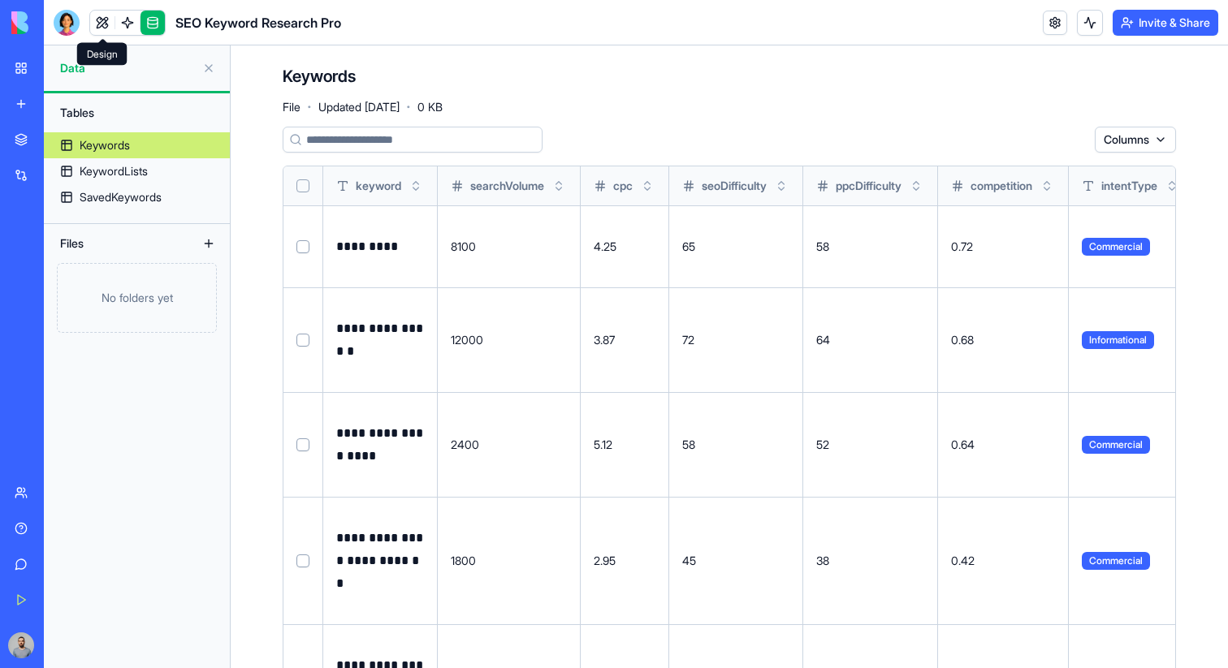
click at [108, 22] on link at bounding box center [102, 23] width 24 height 24
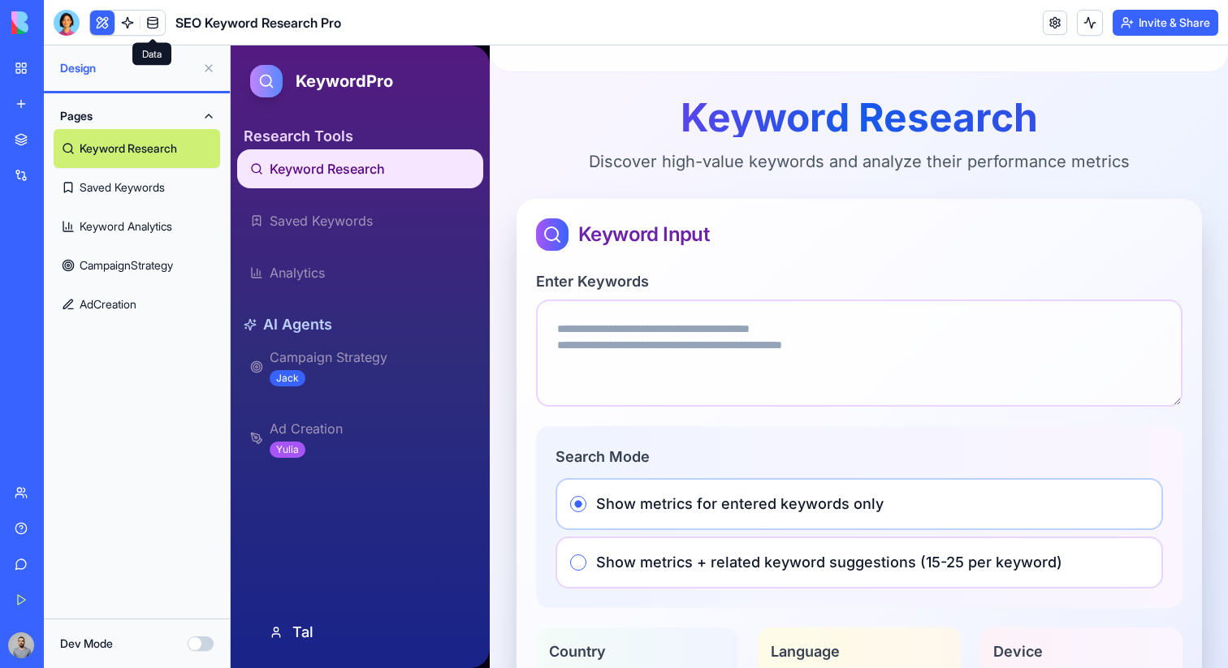
click at [152, 24] on link at bounding box center [152, 23] width 24 height 24
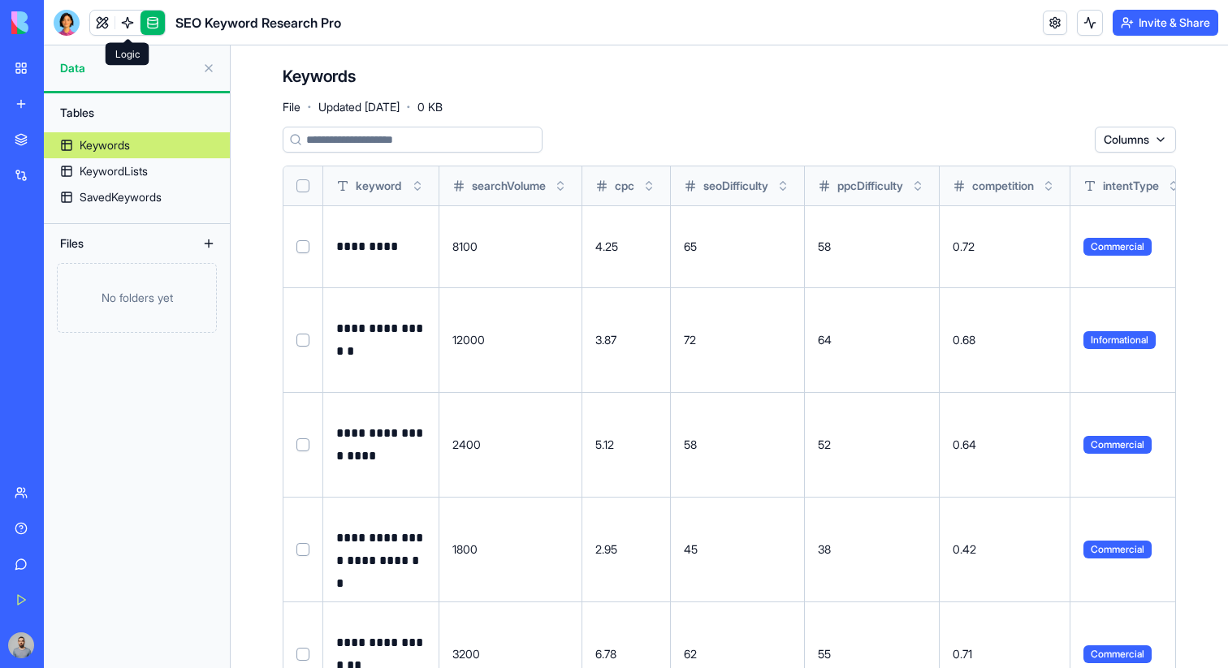
click at [134, 25] on link at bounding box center [127, 23] width 24 height 24
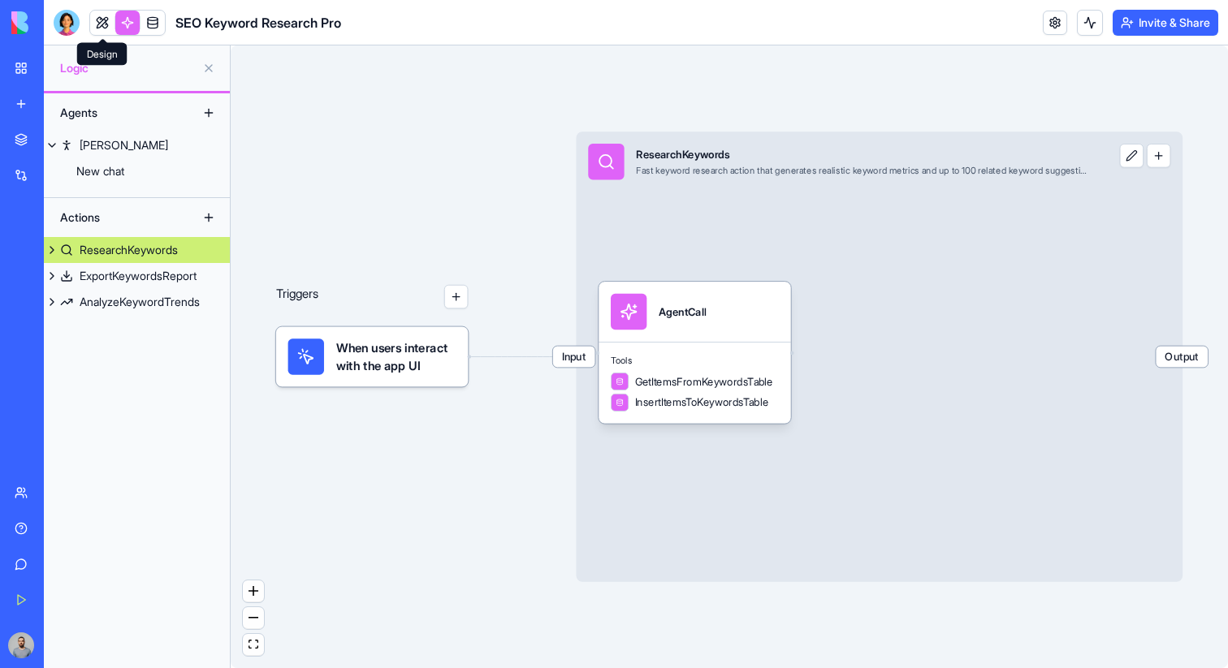
click at [109, 22] on link at bounding box center [102, 23] width 24 height 24
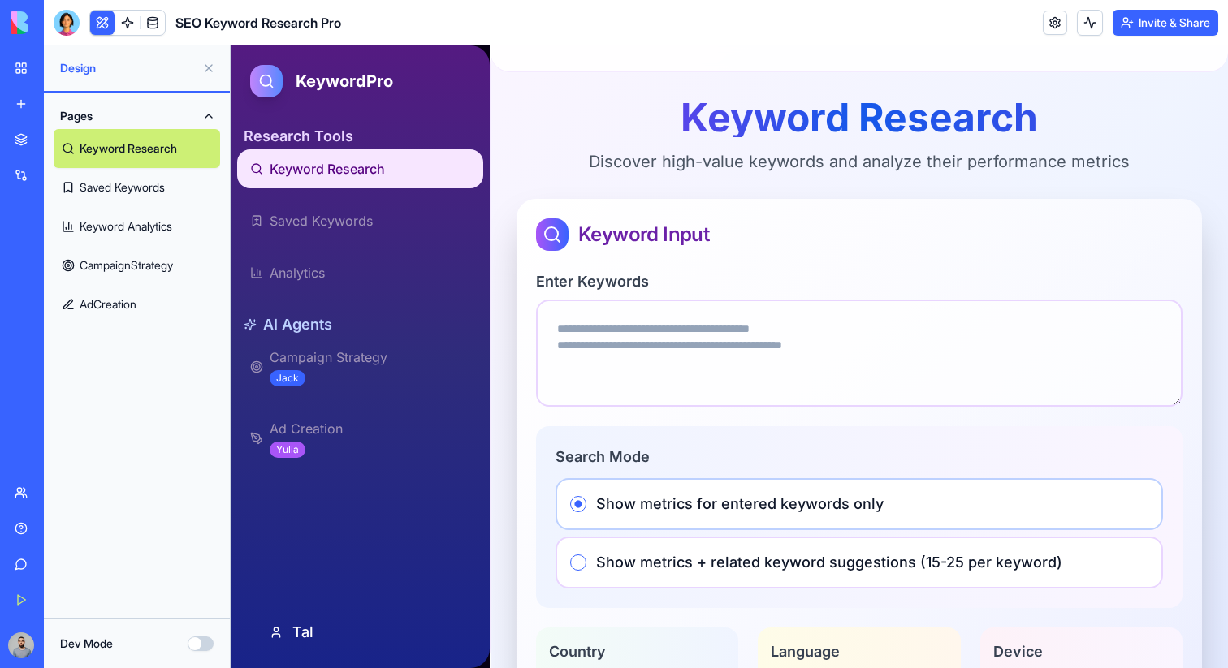
click at [152, 152] on link "Keyword Research" at bounding box center [137, 148] width 166 height 39
click at [157, 191] on link "Saved Keywords" at bounding box center [137, 187] width 166 height 39
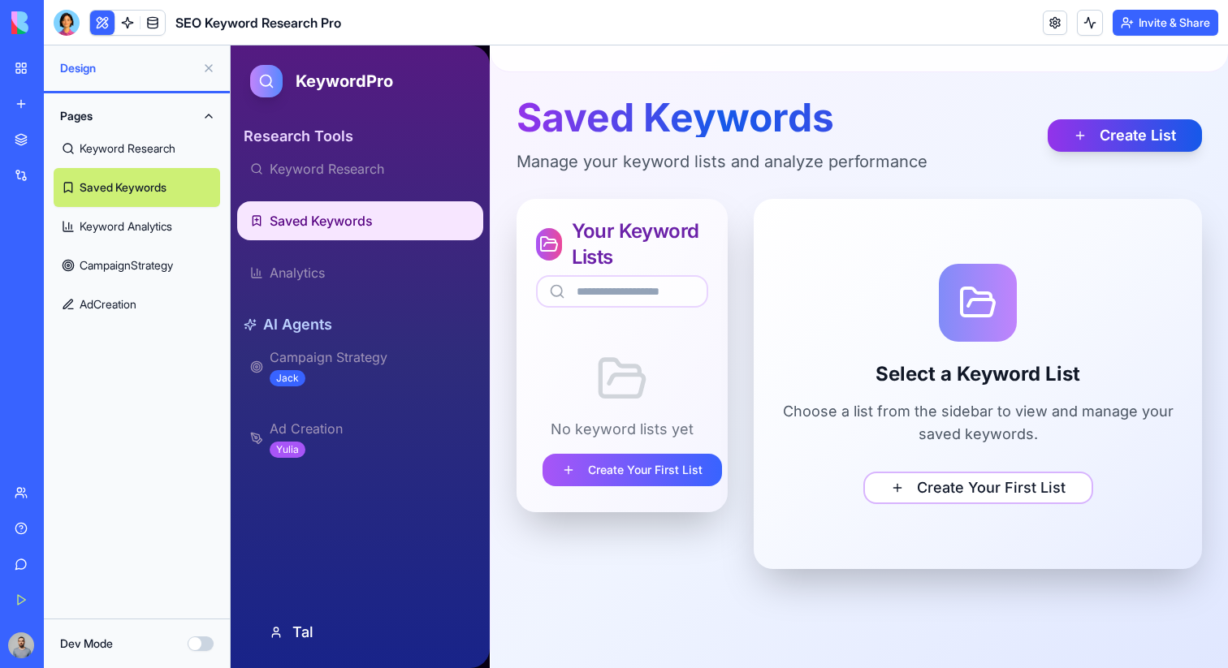
click at [163, 230] on link "Keyword Analytics" at bounding box center [137, 226] width 166 height 39
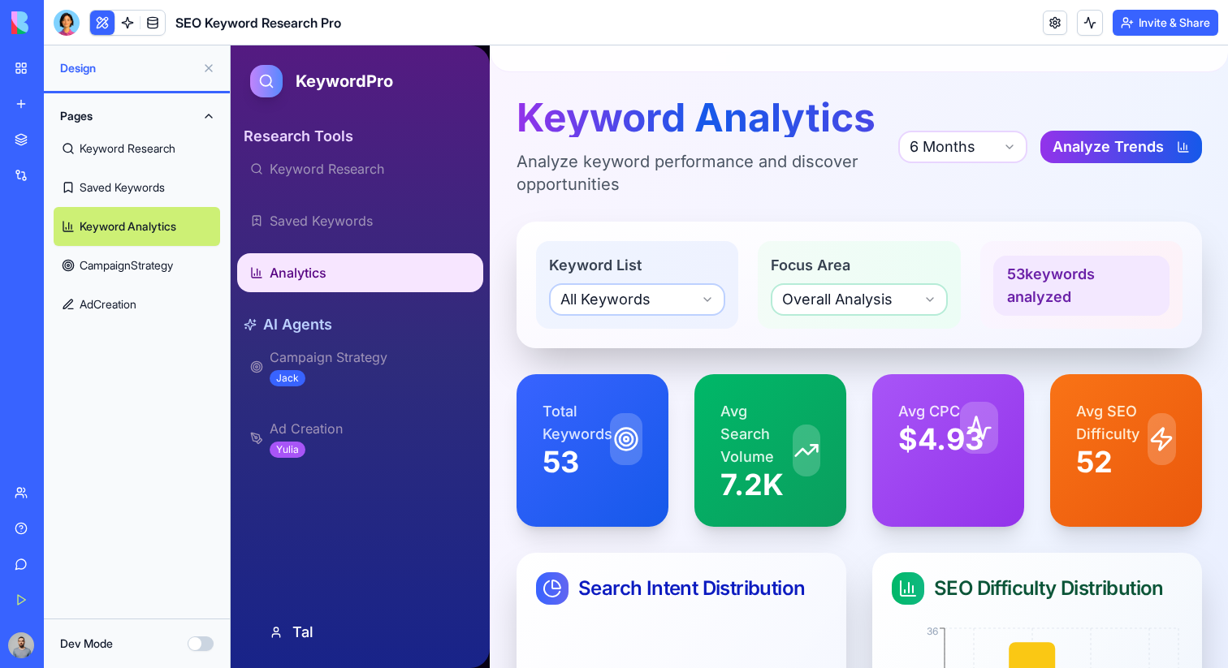
click at [167, 265] on link "CampaignStrategy" at bounding box center [137, 265] width 166 height 39
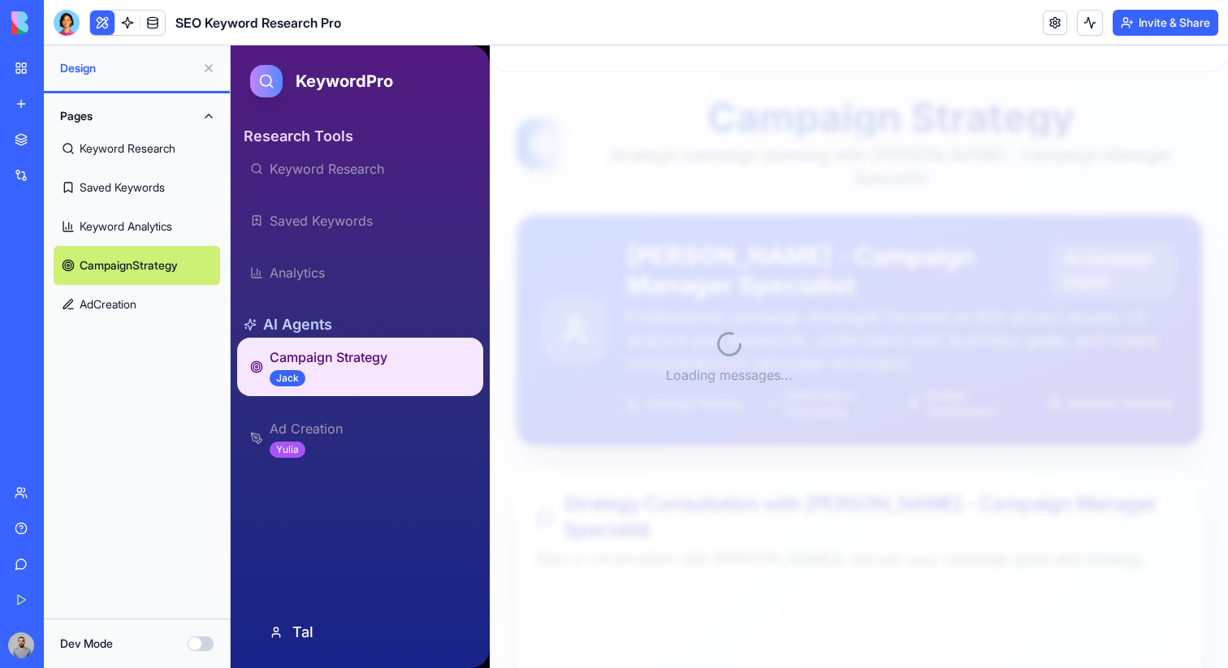
click at [196, 643] on button "Dev Mode" at bounding box center [201, 644] width 26 height 15
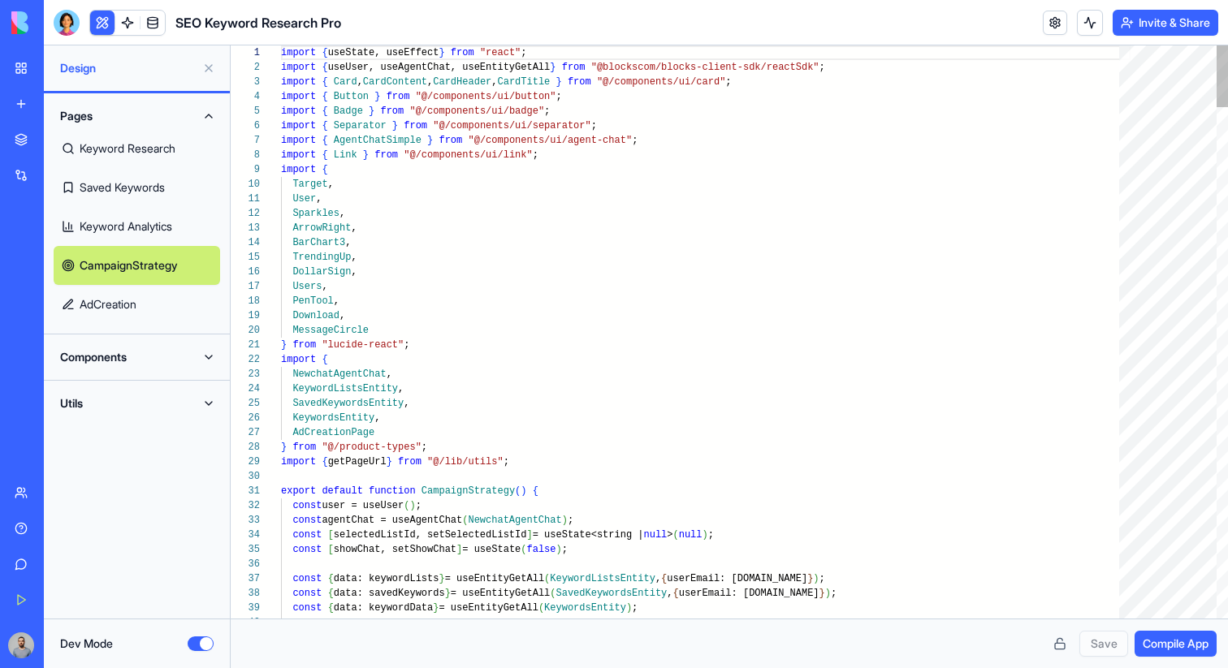
scroll to position [132, 0]
click at [146, 362] on button "Components" at bounding box center [137, 357] width 166 height 26
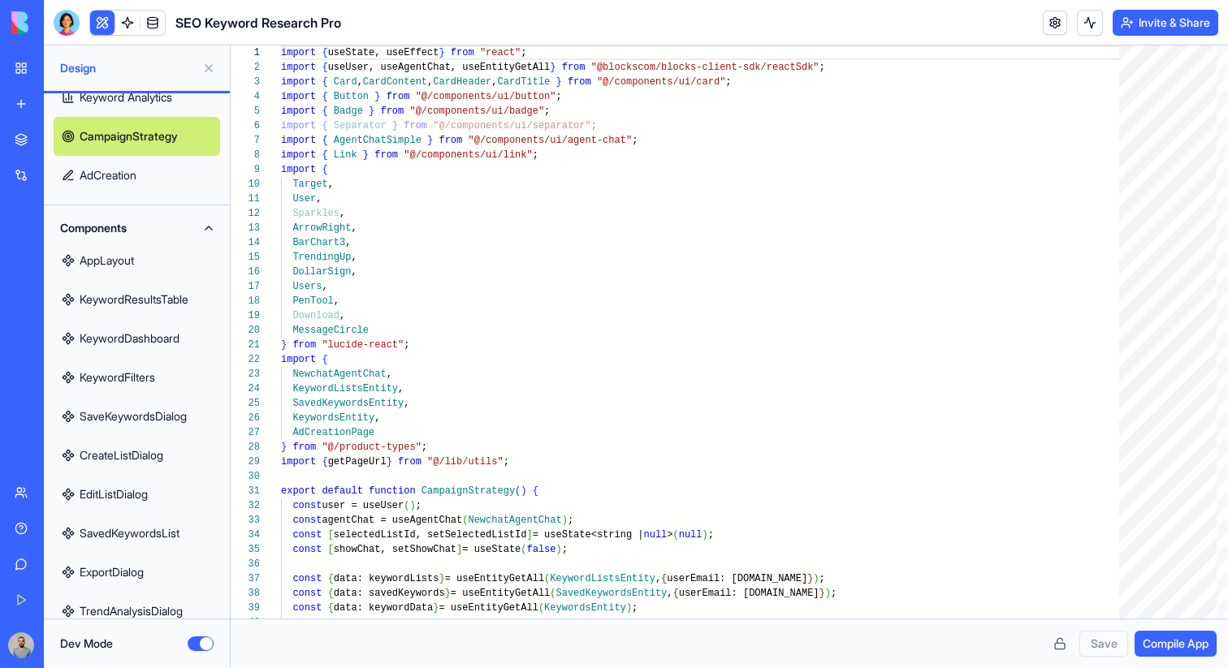
scroll to position [197, 0]
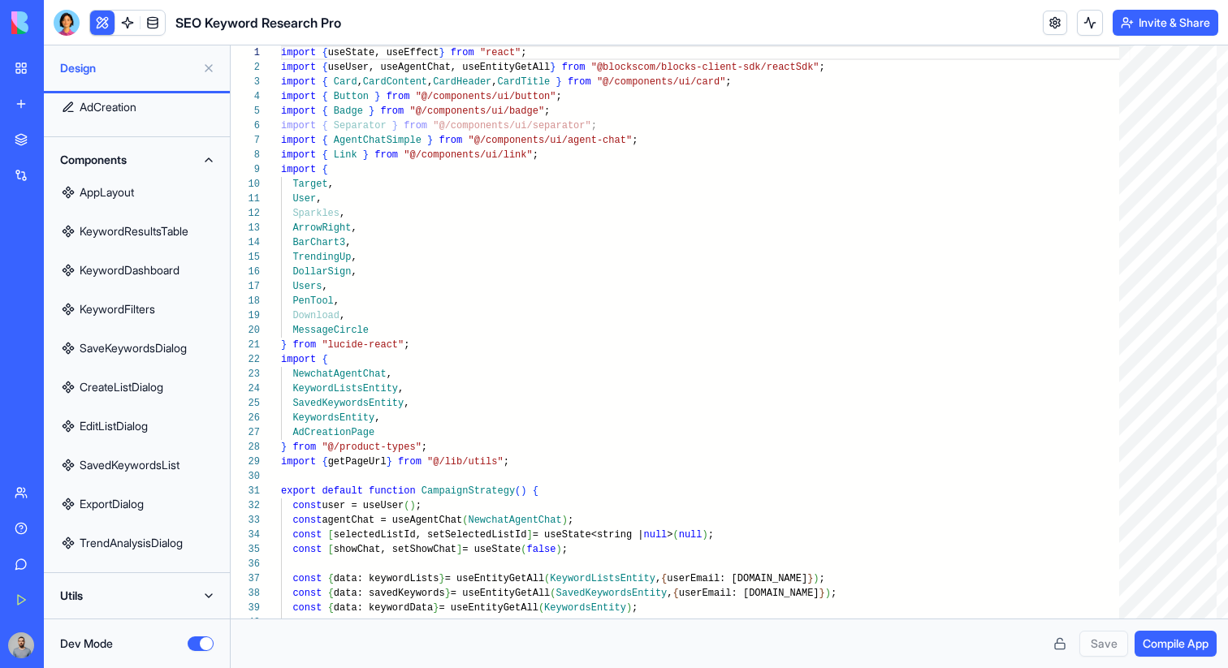
click at [155, 418] on link "EditListDialog" at bounding box center [137, 426] width 166 height 39
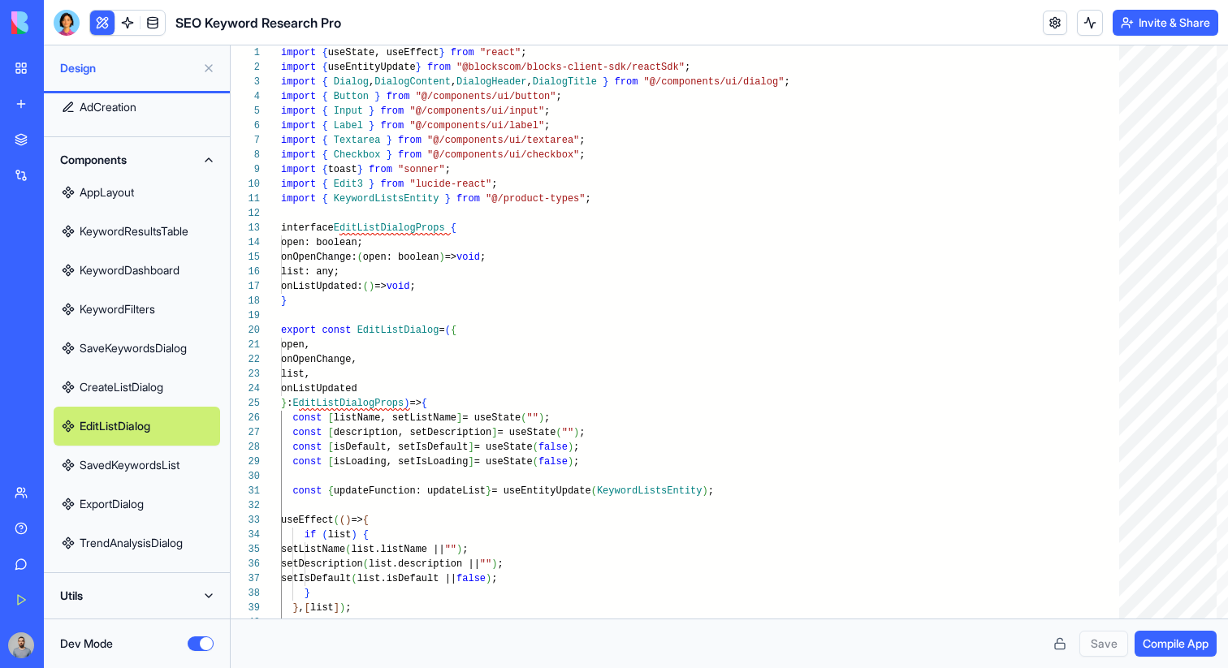
click at [155, 355] on link "SaveKeywordsDialog" at bounding box center [137, 348] width 166 height 39
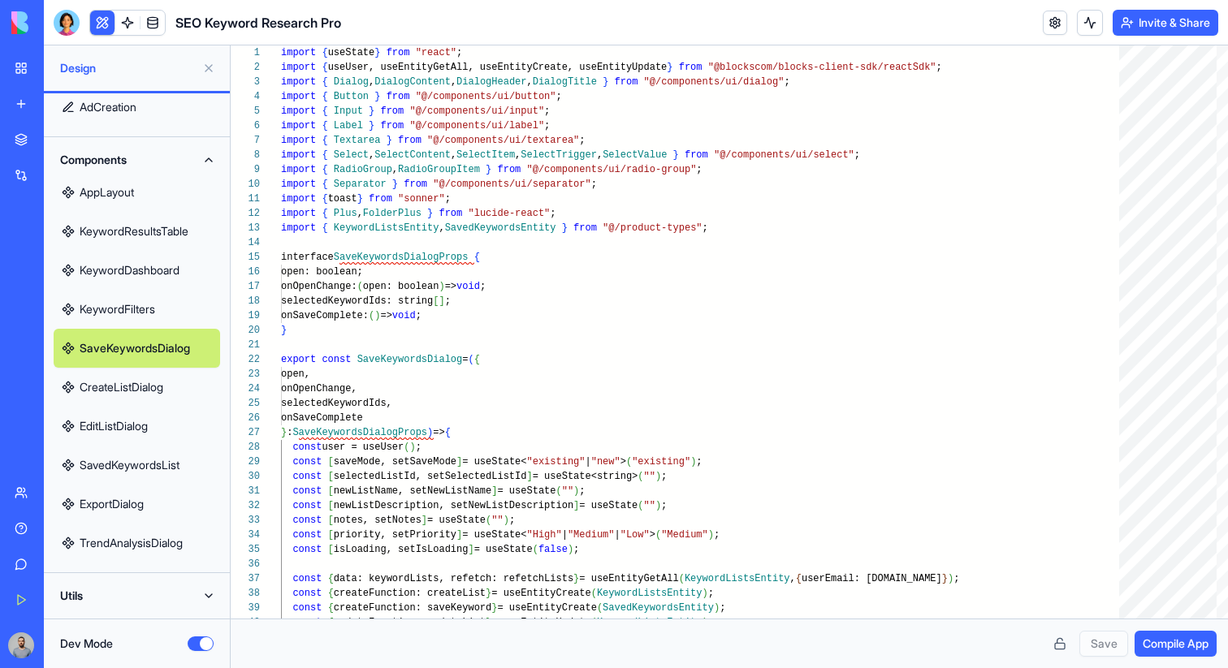
click at [133, 162] on button "Components" at bounding box center [137, 160] width 166 height 26
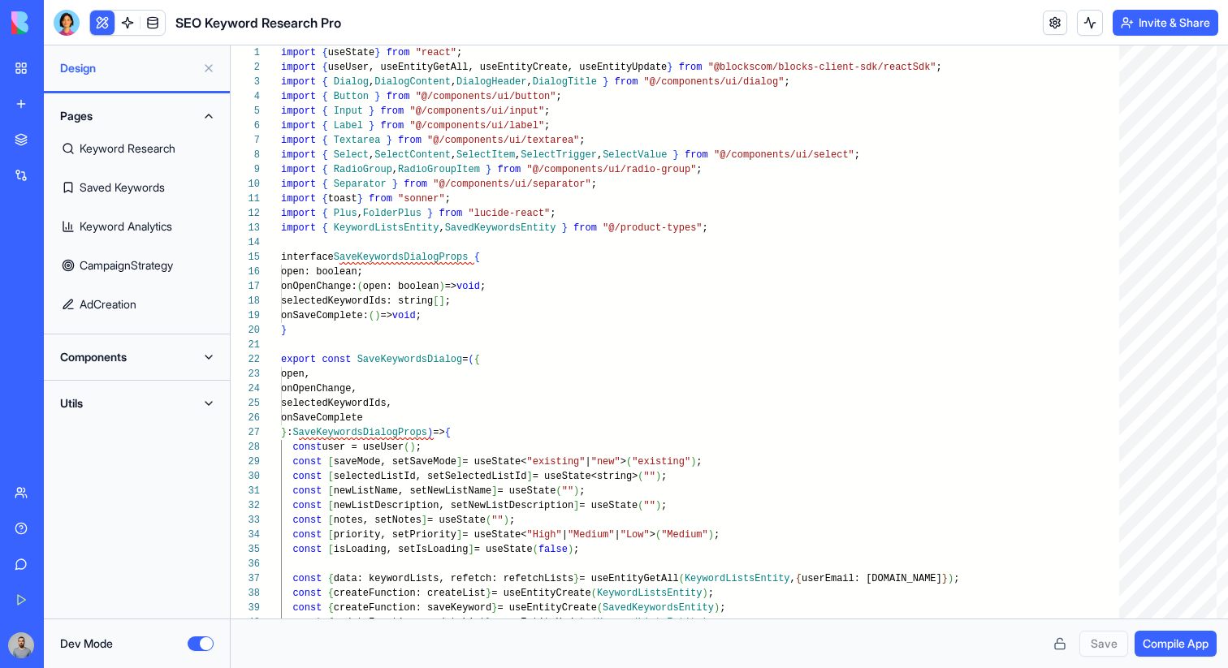
click at [119, 400] on button "Utils" at bounding box center [137, 404] width 166 height 26
click at [119, 432] on link "KeywordUtils" at bounding box center [137, 436] width 166 height 39
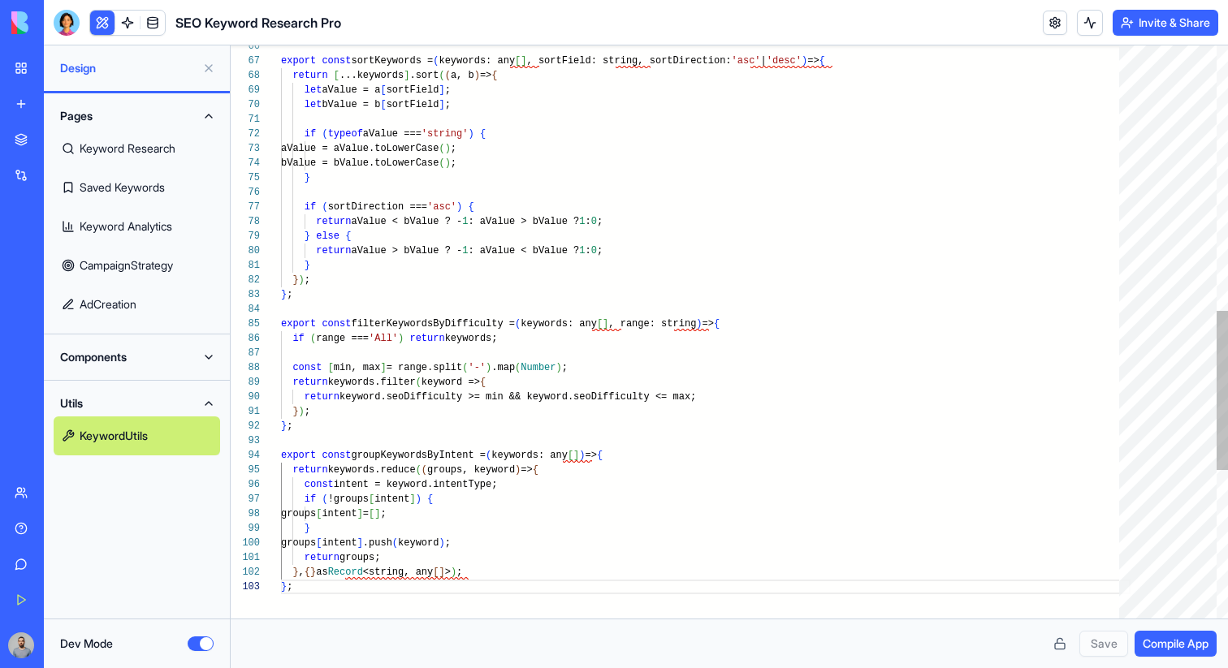
scroll to position [29, 11]
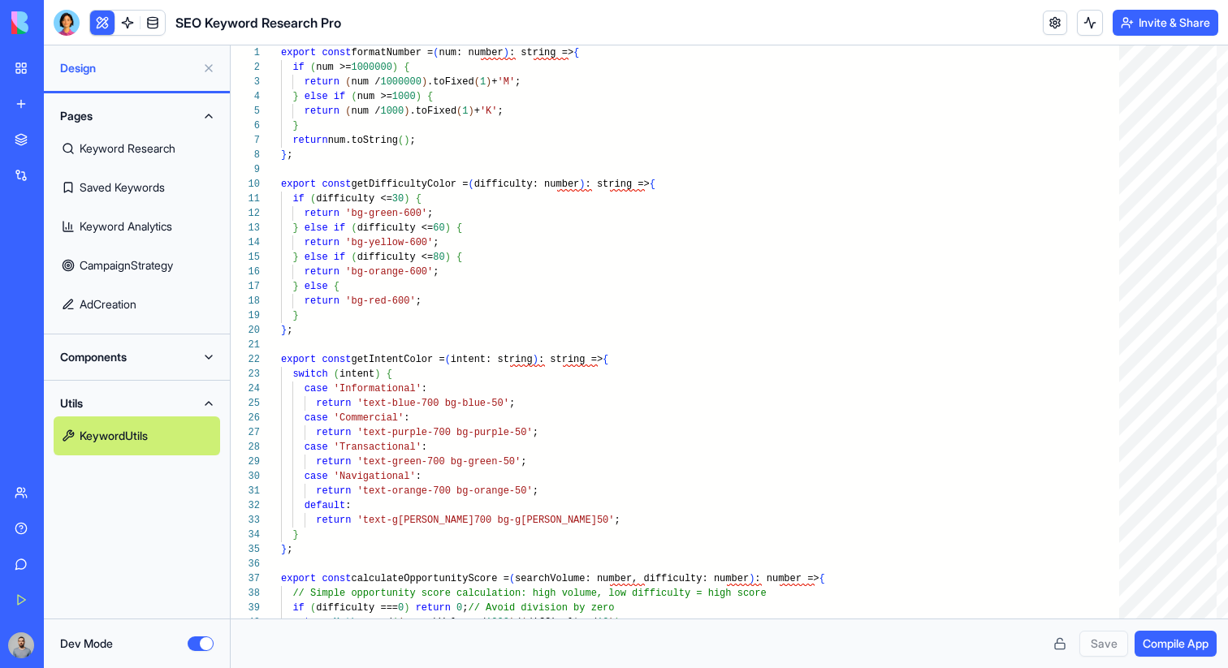
click at [118, 365] on button "Components" at bounding box center [137, 357] width 166 height 26
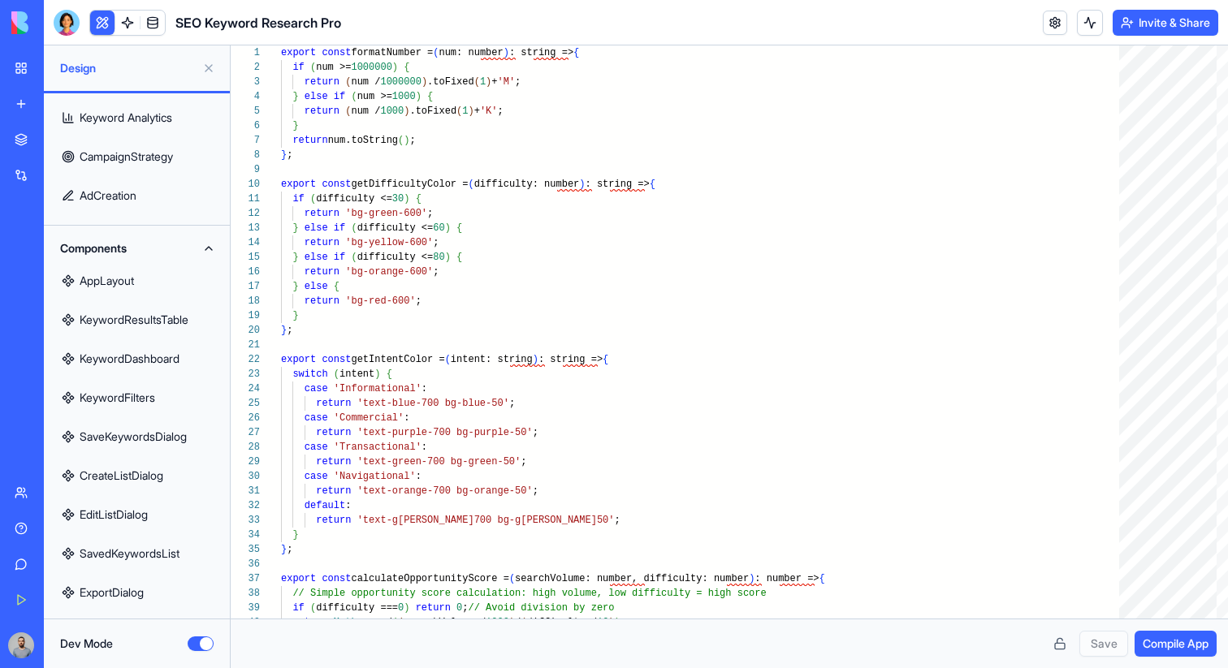
scroll to position [0, 0]
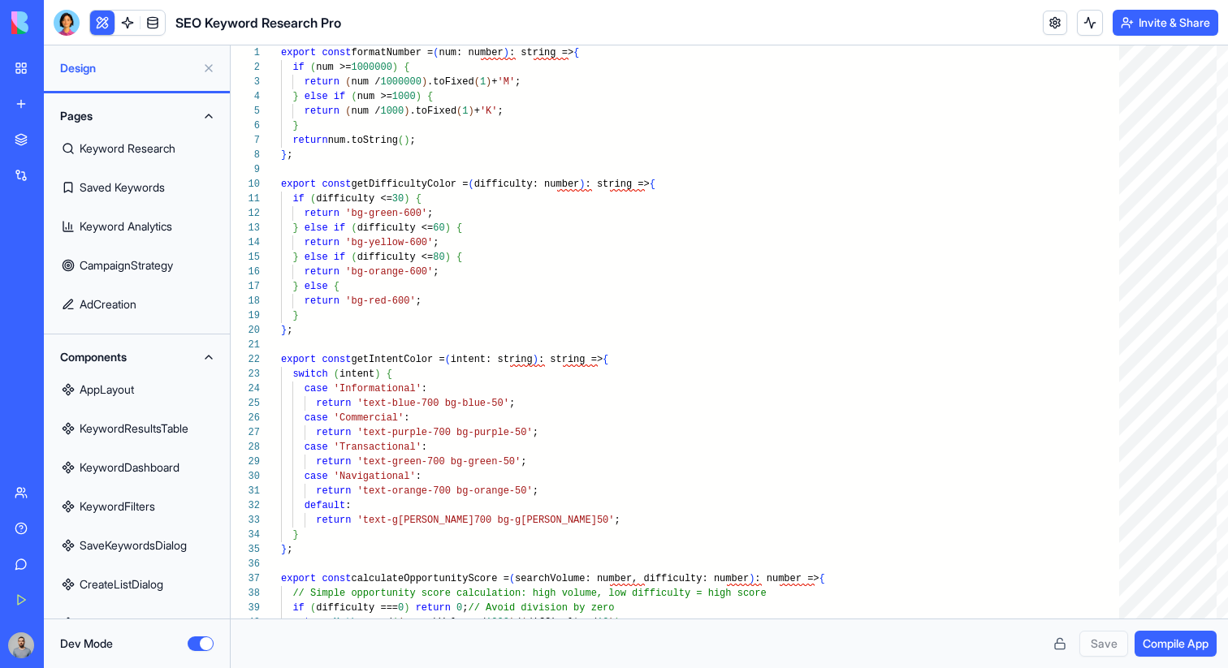
click at [140, 234] on link "Keyword Analytics" at bounding box center [137, 226] width 166 height 39
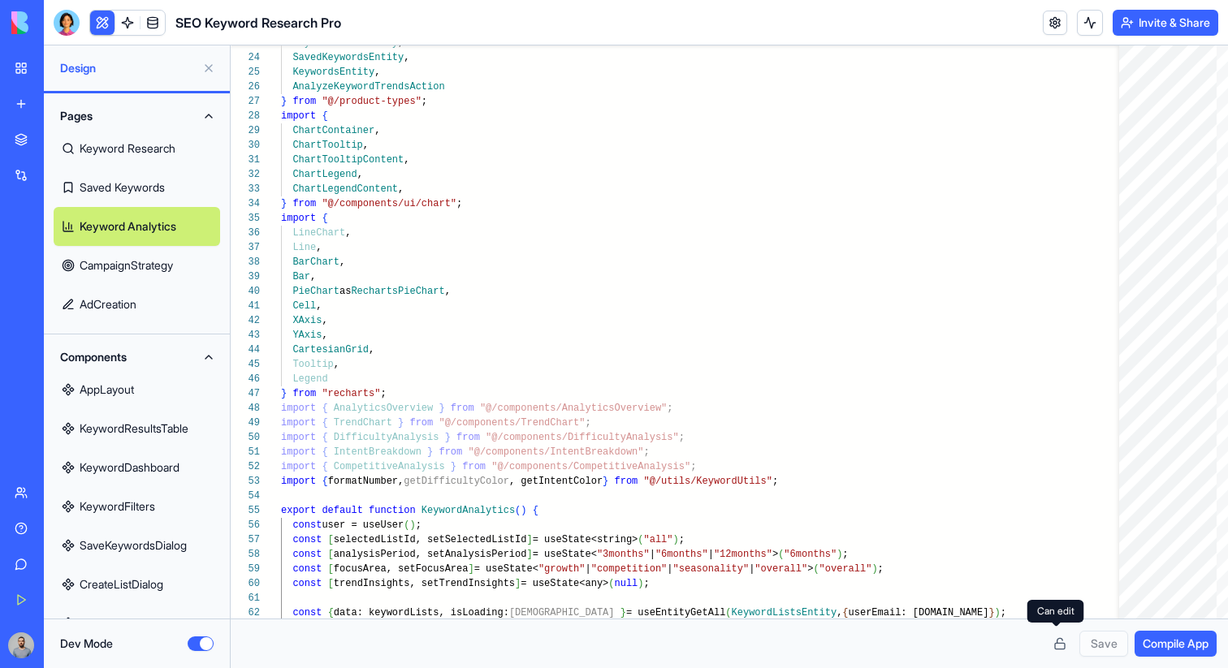
click at [1053, 647] on button at bounding box center [1060, 644] width 26 height 26
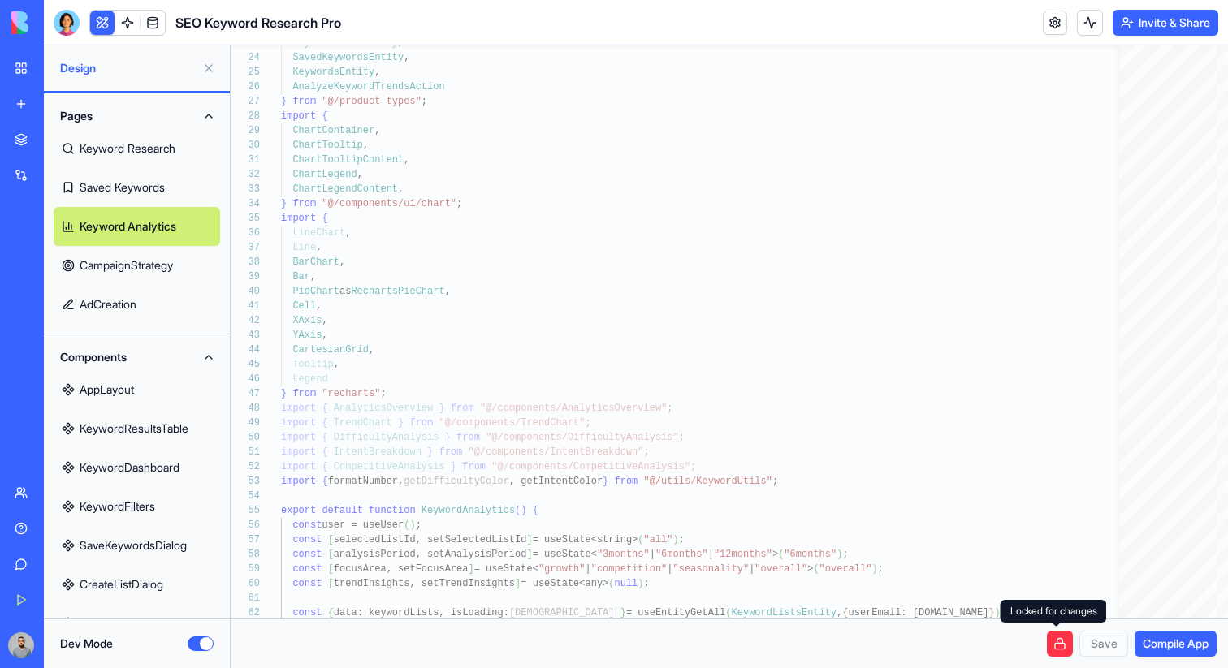
click at [1053, 647] on button at bounding box center [1060, 644] width 26 height 26
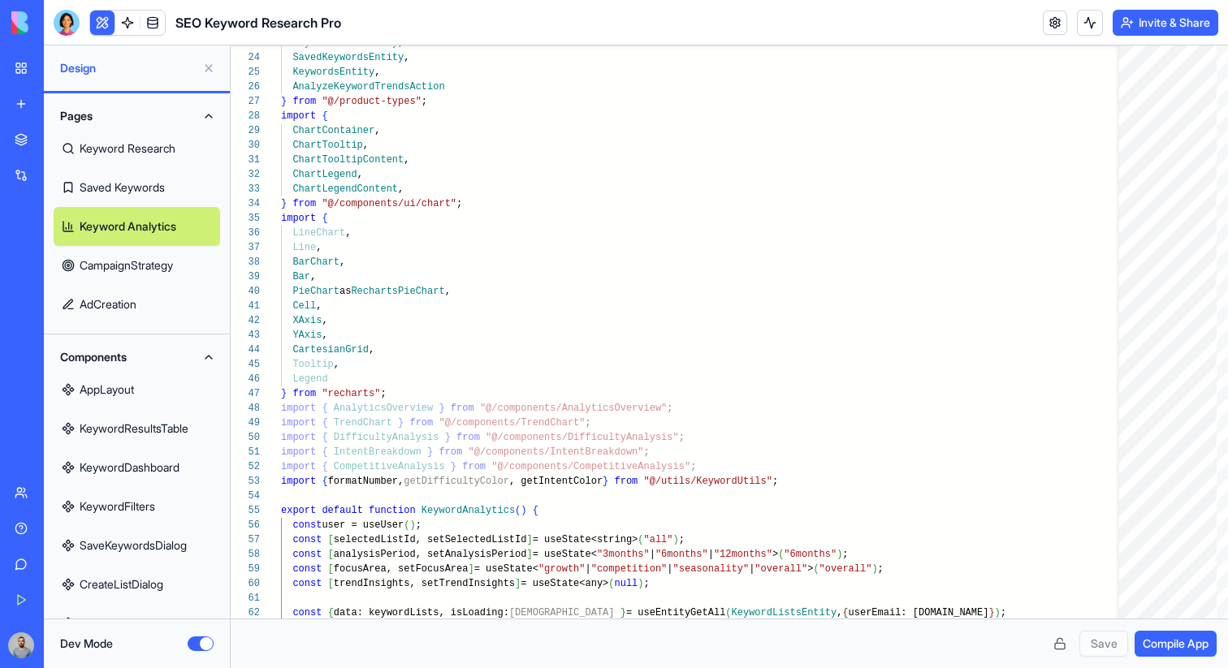
click at [123, 183] on link "Saved Keywords" at bounding box center [137, 187] width 166 height 39
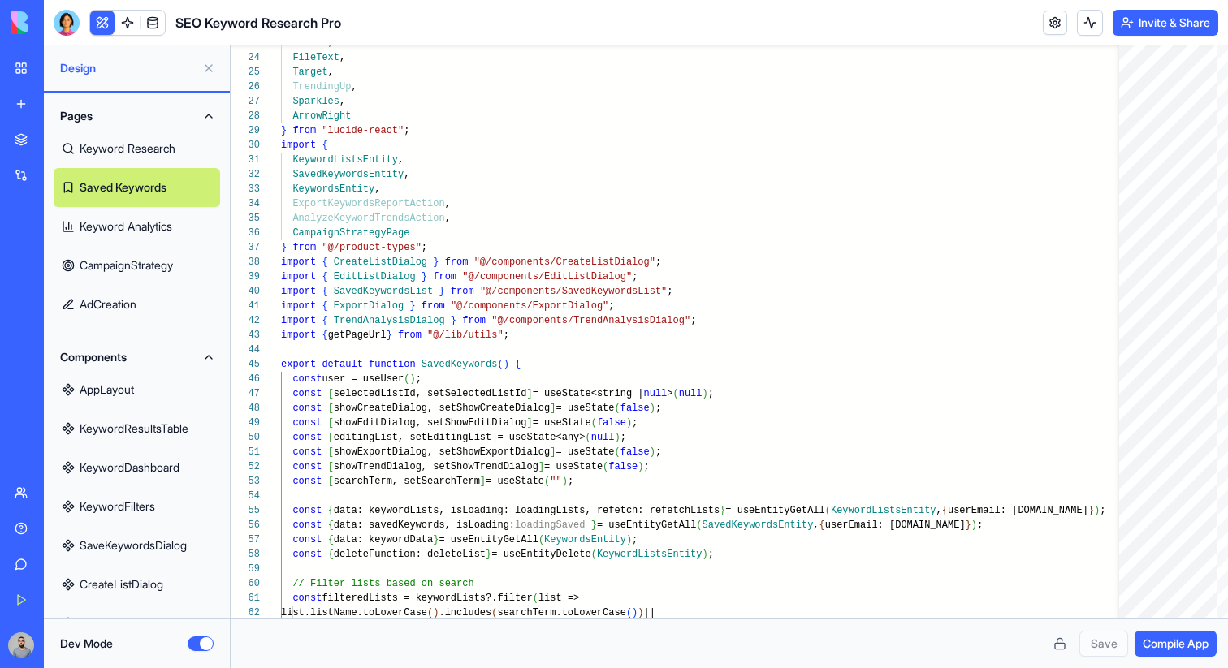
click at [126, 145] on link "Keyword Research" at bounding box center [137, 148] width 166 height 39
type textarea "**********"
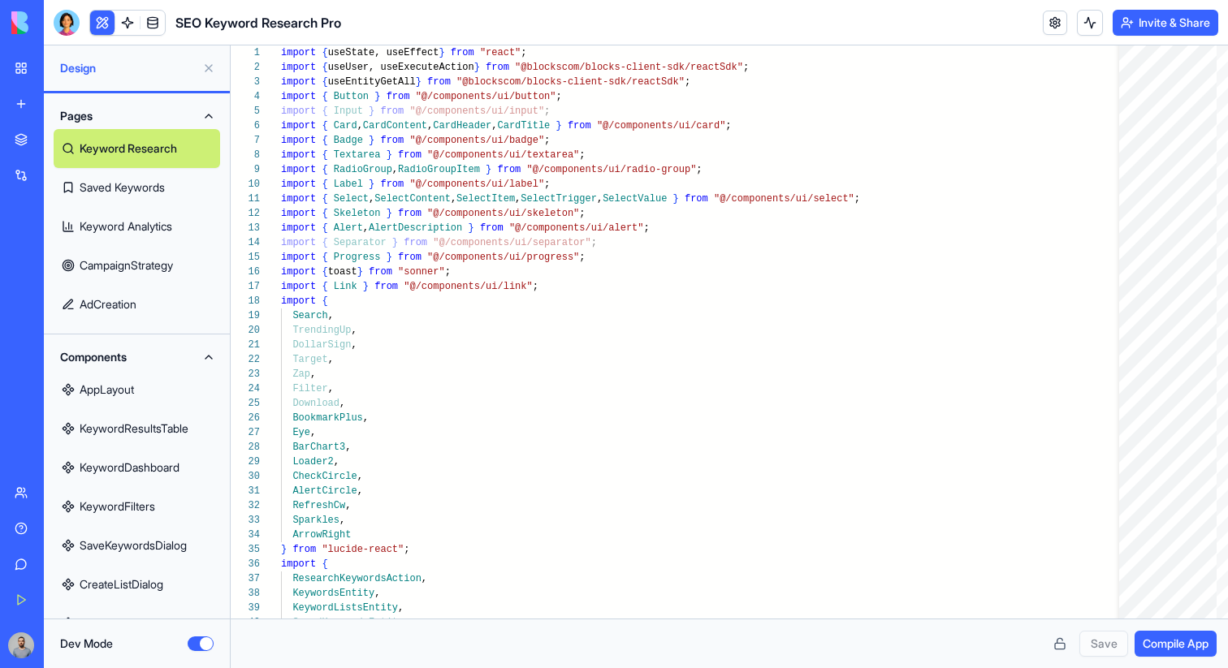
click at [1147, 19] on button "Invite & Share" at bounding box center [1165, 23] width 106 height 26
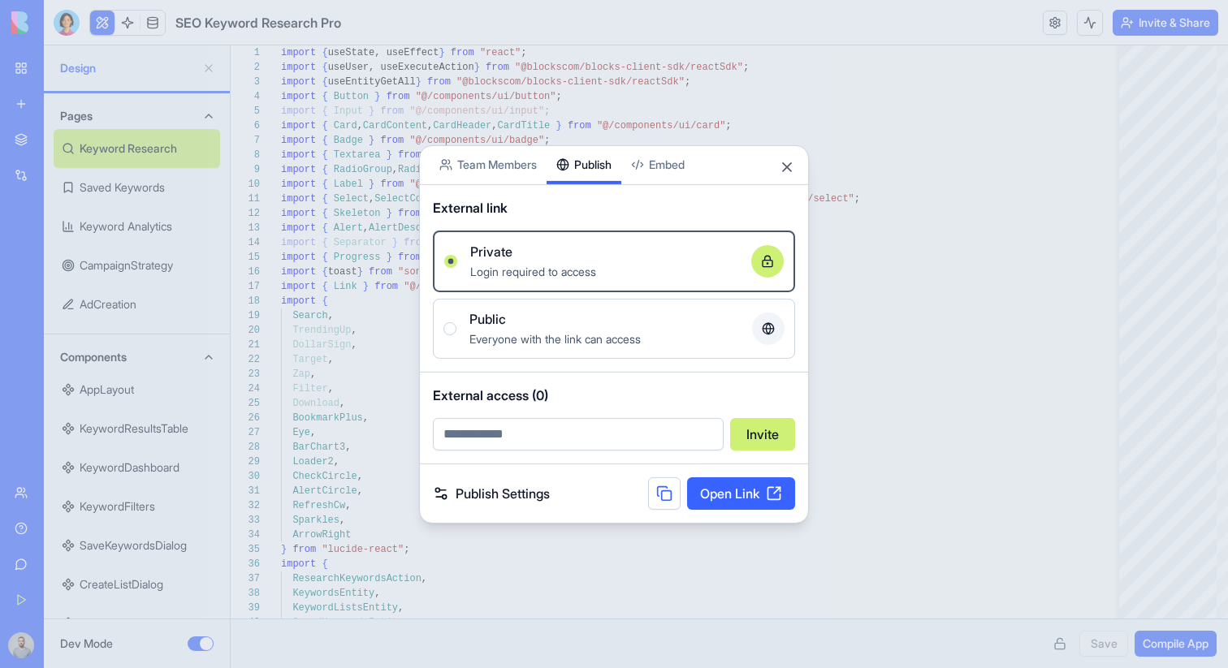
click at [594, 156] on button "Publish" at bounding box center [583, 164] width 75 height 38
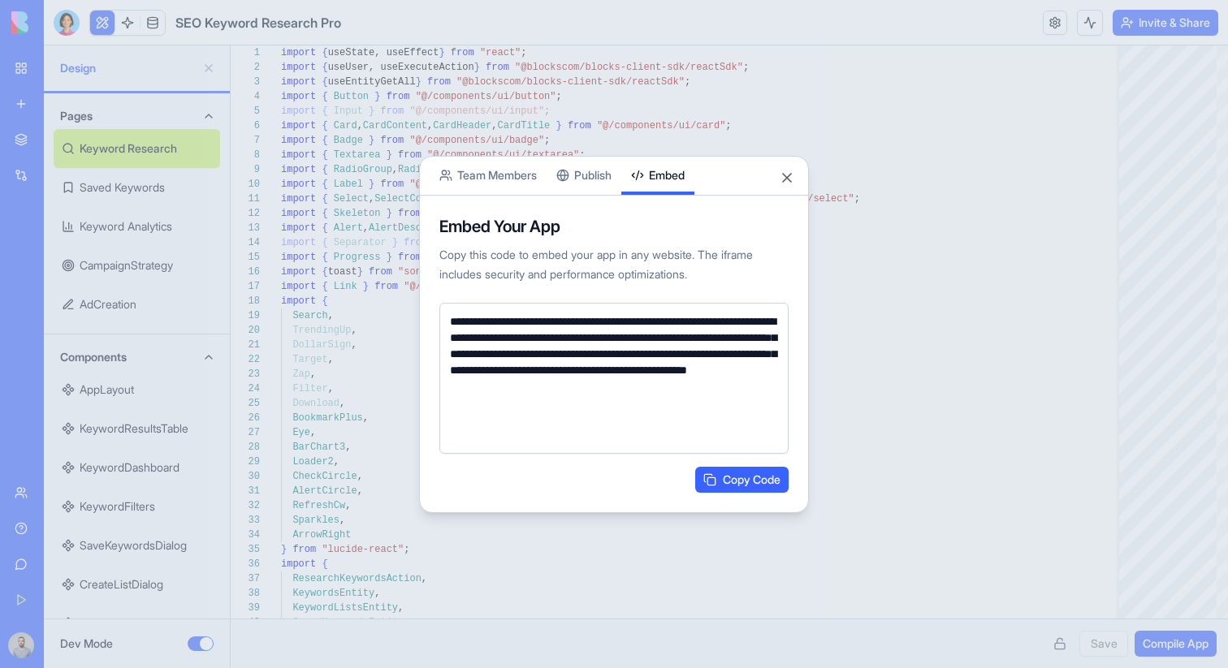
click at [663, 142] on body "BETA My Workspace New app Marketplace Integrations Recent New App SEO Keyword R…" at bounding box center [614, 334] width 1228 height 668
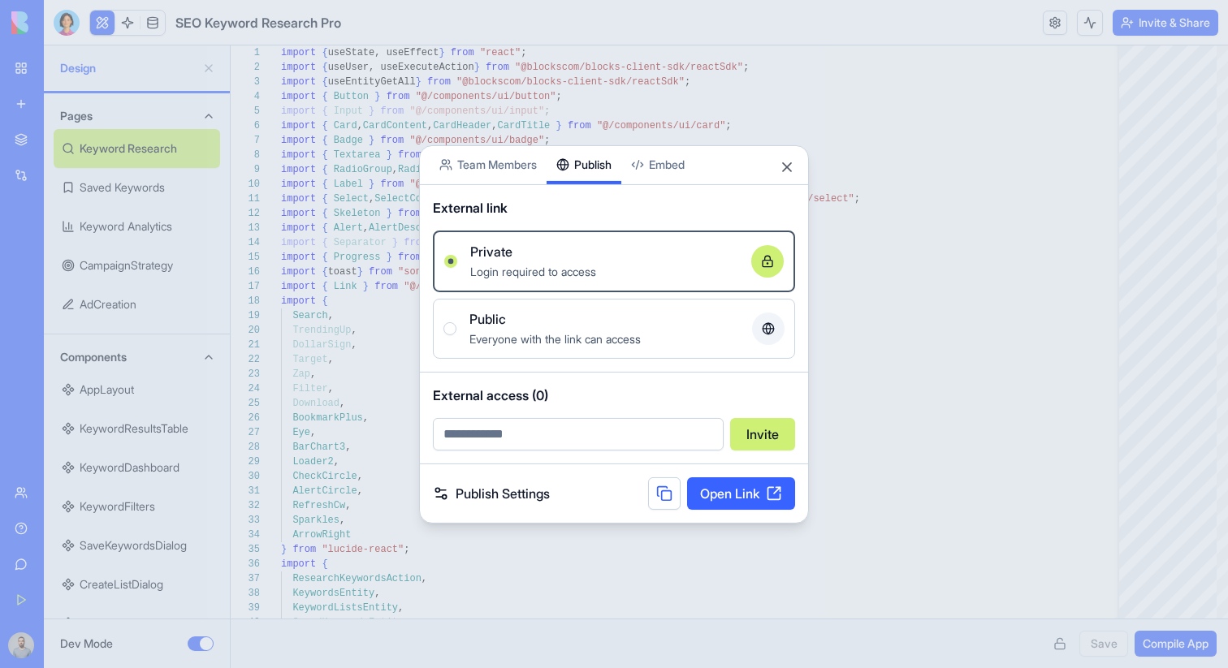
click at [602, 174] on div "Share App Team Members Publish Embed External link Private Login required to ac…" at bounding box center [614, 334] width 390 height 378
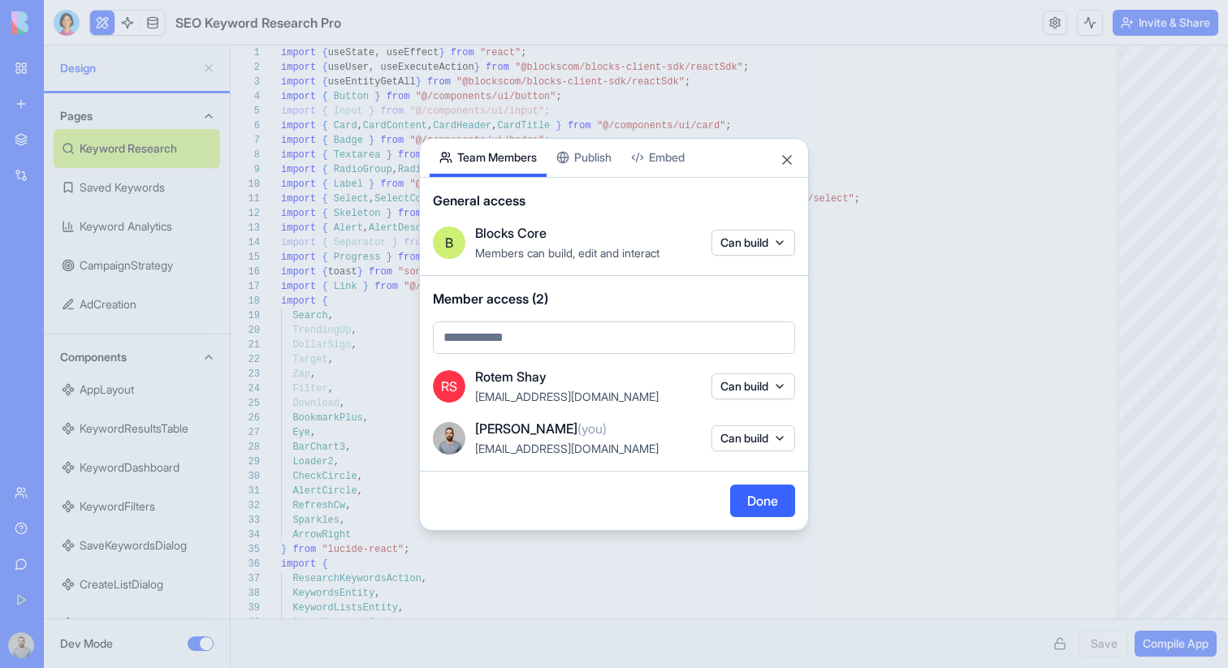
click at [504, 136] on body "BETA My Workspace New app Marketplace Integrations Recent New App SEO Keyword R…" at bounding box center [614, 334] width 1228 height 668
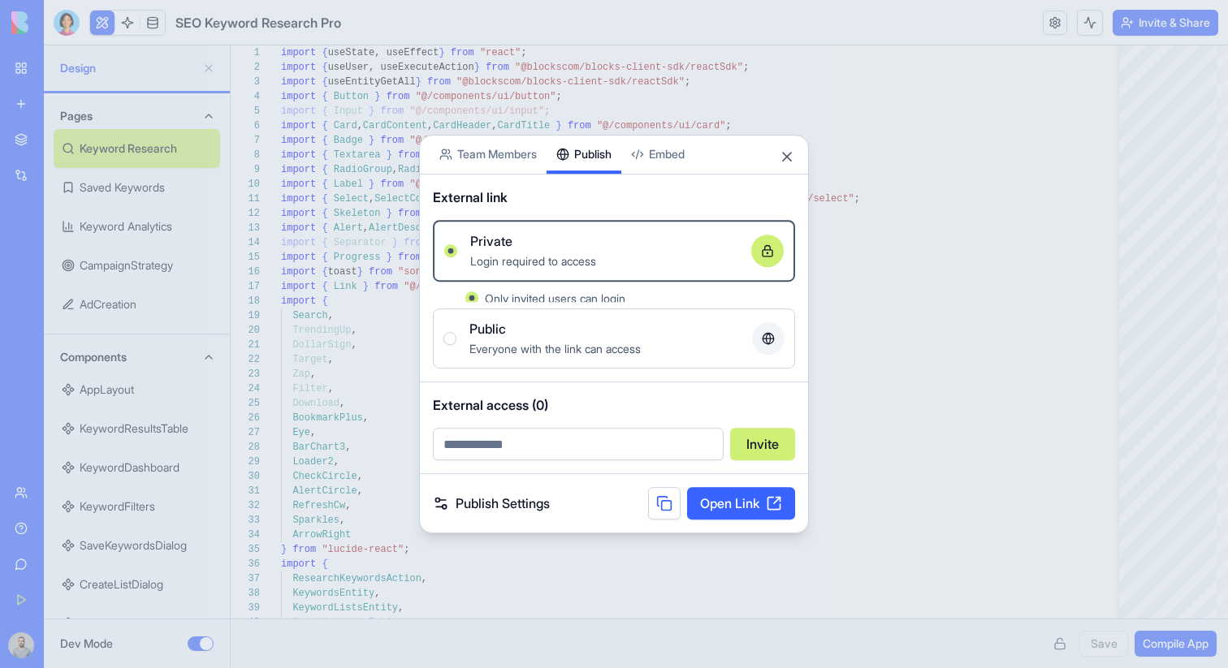
click at [595, 150] on button "Publish" at bounding box center [583, 155] width 75 height 38
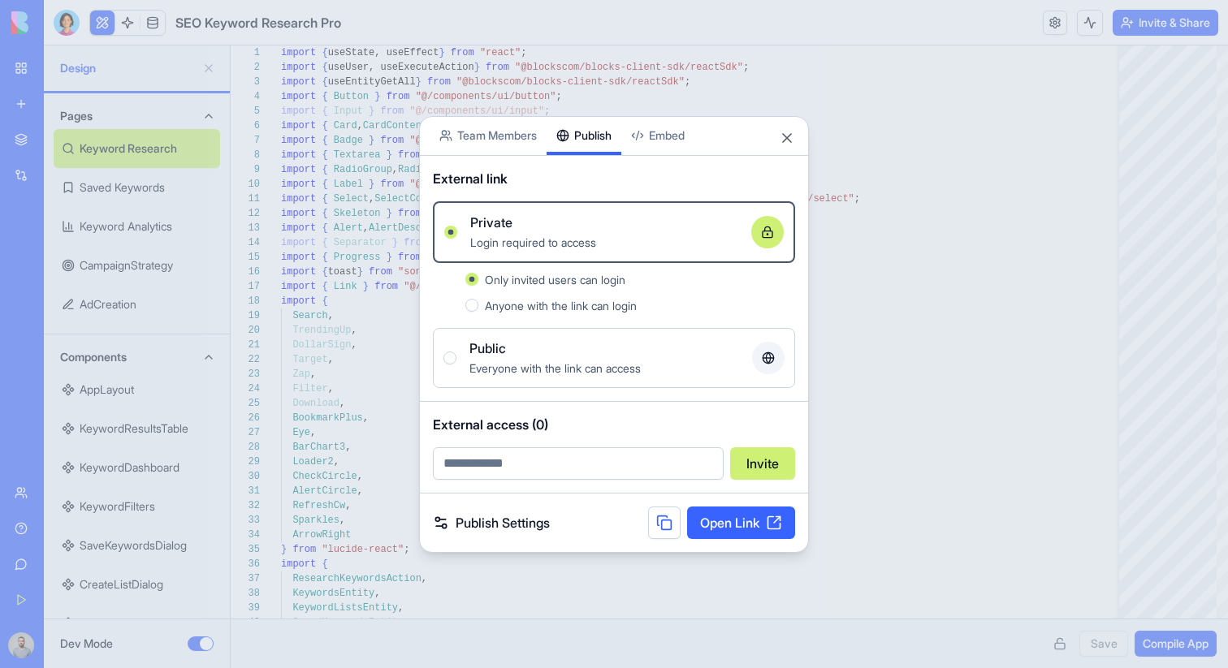
click at [752, 520] on link "Open Link" at bounding box center [741, 523] width 108 height 32
click at [387, 155] on div at bounding box center [614, 334] width 1228 height 668
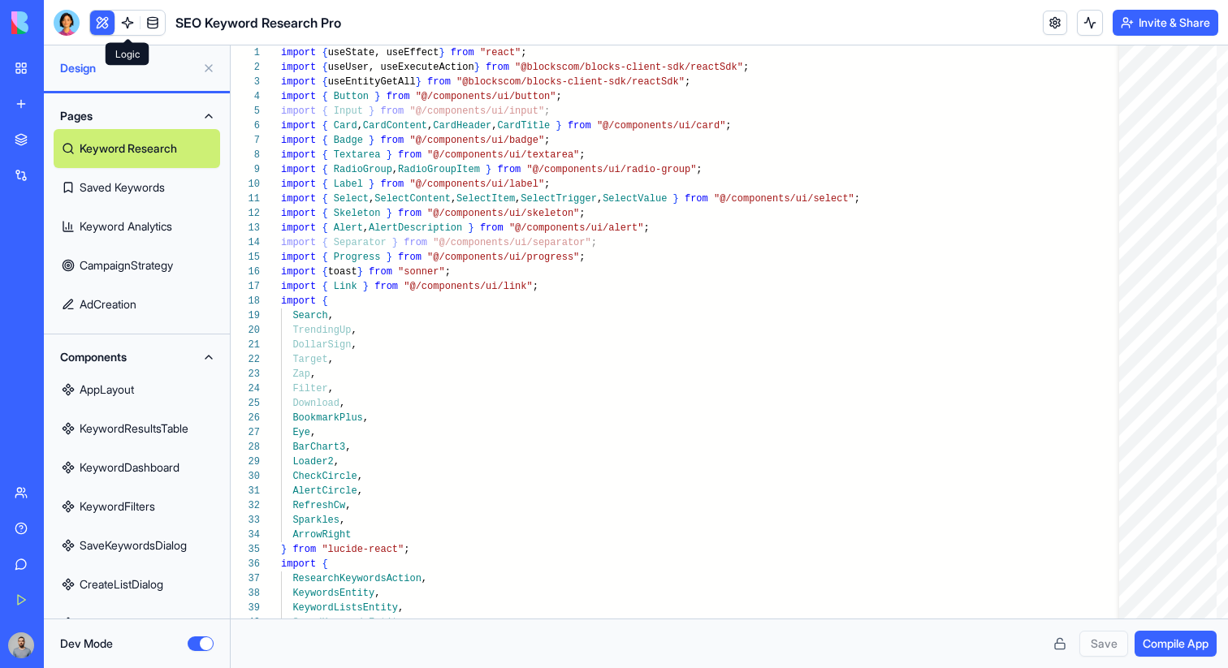
click at [134, 24] on link at bounding box center [127, 23] width 24 height 24
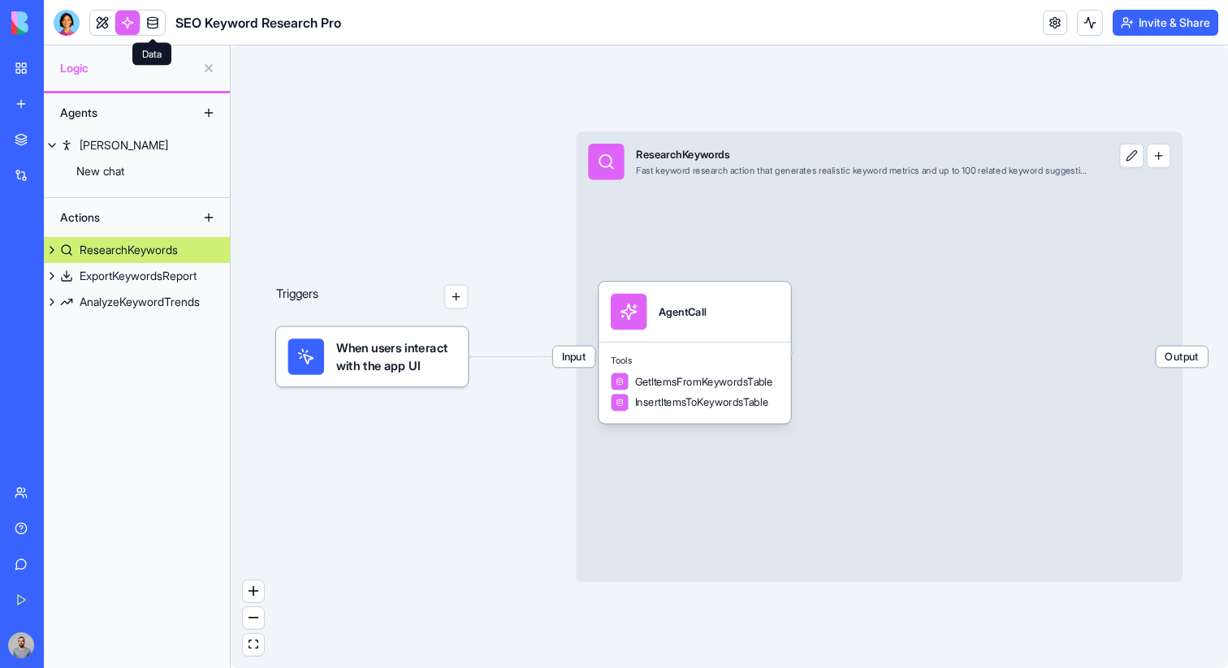
click at [154, 24] on link at bounding box center [152, 23] width 24 height 24
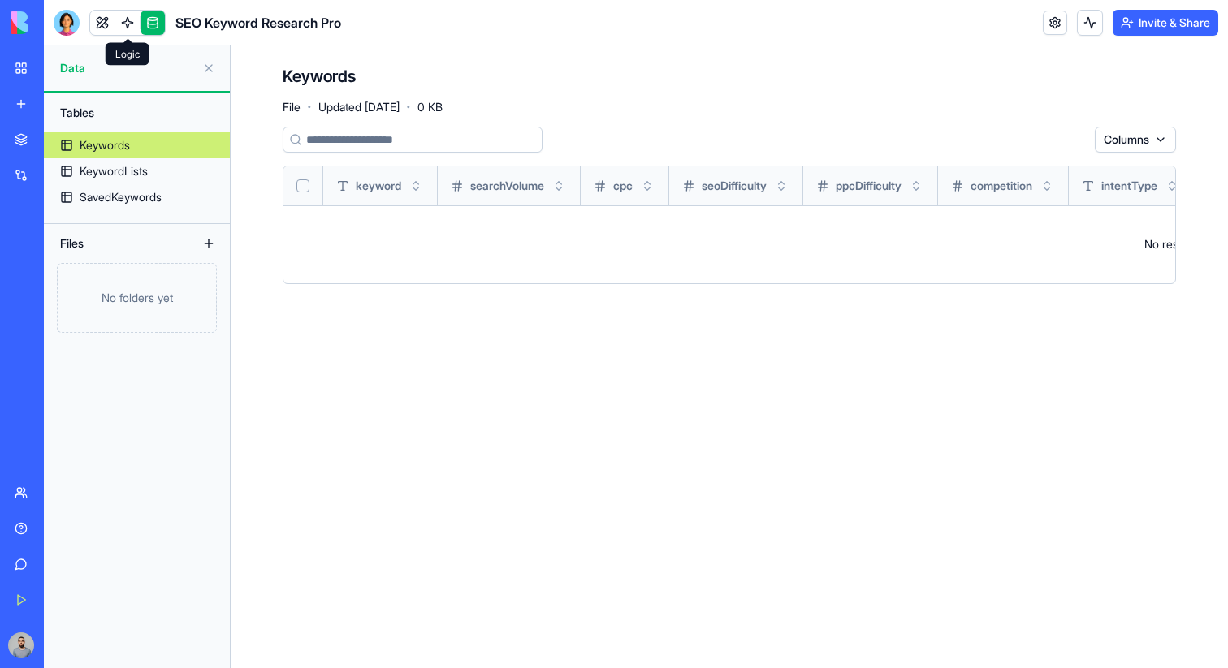
click at [127, 22] on link at bounding box center [127, 23] width 24 height 24
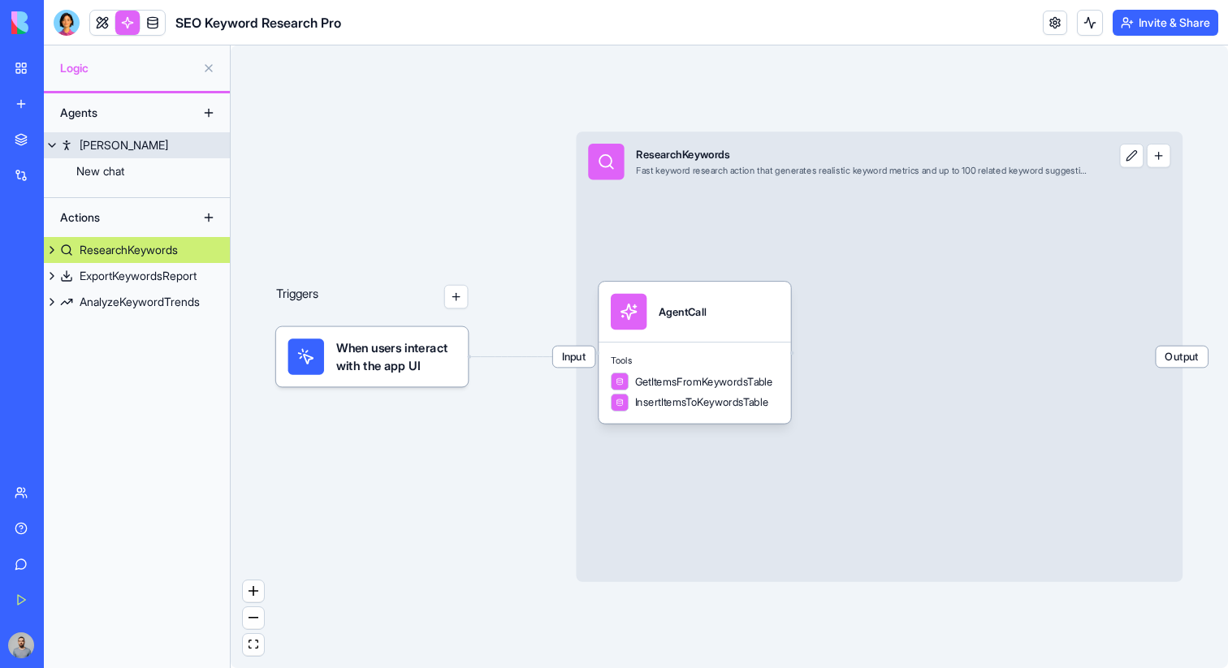
click at [118, 145] on link "[PERSON_NAME]" at bounding box center [137, 145] width 186 height 26
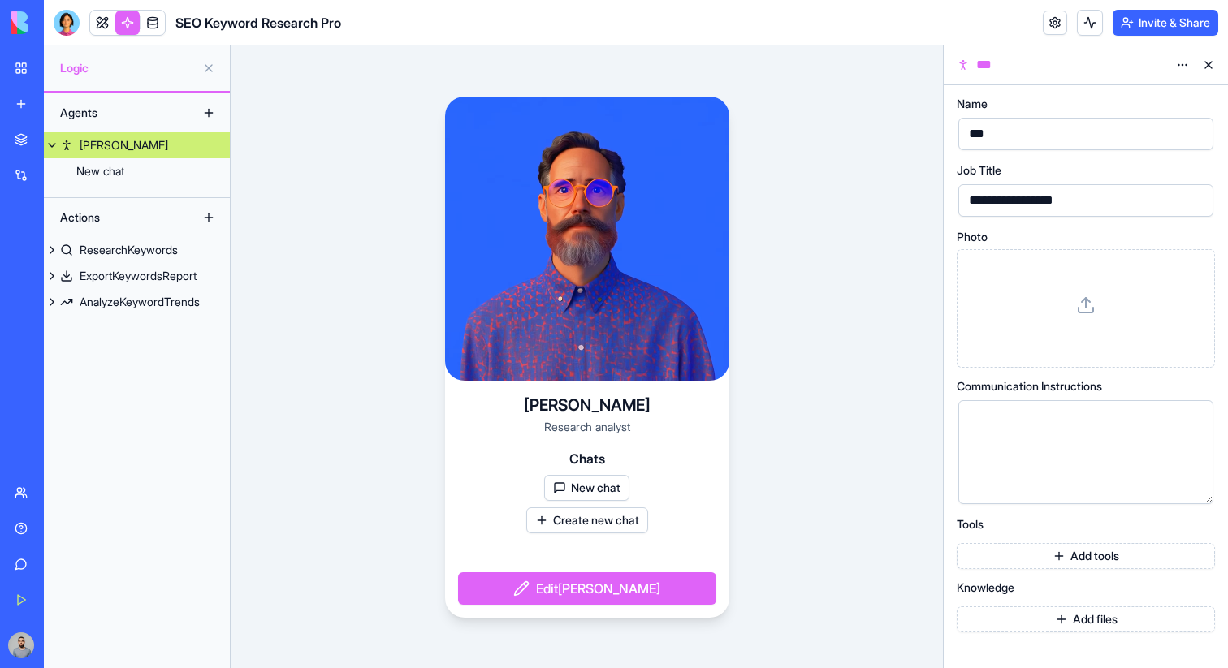
click at [28, 73] on link "My Workspace" at bounding box center [37, 68] width 65 height 32
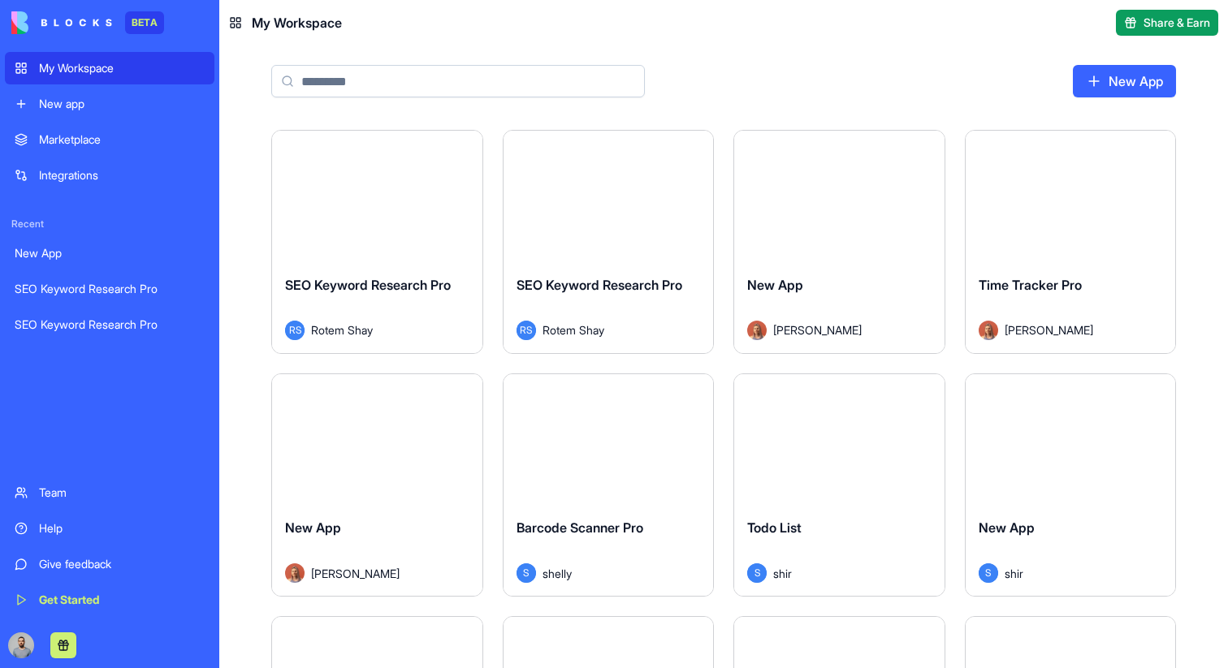
click at [153, 109] on div "New app" at bounding box center [122, 104] width 166 height 16
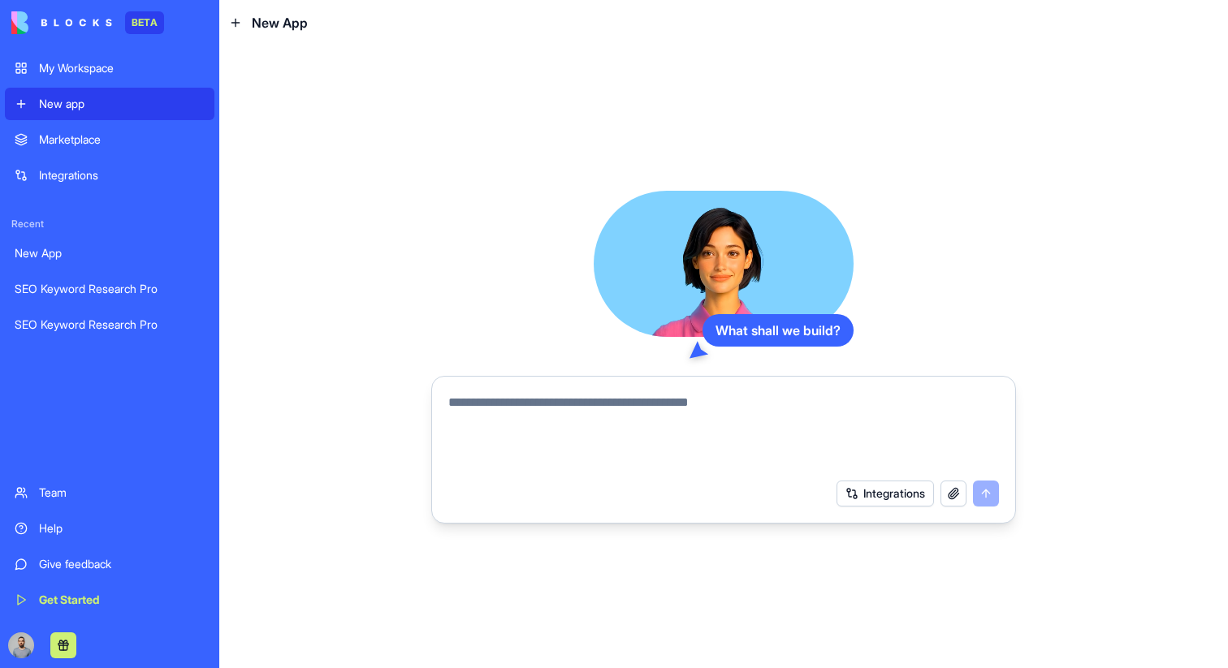
click at [151, 129] on link "Marketplace" at bounding box center [109, 139] width 209 height 32
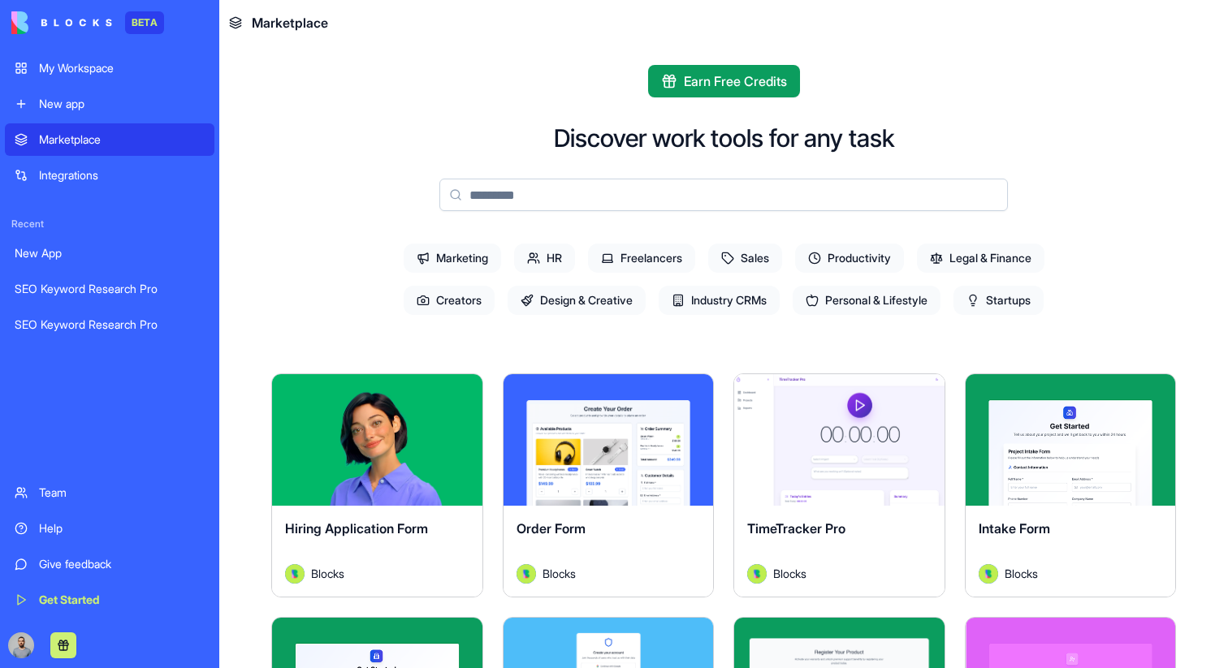
click at [151, 165] on link "Integrations" at bounding box center [109, 175] width 209 height 32
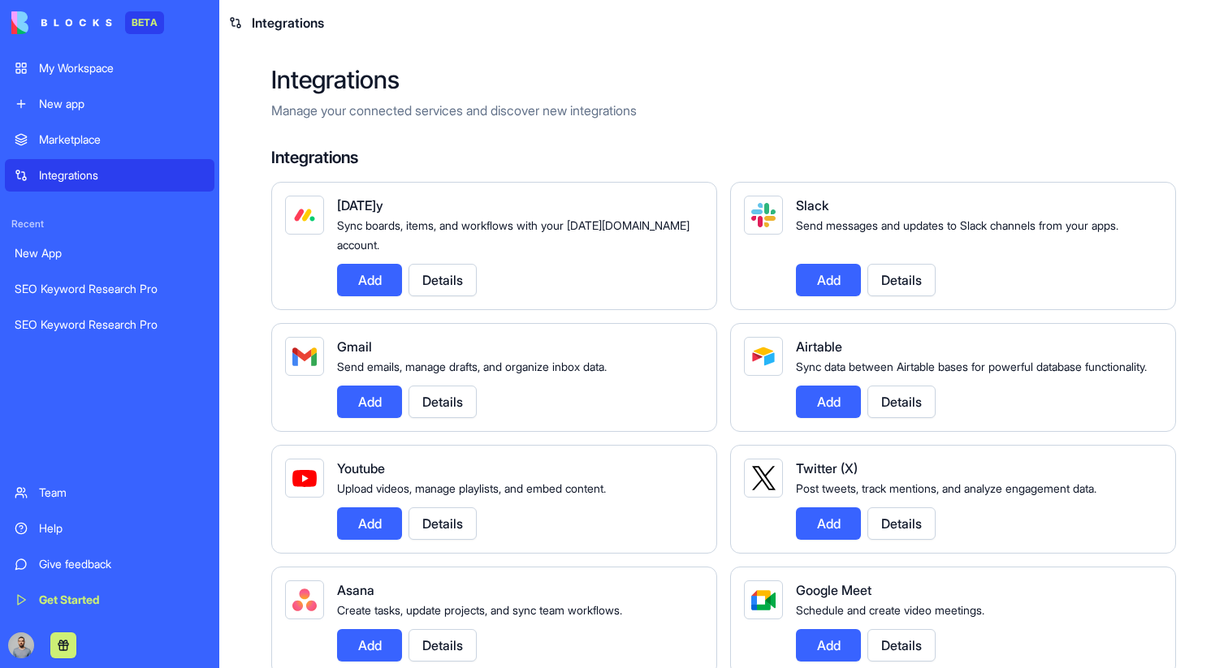
click at [435, 273] on button "Details" at bounding box center [442, 280] width 68 height 32
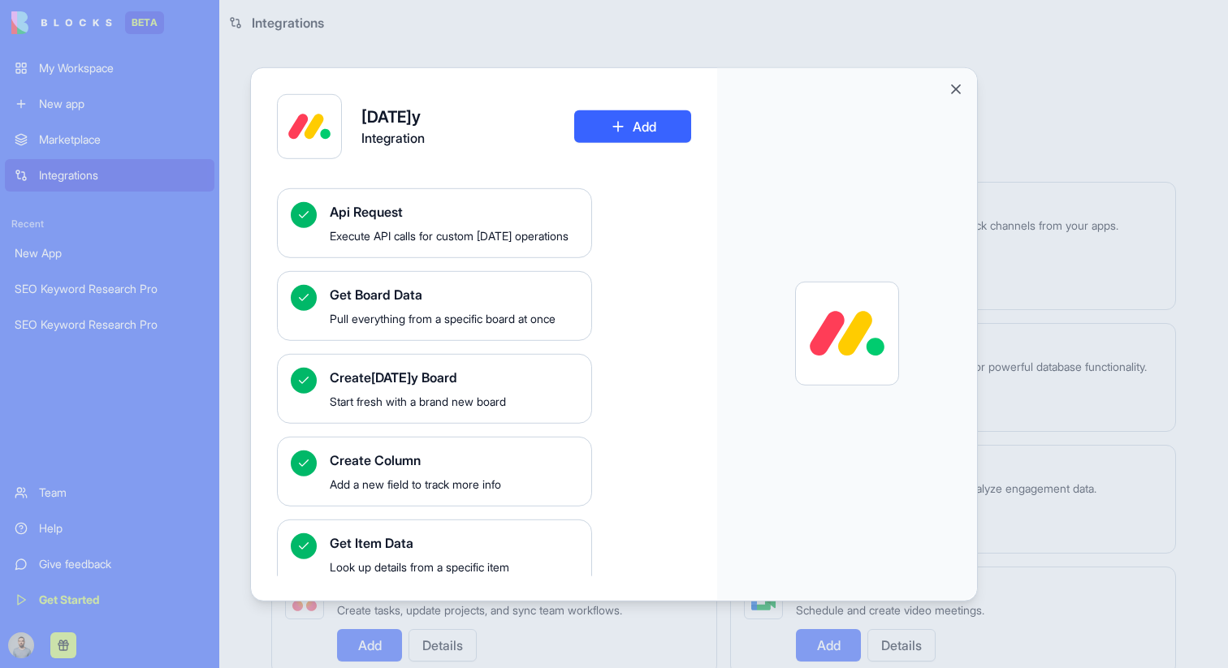
scroll to position [340, 0]
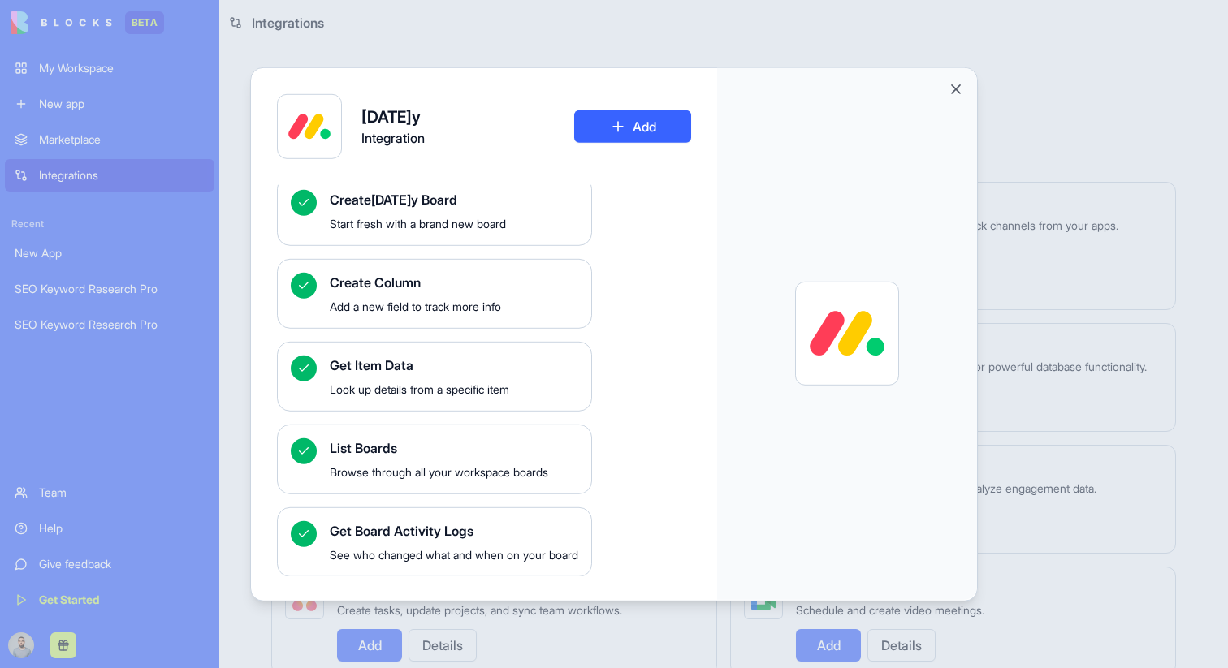
click at [1030, 301] on div at bounding box center [614, 334] width 1228 height 668
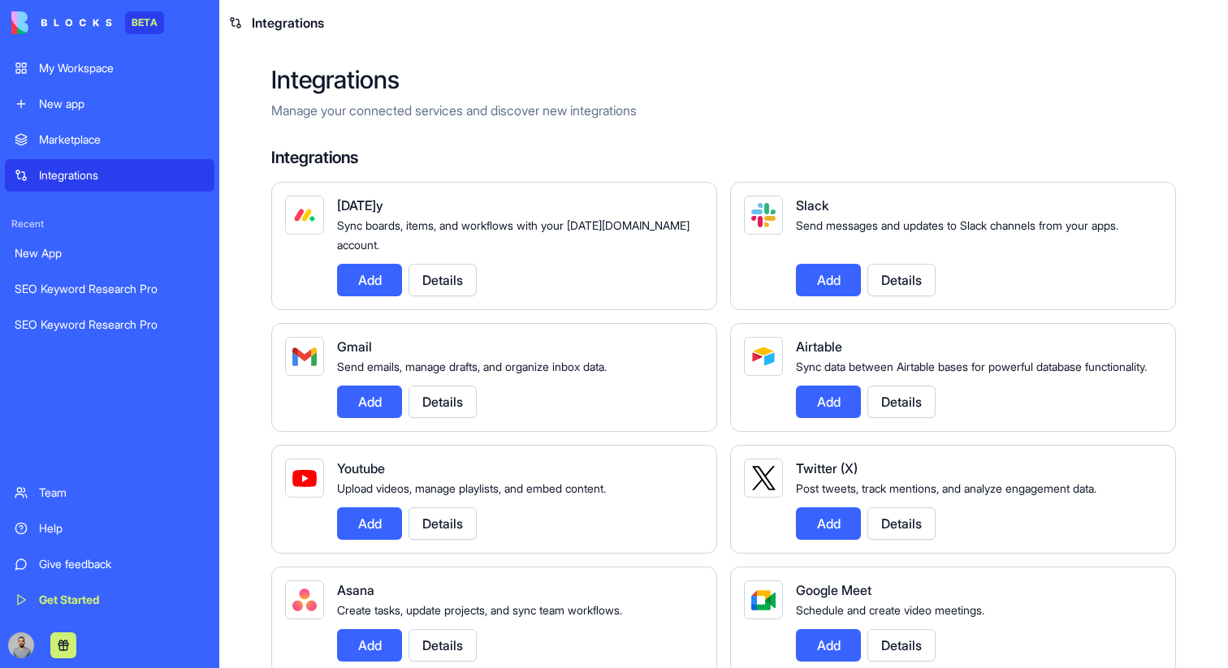
click at [425, 290] on button "Details" at bounding box center [442, 280] width 68 height 32
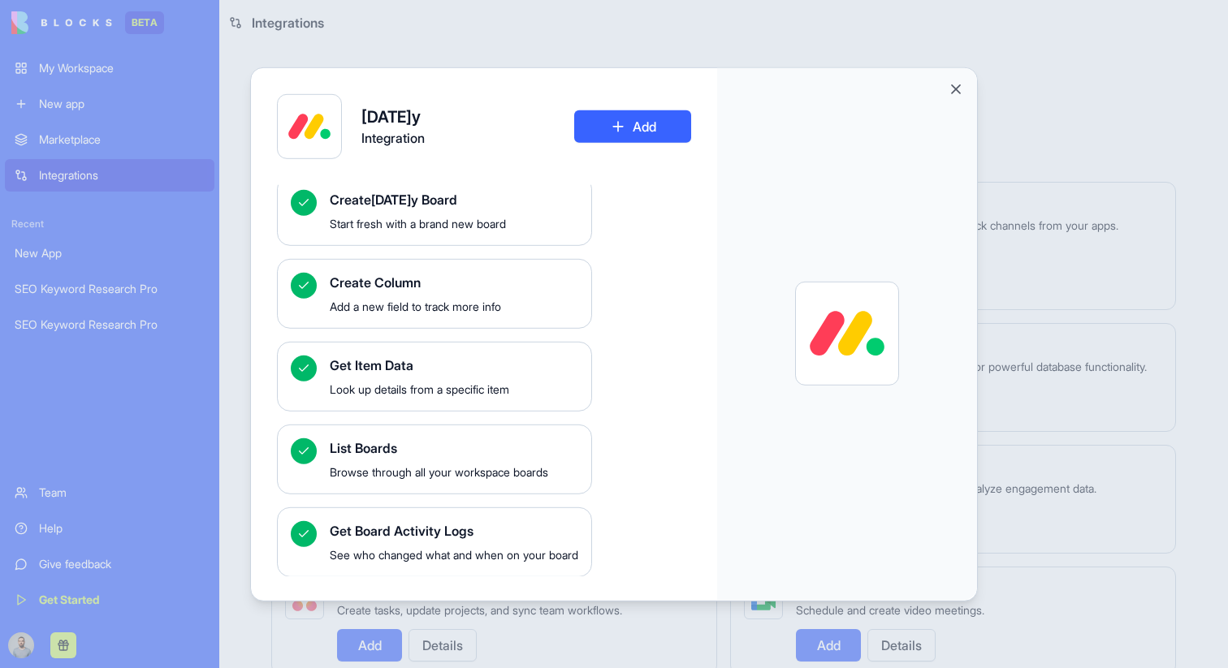
scroll to position [0, 0]
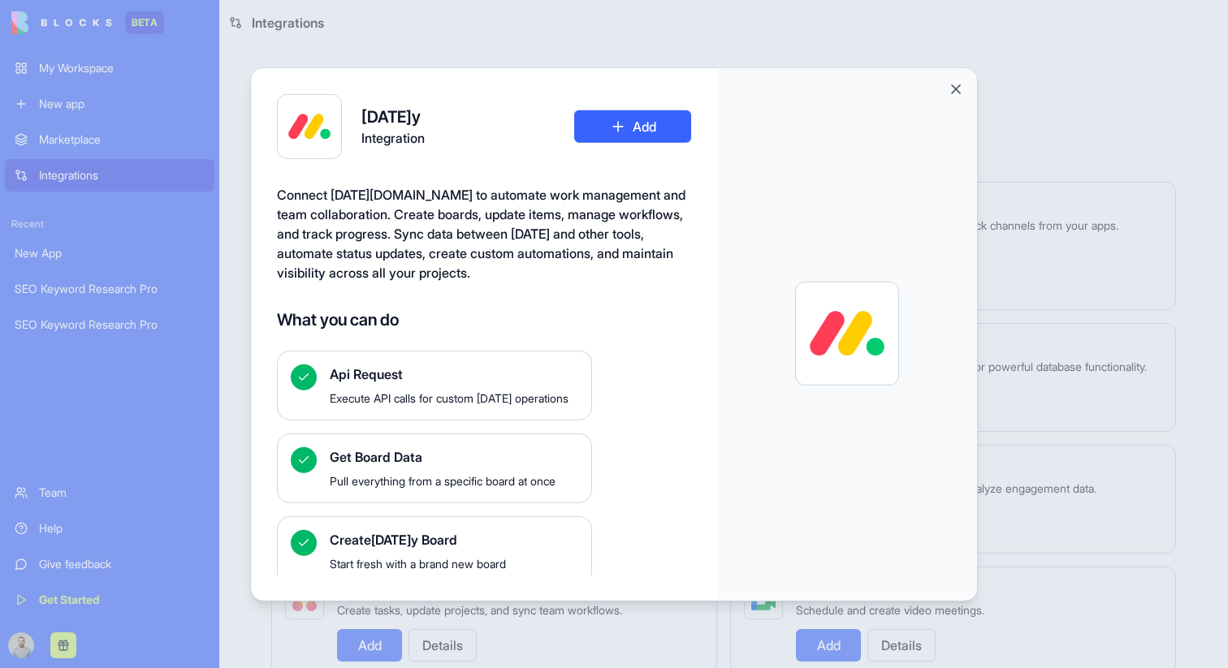
click at [1042, 156] on div at bounding box center [614, 334] width 1228 height 668
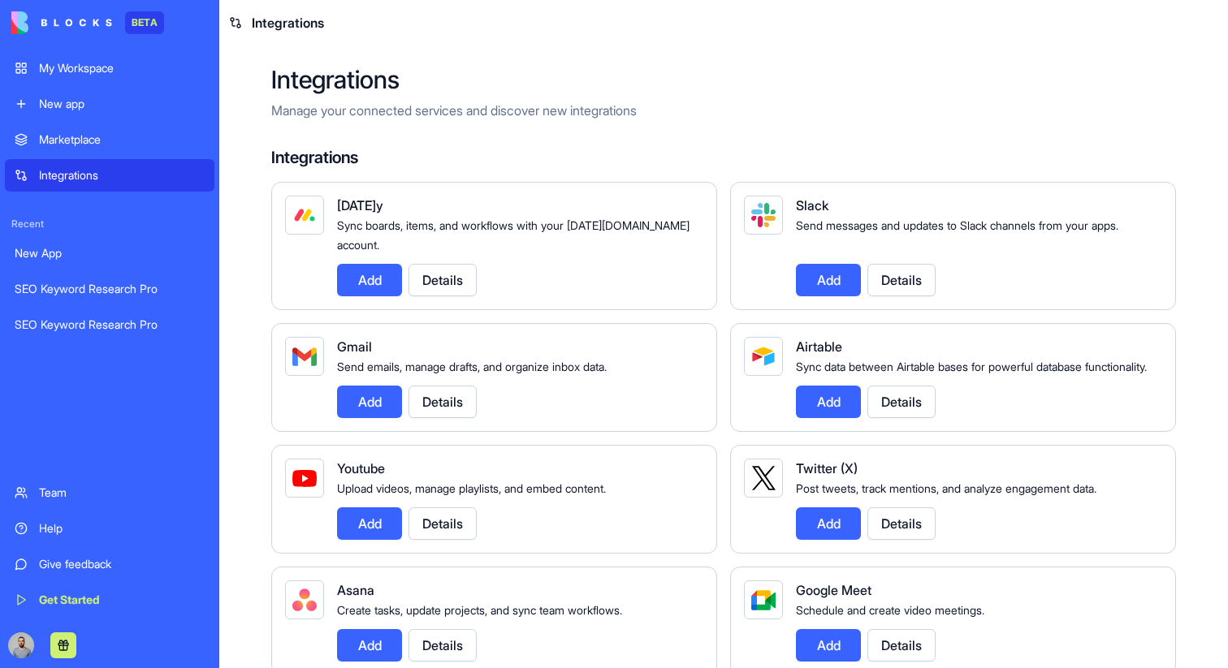
click at [94, 69] on div "My Workspace" at bounding box center [122, 68] width 166 height 16
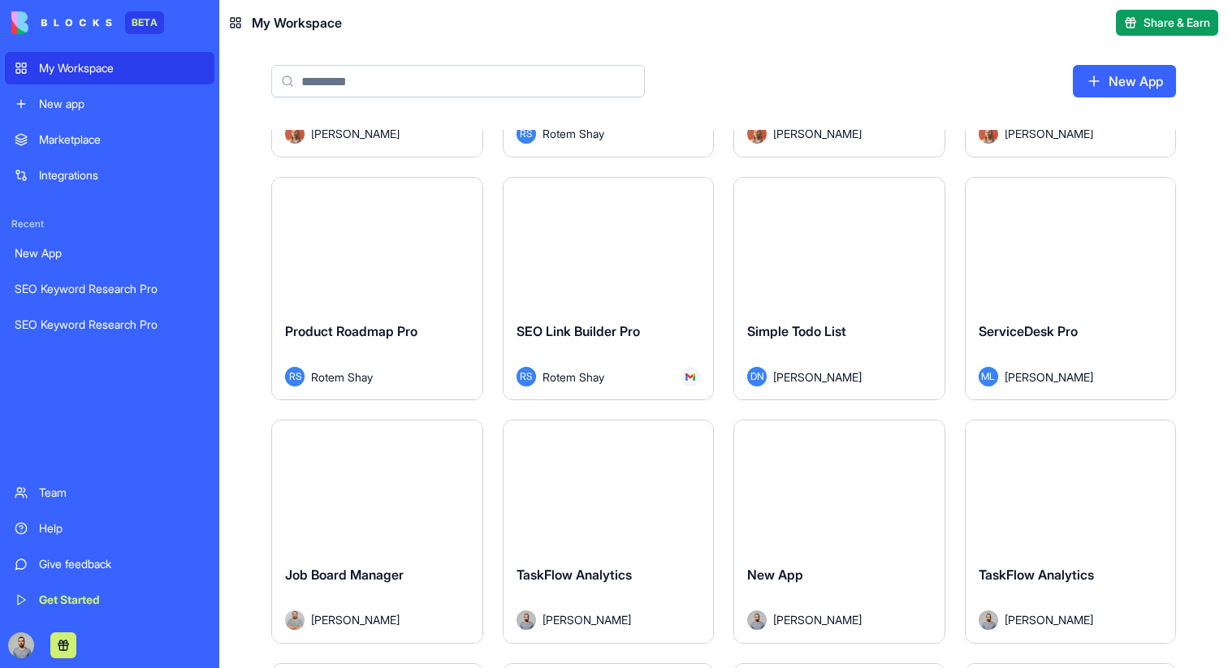
scroll to position [680, 0]
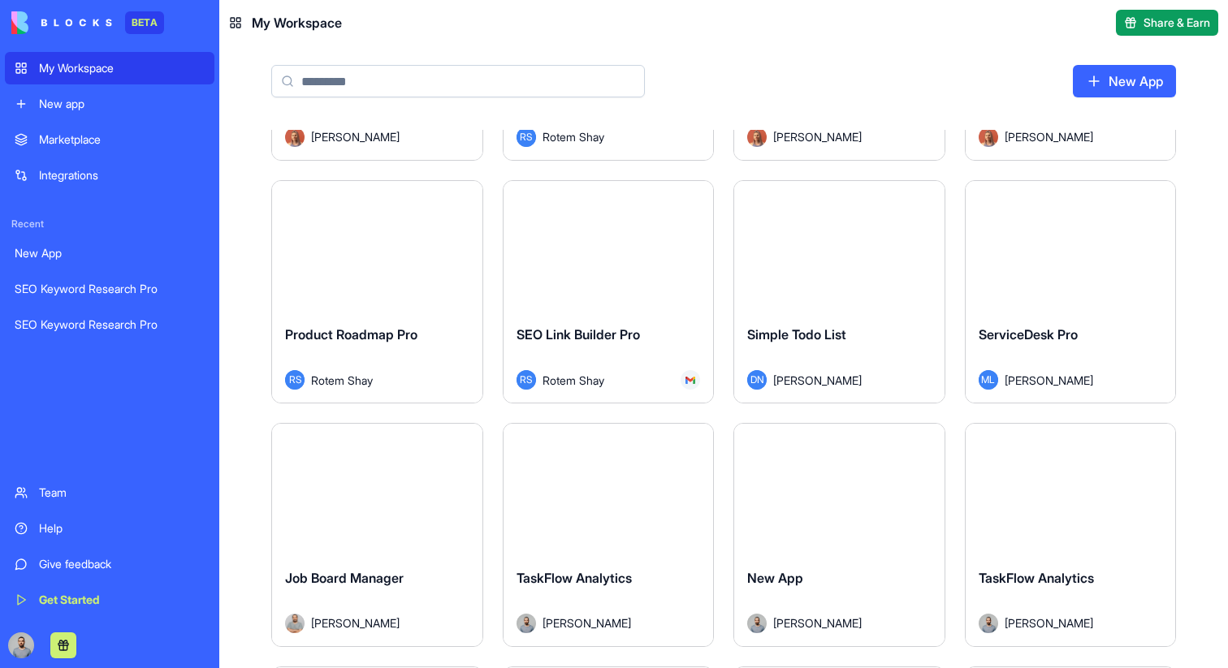
click at [684, 325] on div "SEO Link Builder Pro" at bounding box center [608, 347] width 184 height 45
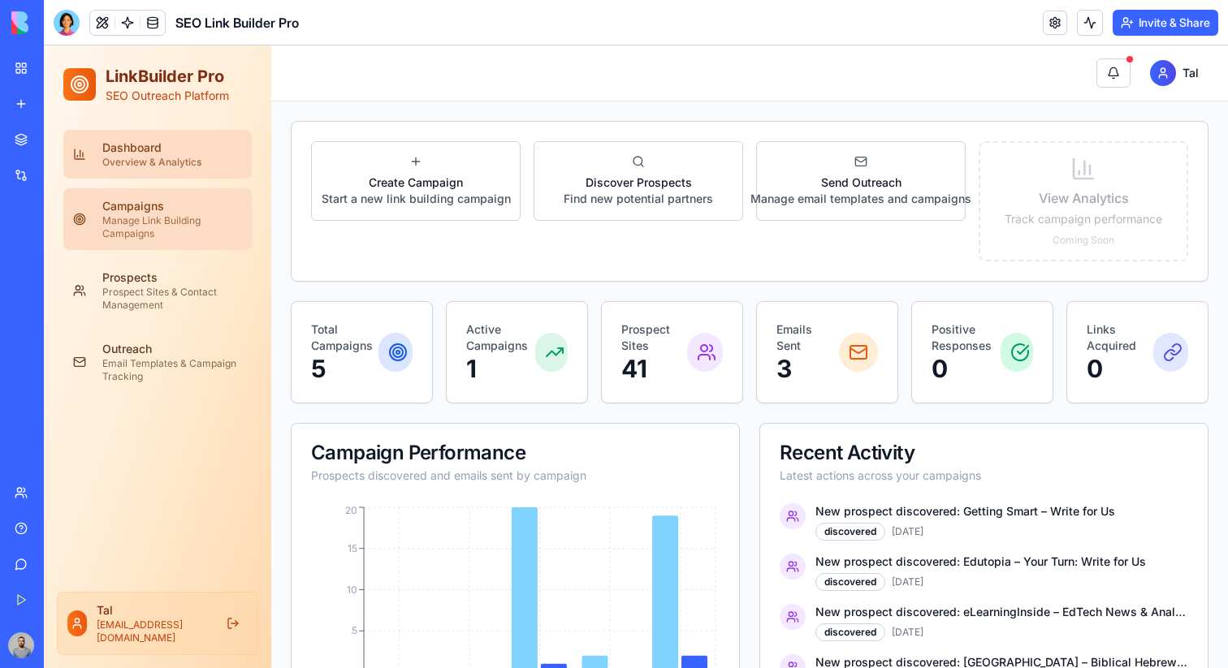
click at [201, 214] on div "Manage Link Building Campaigns" at bounding box center [172, 227] width 140 height 26
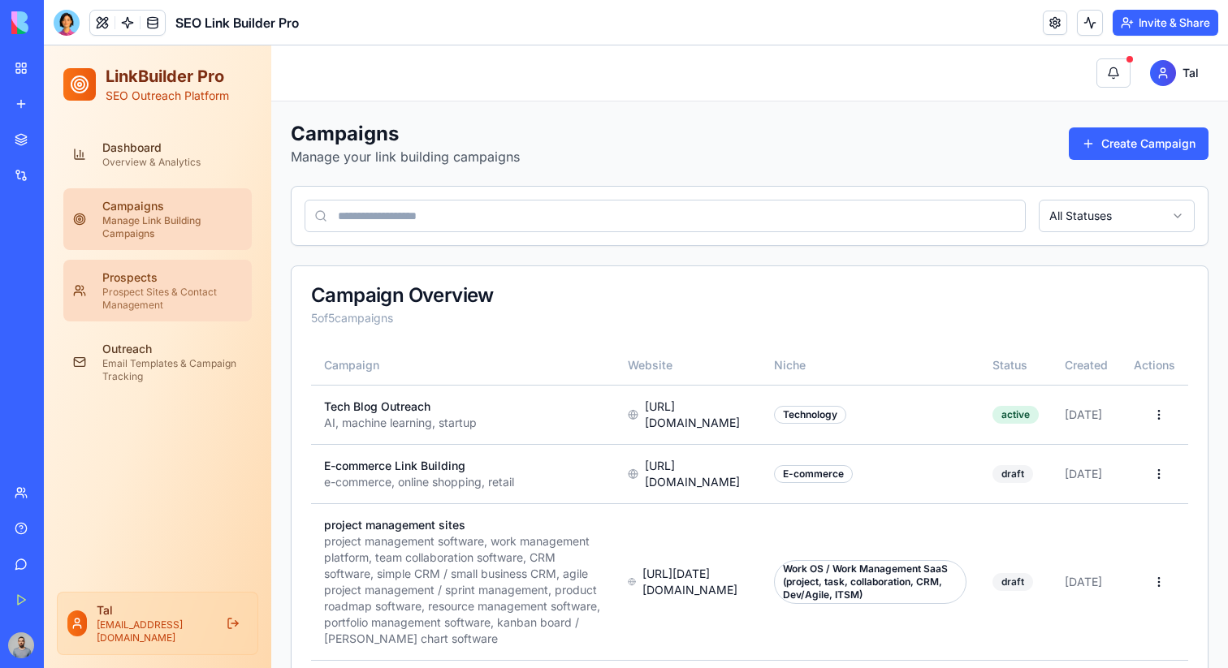
click at [202, 293] on div "Prospect Sites & Contact Management" at bounding box center [172, 299] width 140 height 26
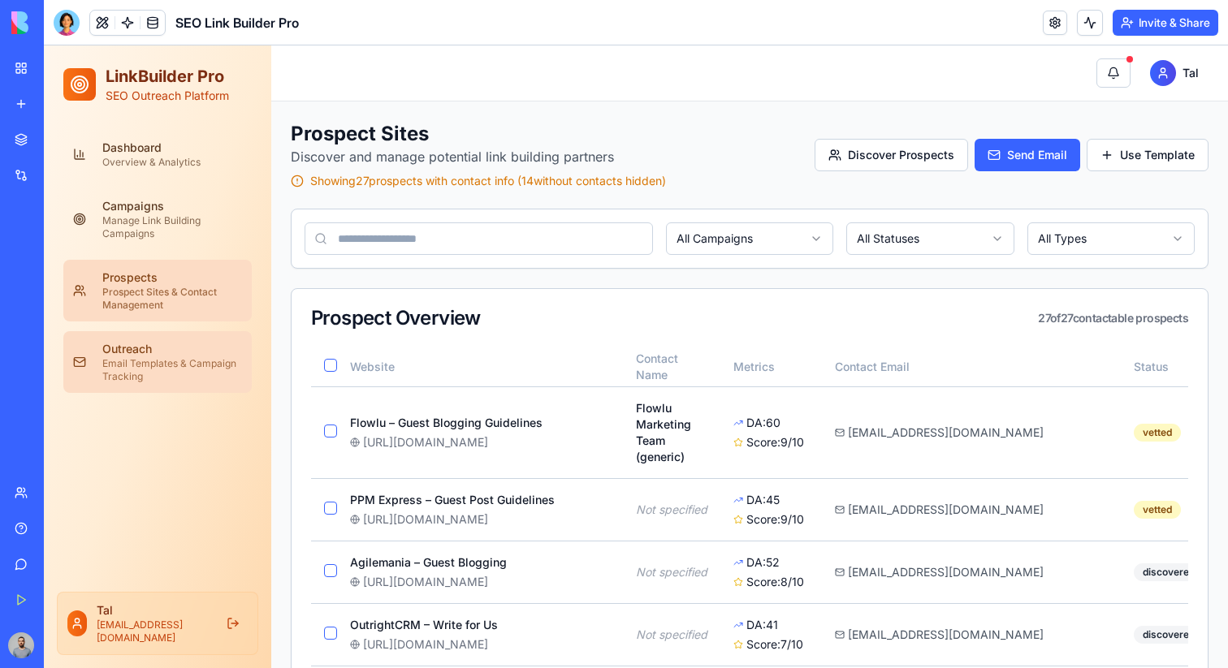
click at [214, 358] on div "Email Templates & Campaign Tracking" at bounding box center [172, 370] width 140 height 26
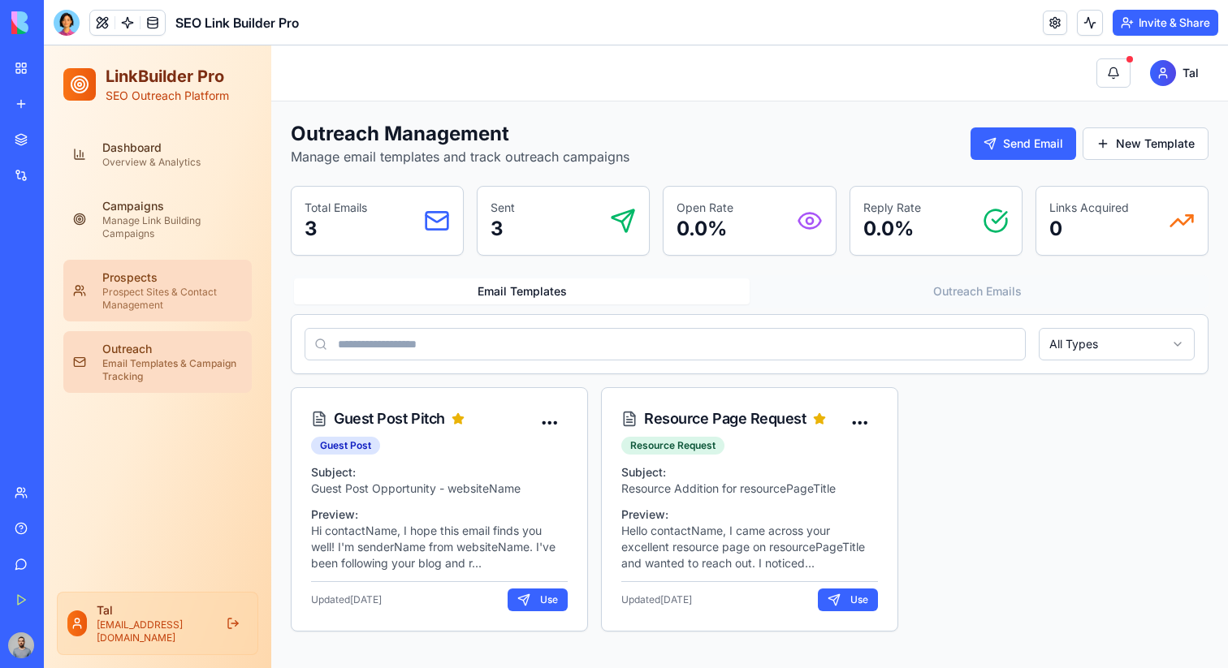
click at [209, 286] on div "Prospect Sites & Contact Management" at bounding box center [172, 299] width 140 height 26
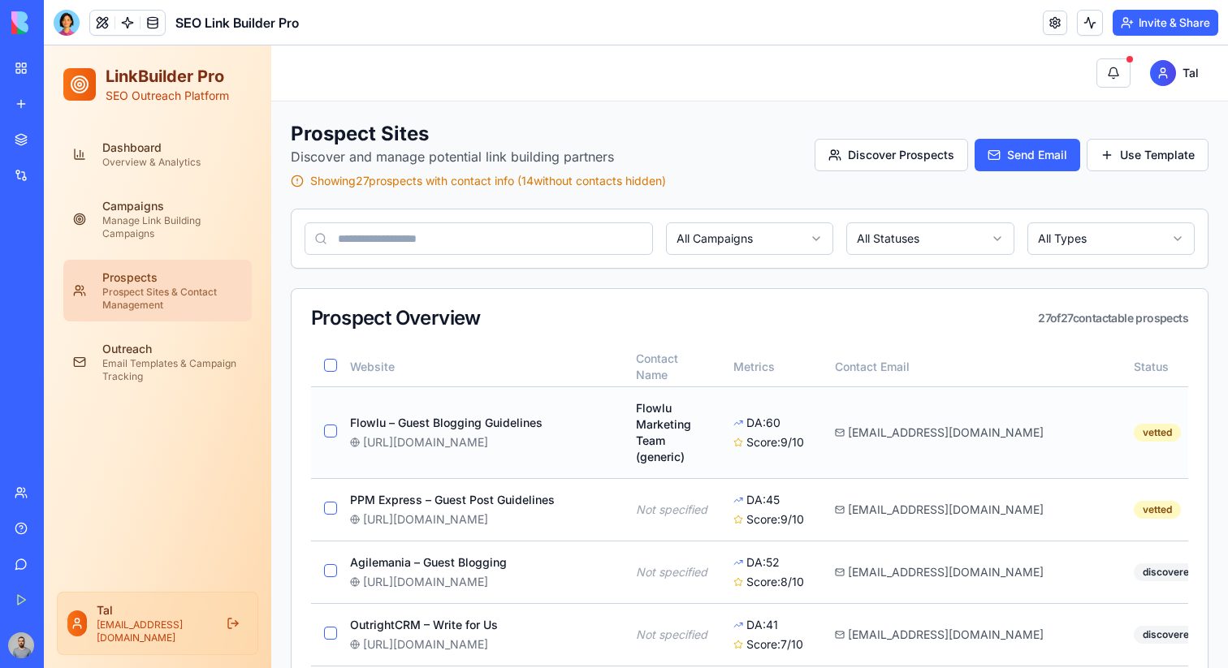
click at [413, 414] on td "Flowlu – Guest Blogging Guidelines [URL][DOMAIN_NAME]" at bounding box center [480, 432] width 286 height 92
click at [335, 435] on button "button" at bounding box center [330, 431] width 13 height 13
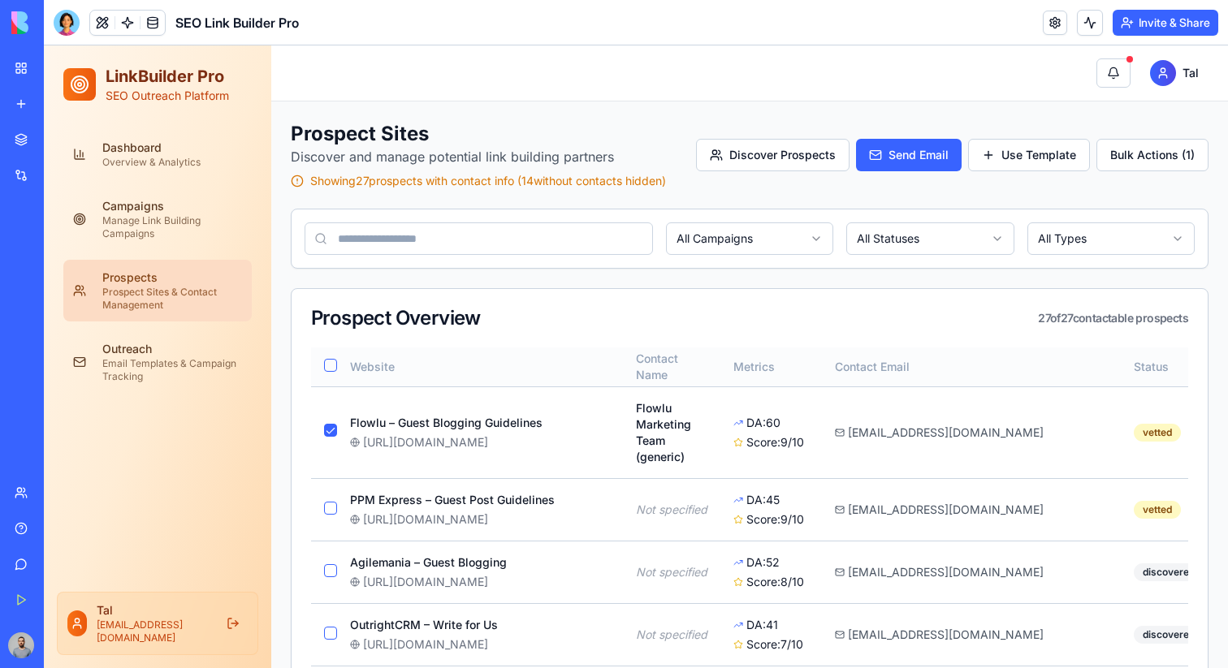
click at [331, 365] on button "button" at bounding box center [330, 365] width 13 height 13
click at [335, 371] on button "button" at bounding box center [330, 364] width 13 height 13
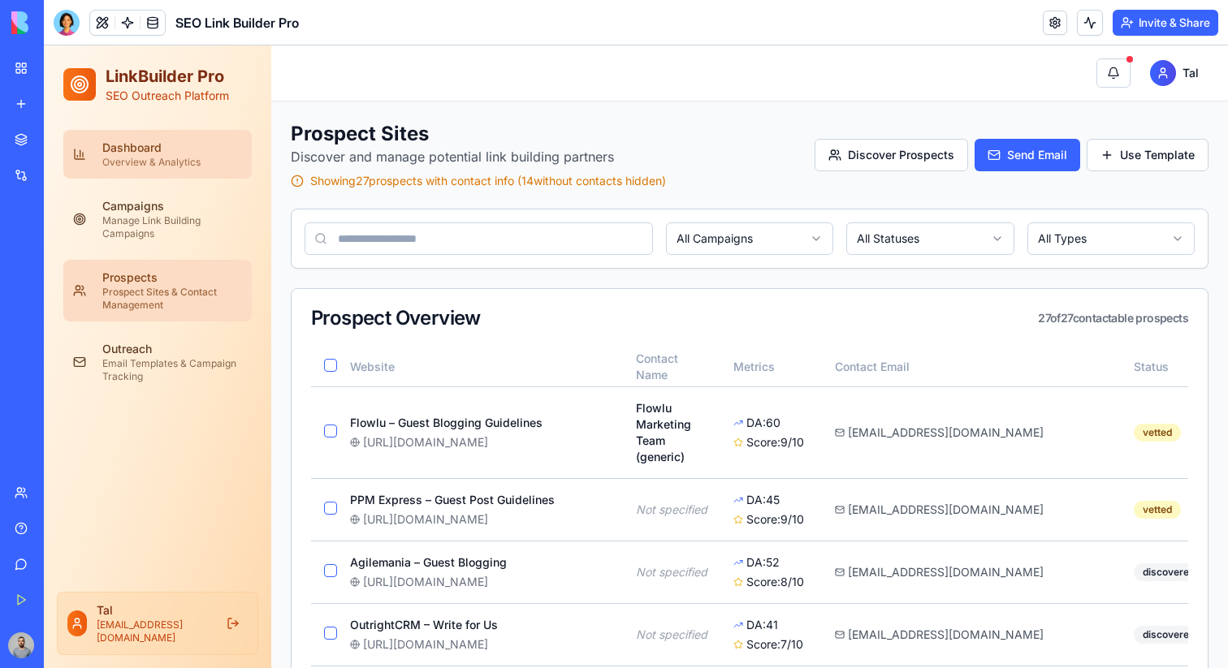
click at [179, 167] on div "Overview & Analytics" at bounding box center [172, 162] width 140 height 13
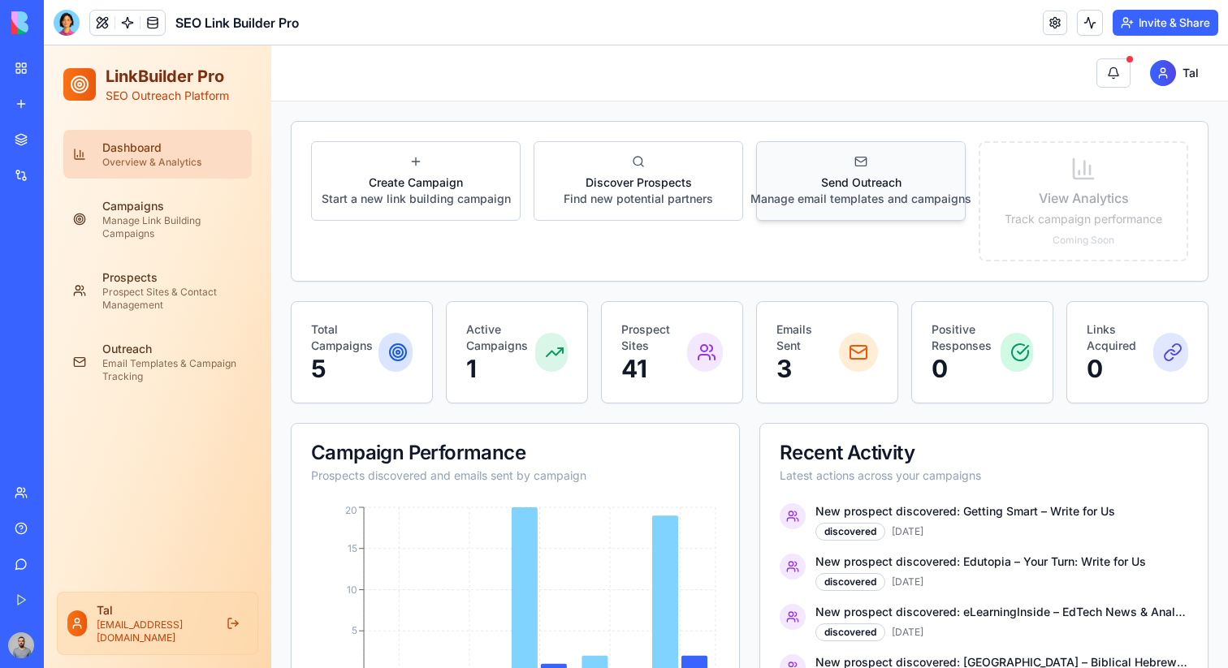
click at [887, 198] on p "Manage email templates and campaigns" at bounding box center [860, 199] width 221 height 16
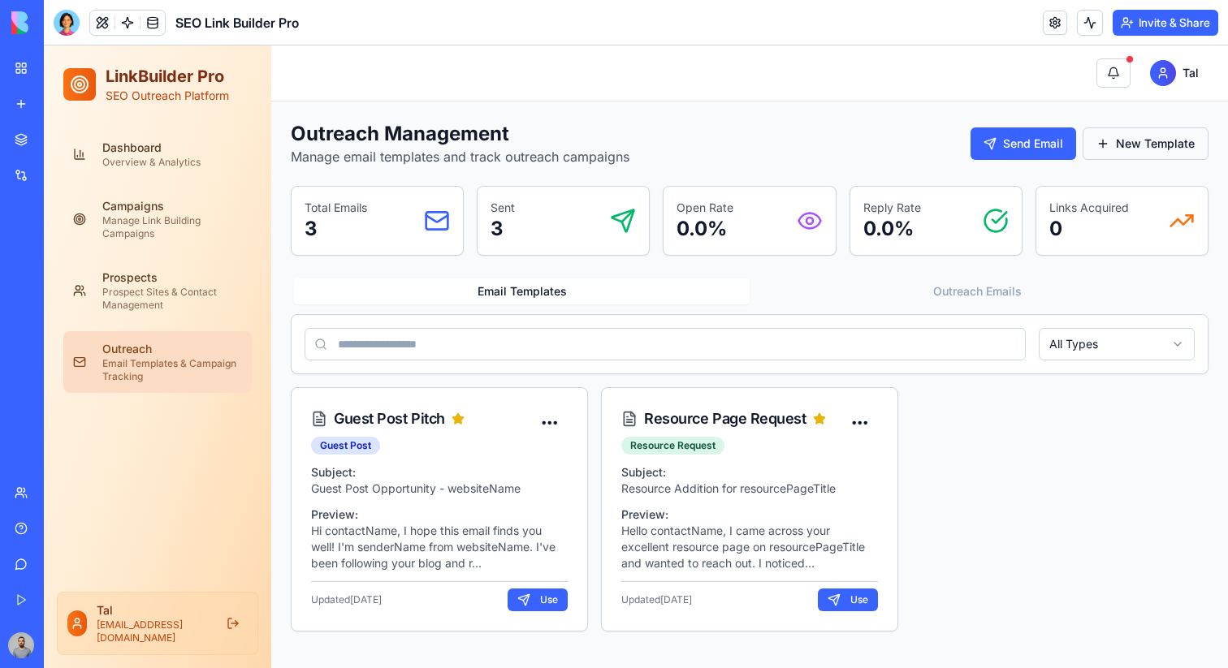
click at [1103, 145] on button "New Template" at bounding box center [1145, 143] width 126 height 32
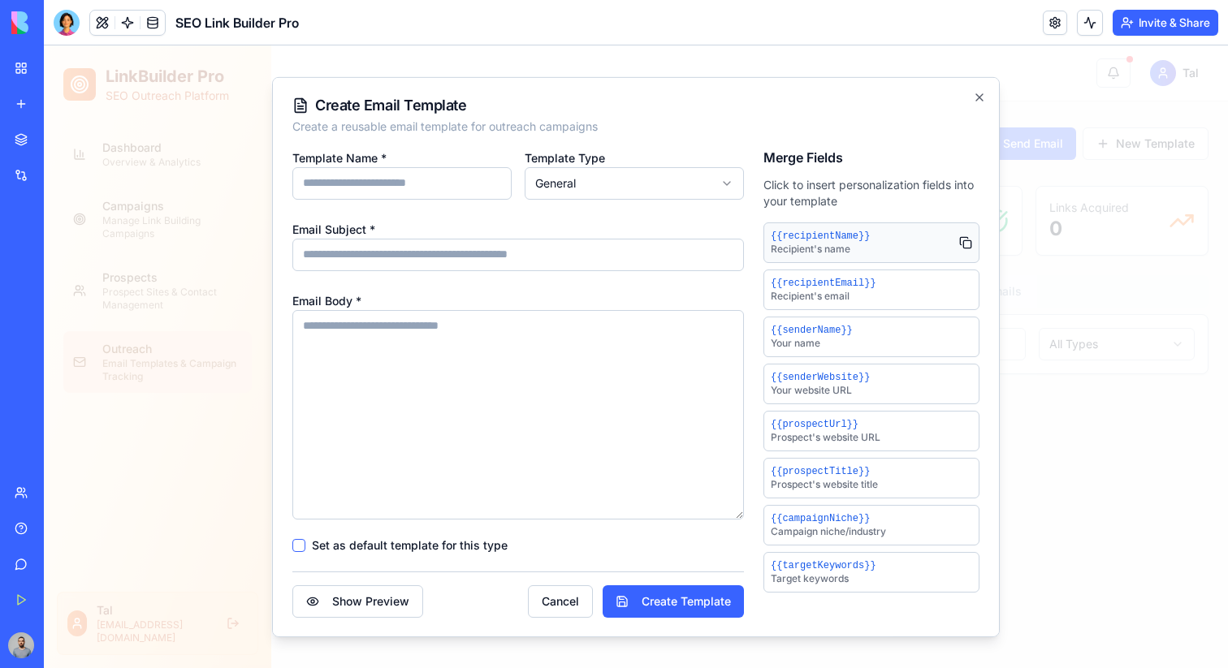
click at [892, 235] on button "{{recipientName}} Recipient's name" at bounding box center [871, 242] width 216 height 41
click at [887, 293] on button "{{recipientEmail}} Recipient's email" at bounding box center [871, 289] width 216 height 41
click at [889, 334] on button "{{senderName}} Your name" at bounding box center [871, 336] width 216 height 41
type textarea "**********"
click at [346, 604] on button "Show Preview" at bounding box center [357, 601] width 131 height 32
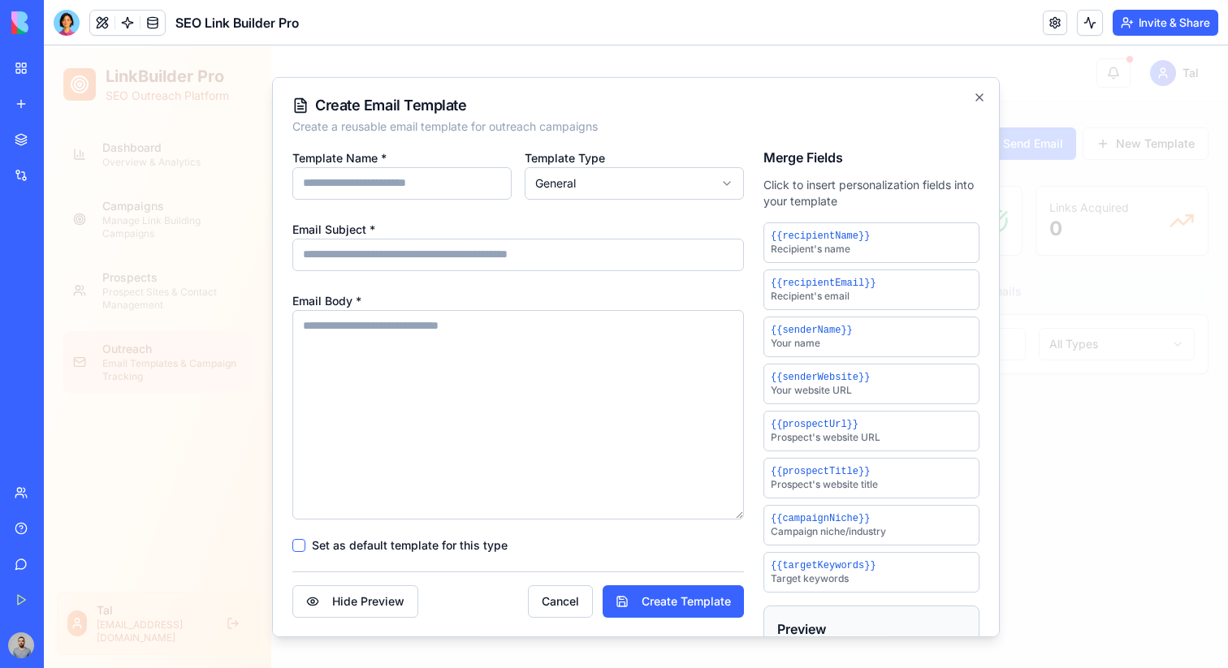
click at [1056, 311] on div at bounding box center [636, 356] width 1184 height 623
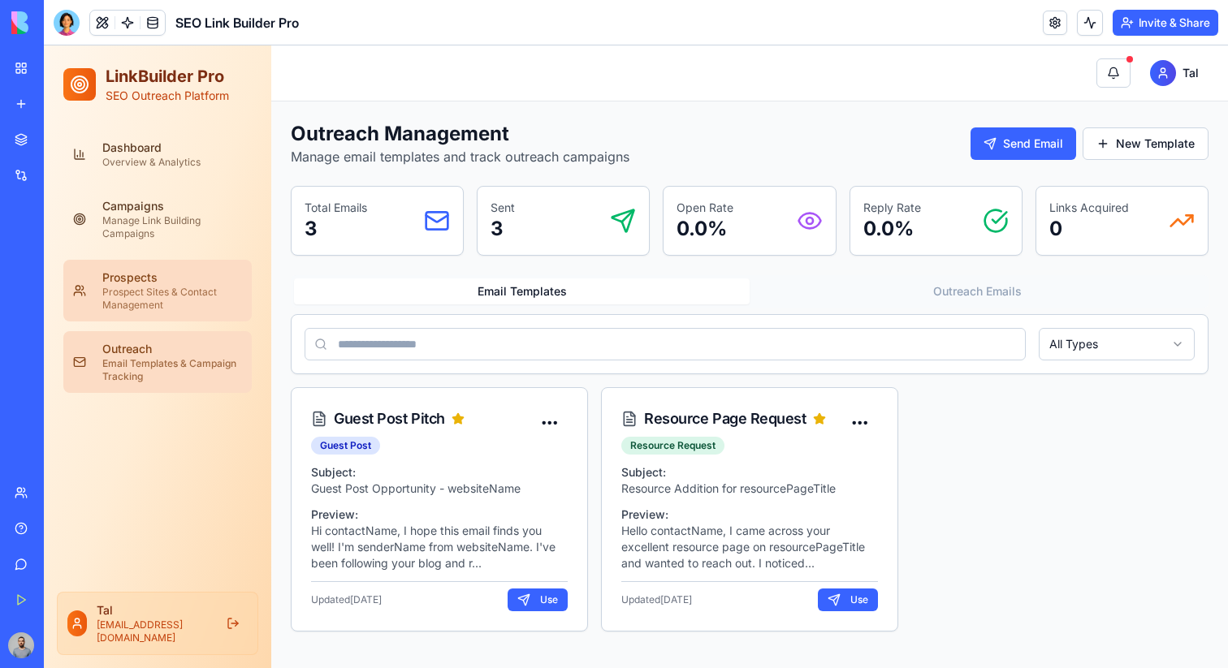
click at [194, 290] on div "Prospect Sites & Contact Management" at bounding box center [172, 299] width 140 height 26
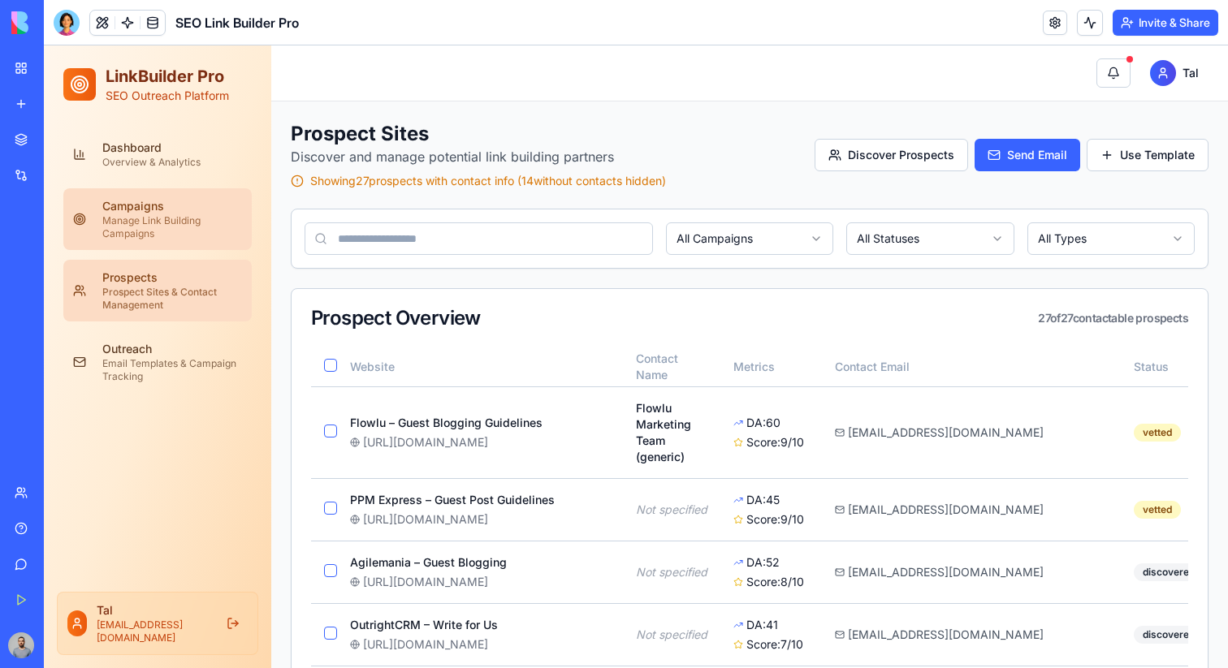
click at [203, 218] on div "Manage Link Building Campaigns" at bounding box center [172, 227] width 140 height 26
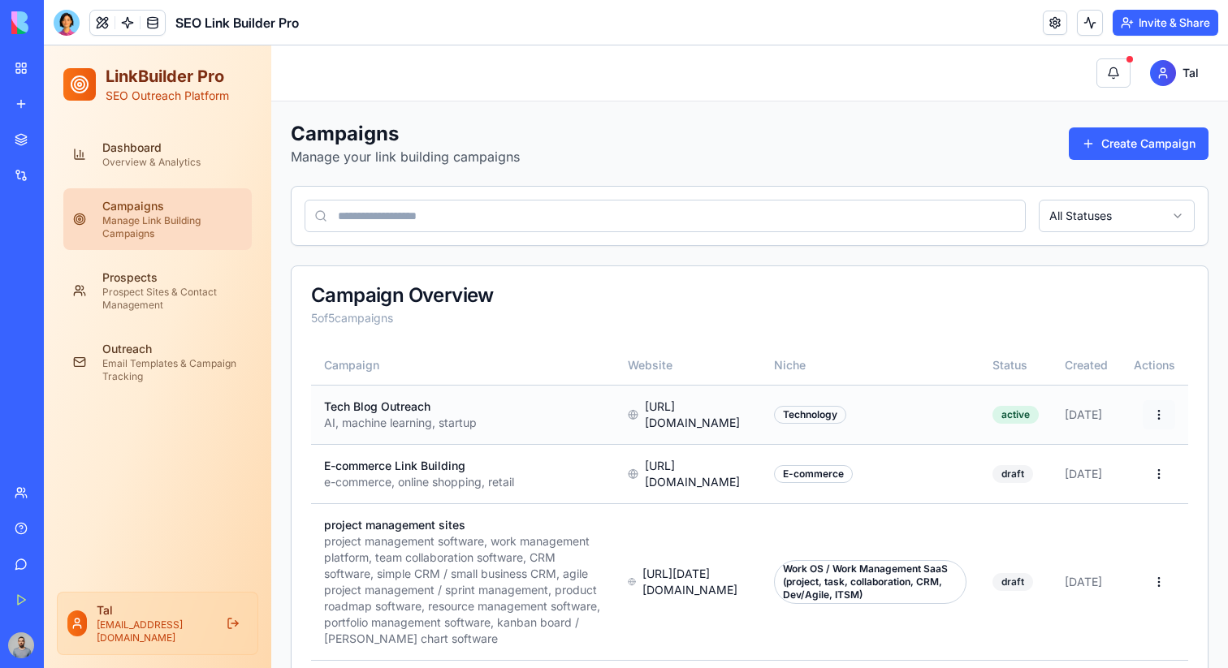
click at [1159, 415] on html "LinkBuilder Pro SEO Outreach Platform Dashboard Overview & Analytics Campaigns …" at bounding box center [636, 521] width 1184 height 952
click at [1122, 448] on div "View Details" at bounding box center [1099, 450] width 142 height 26
click at [105, 16] on button at bounding box center [102, 23] width 24 height 24
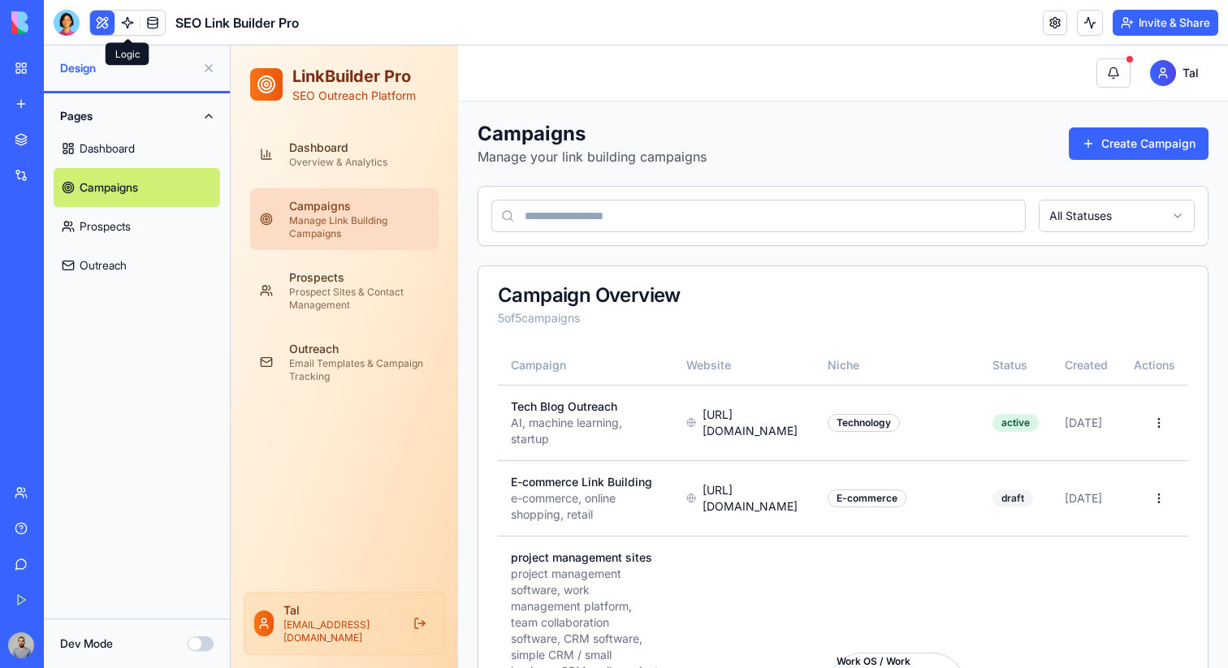
click at [129, 25] on link at bounding box center [127, 23] width 24 height 24
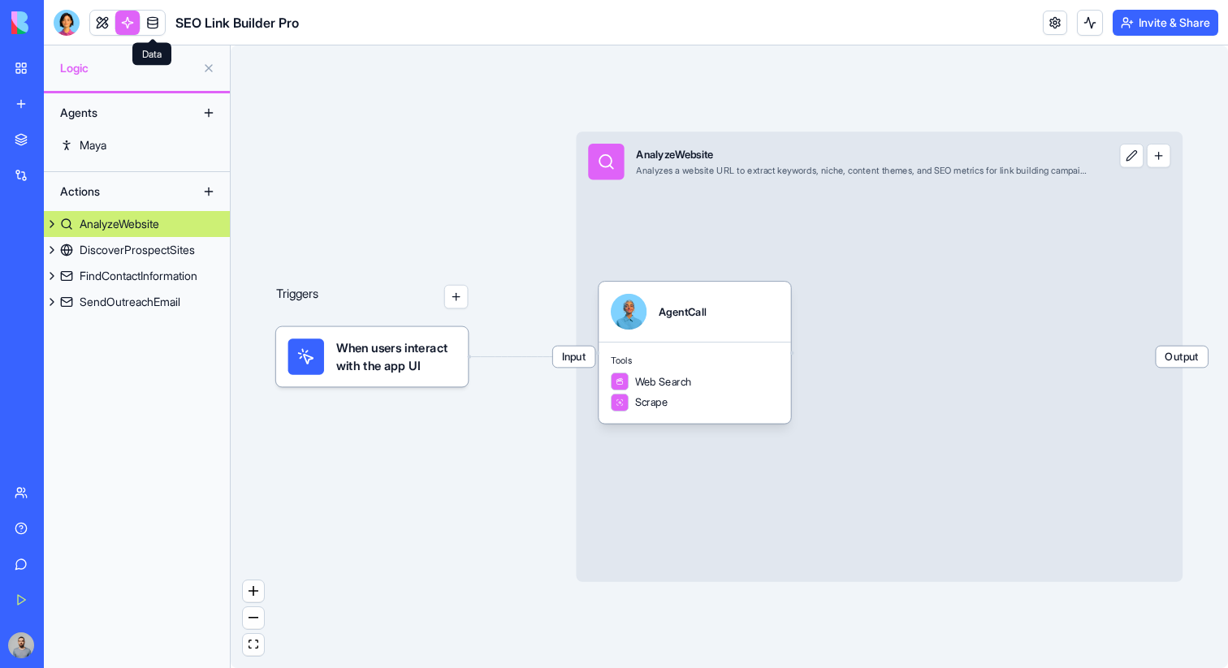
click at [151, 24] on link at bounding box center [152, 23] width 24 height 24
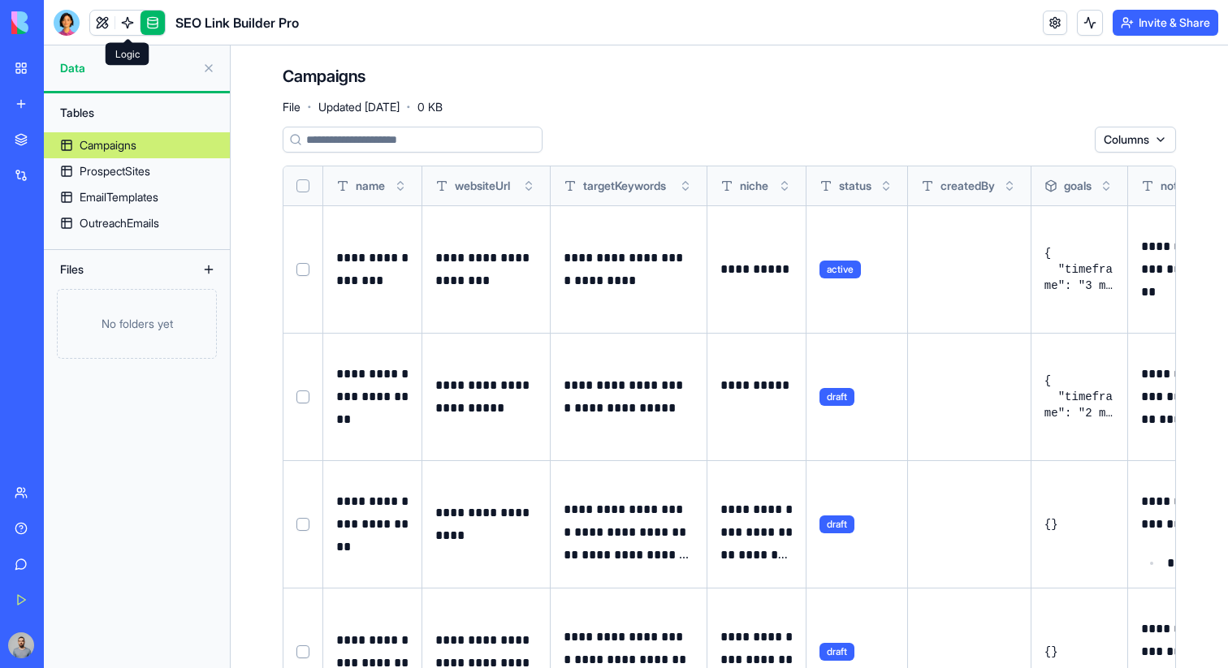
click at [122, 23] on link at bounding box center [127, 23] width 24 height 24
